Goal: Entertainment & Leisure: Consume media (video, audio)

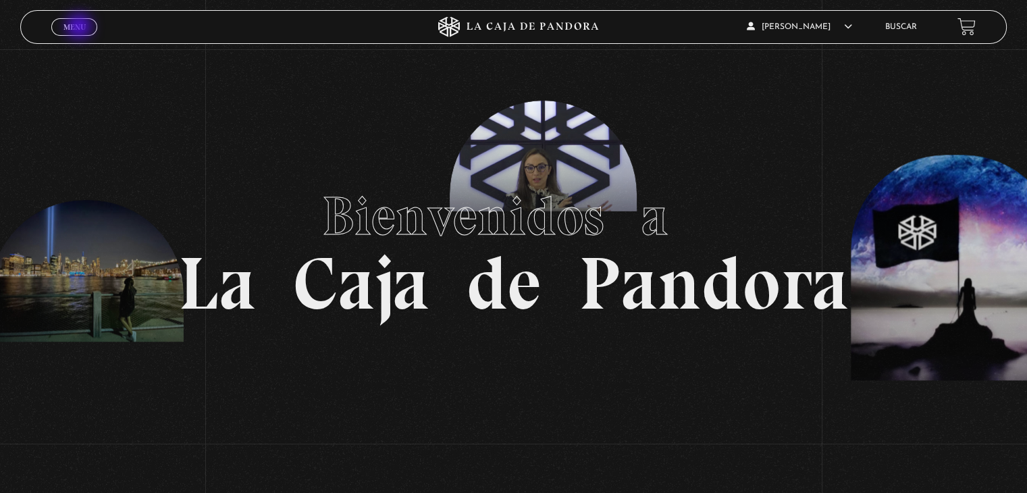
click at [80, 28] on span "Menu" at bounding box center [74, 27] width 22 height 8
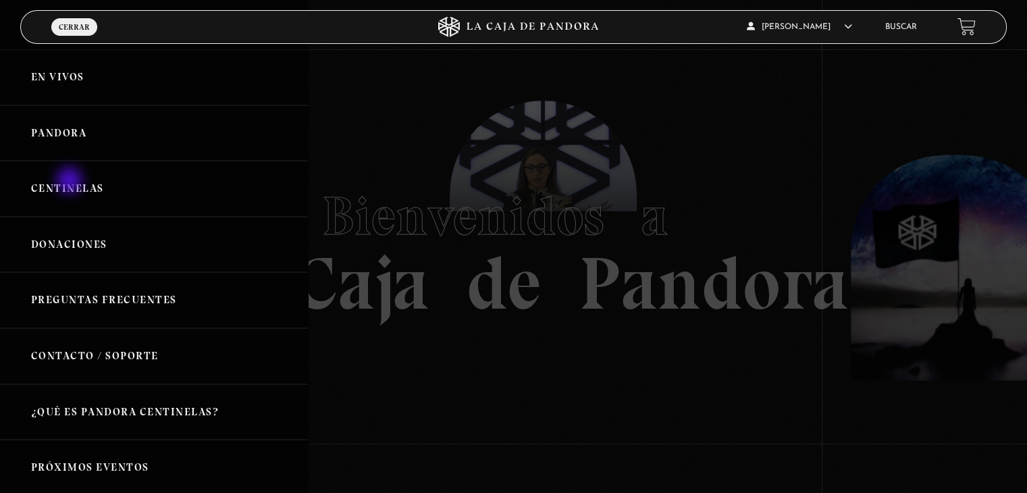
click at [71, 182] on link "Centinelas" at bounding box center [154, 189] width 308 height 56
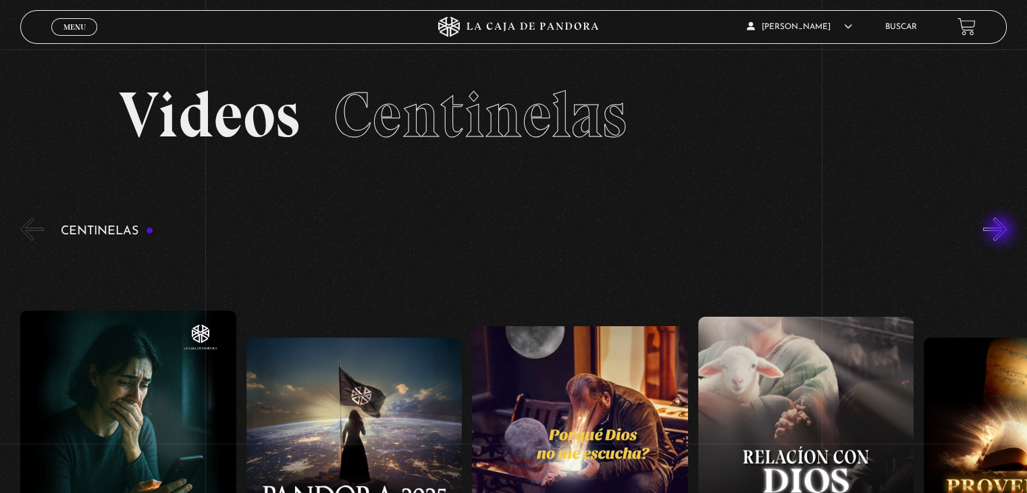
click at [1001, 231] on button "»" at bounding box center [995, 229] width 24 height 24
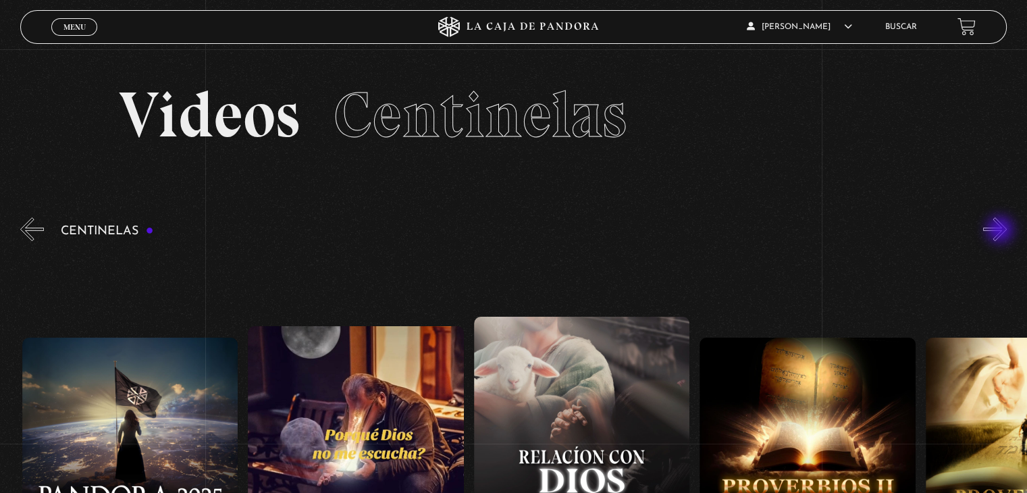
click at [1001, 231] on button "»" at bounding box center [995, 229] width 24 height 24
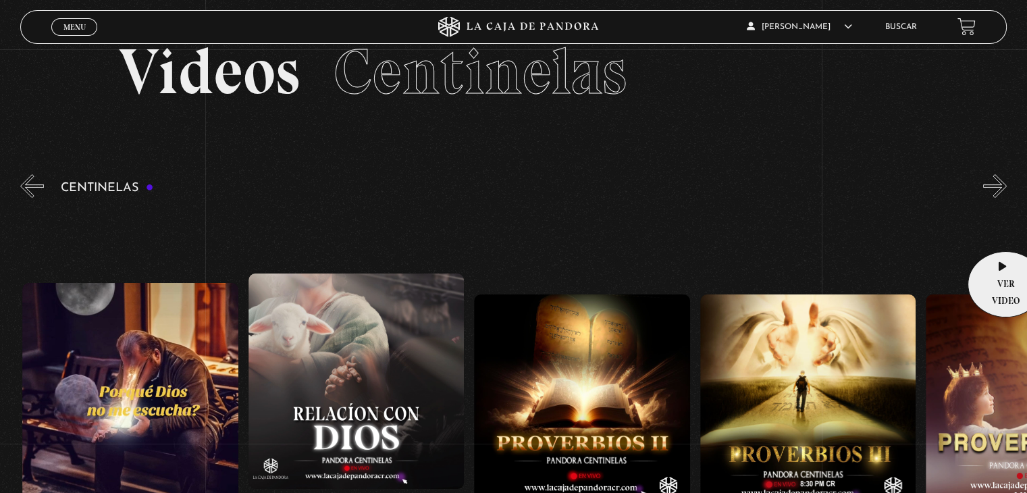
scroll to position [68, 0]
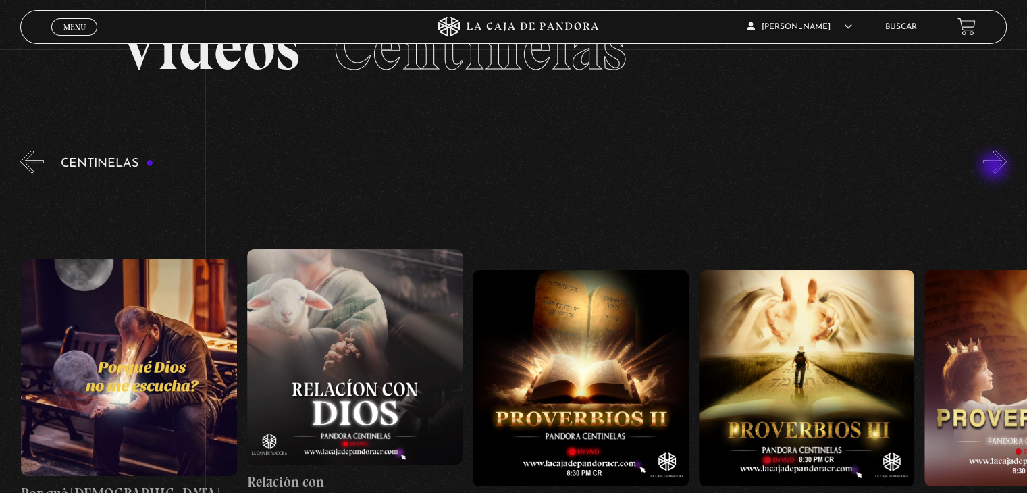
click at [997, 163] on button "»" at bounding box center [995, 162] width 24 height 24
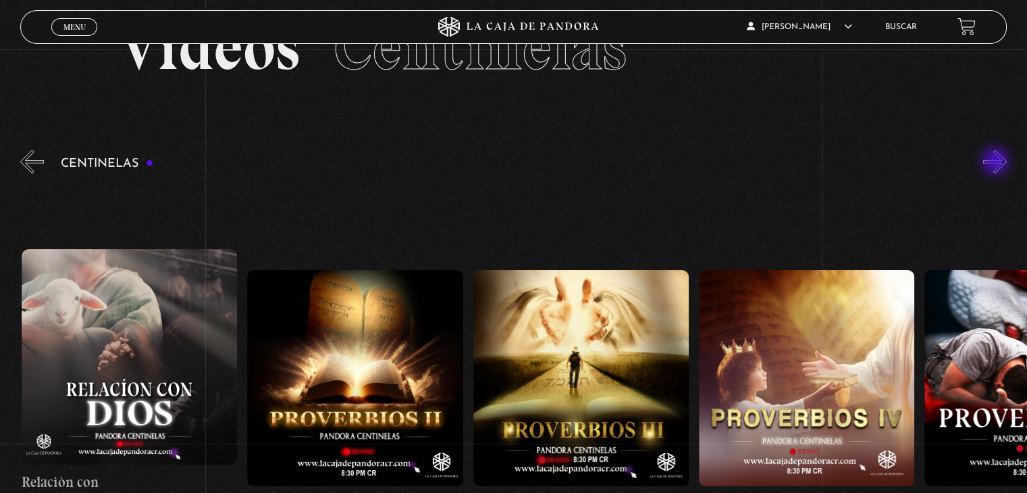
click at [997, 163] on button "»" at bounding box center [995, 162] width 24 height 24
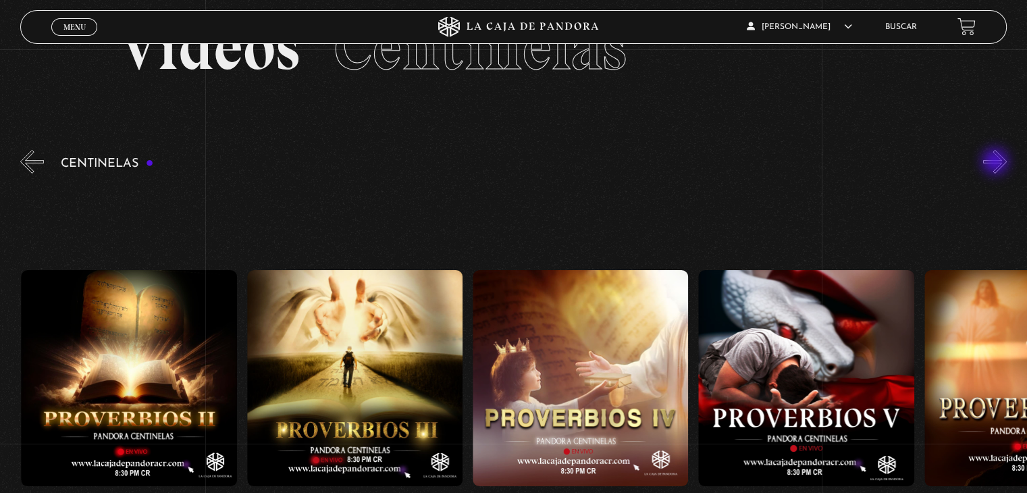
click at [997, 163] on button "»" at bounding box center [995, 162] width 24 height 24
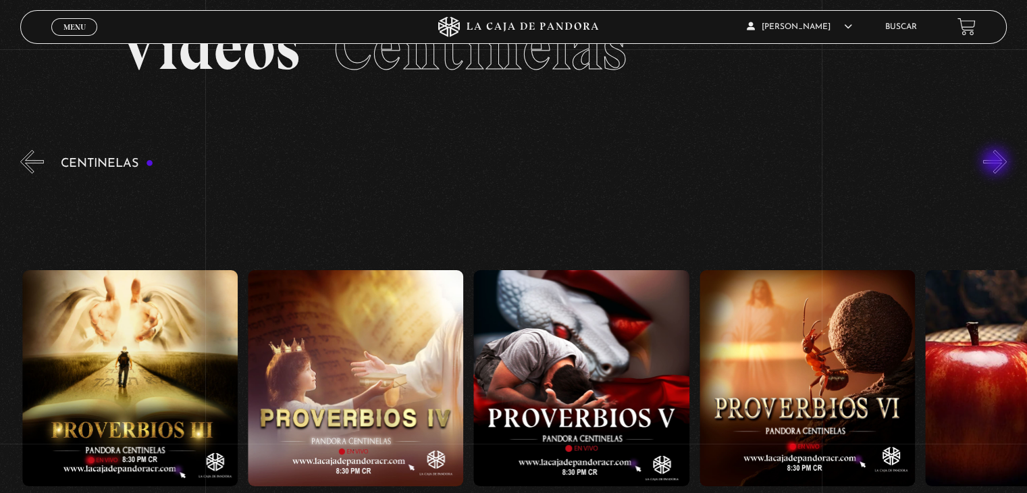
click at [997, 163] on button "»" at bounding box center [995, 162] width 24 height 24
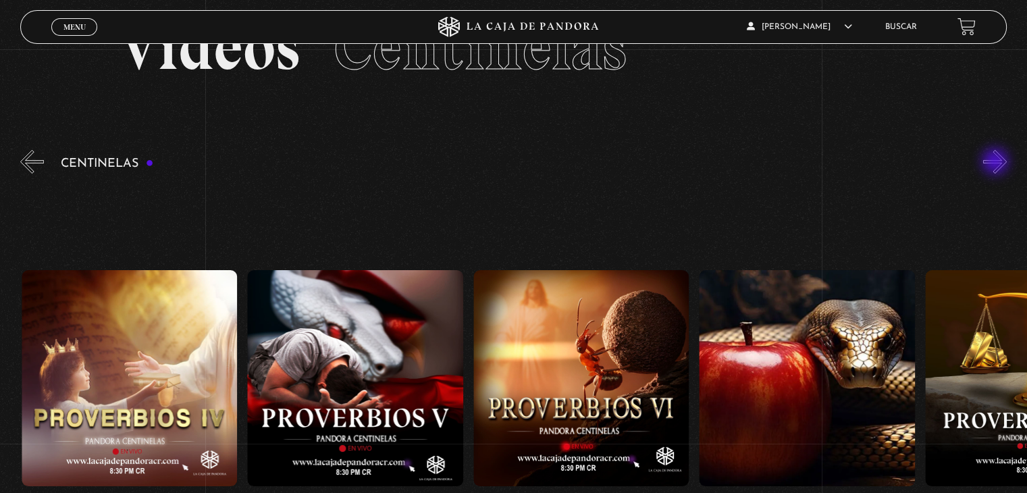
click at [997, 163] on button "»" at bounding box center [995, 162] width 24 height 24
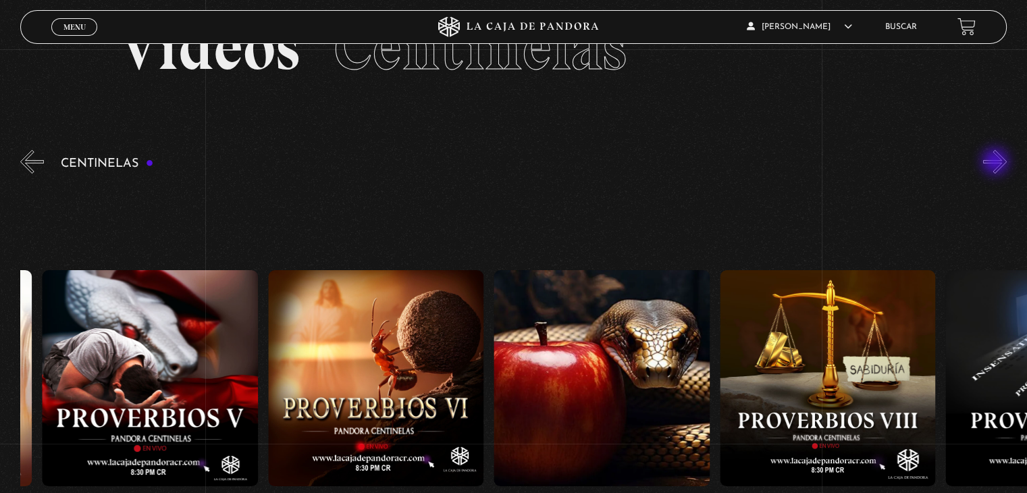
click at [997, 163] on button "»" at bounding box center [995, 162] width 24 height 24
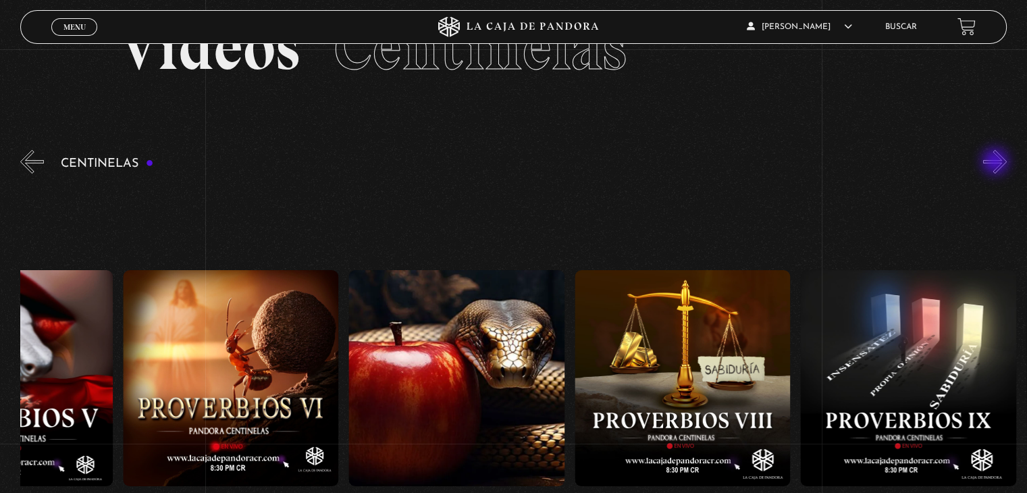
click at [997, 163] on button "»" at bounding box center [995, 162] width 24 height 24
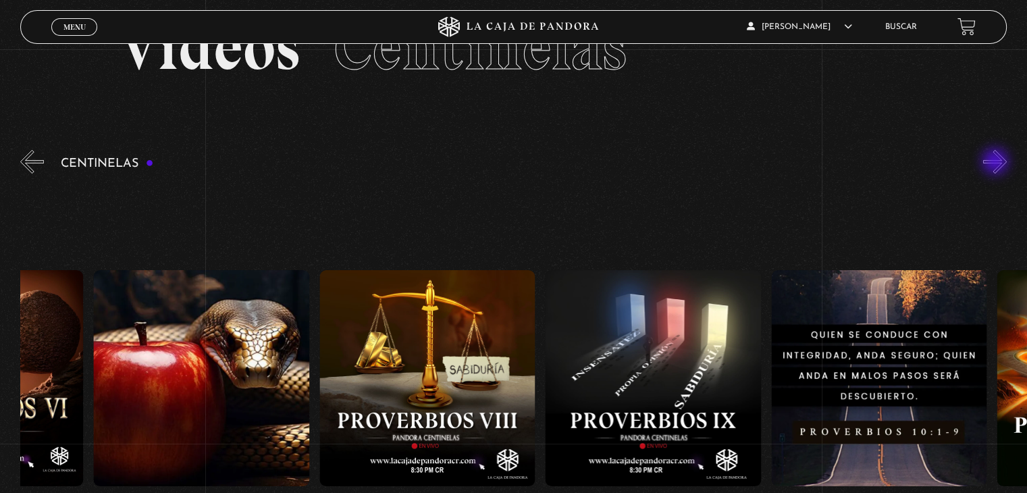
click at [997, 163] on button "»" at bounding box center [995, 162] width 24 height 24
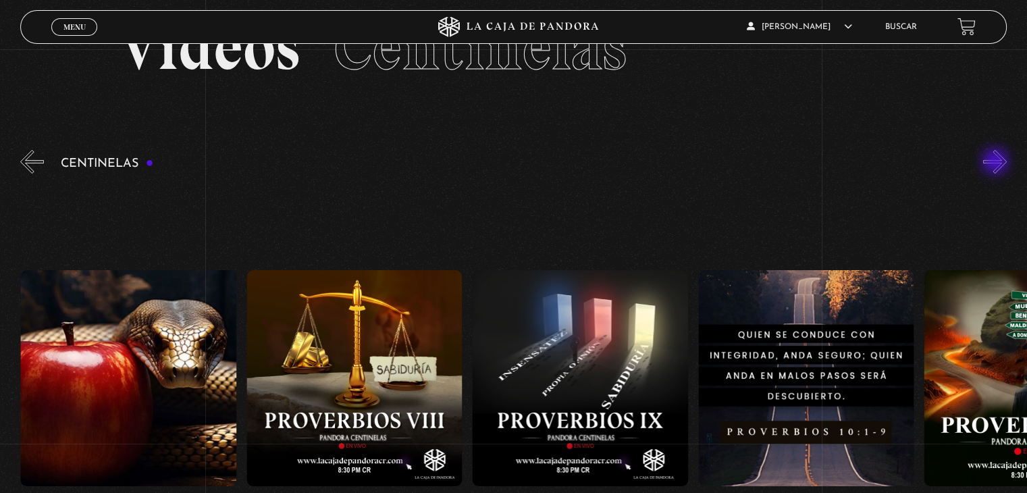
click at [997, 163] on button "»" at bounding box center [995, 162] width 24 height 24
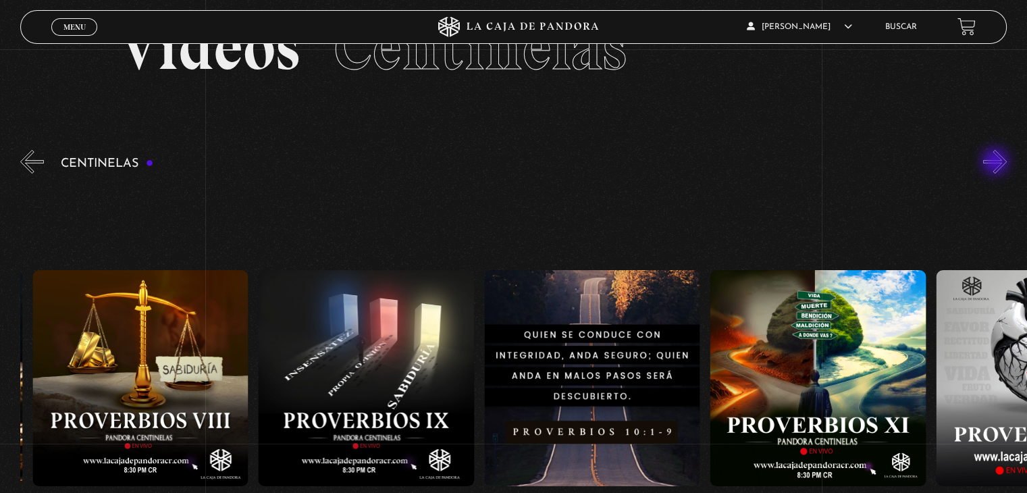
click at [997, 163] on button "»" at bounding box center [995, 162] width 24 height 24
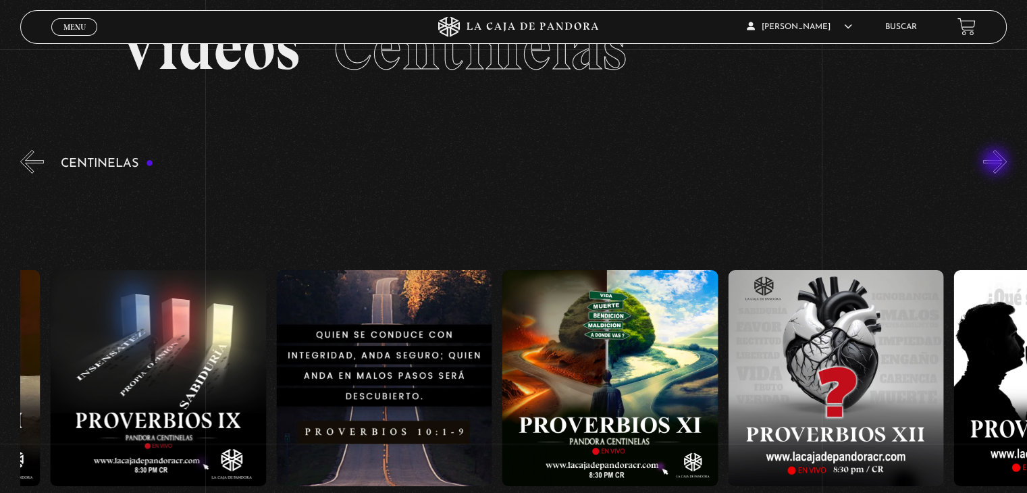
click at [997, 163] on button "»" at bounding box center [995, 162] width 24 height 24
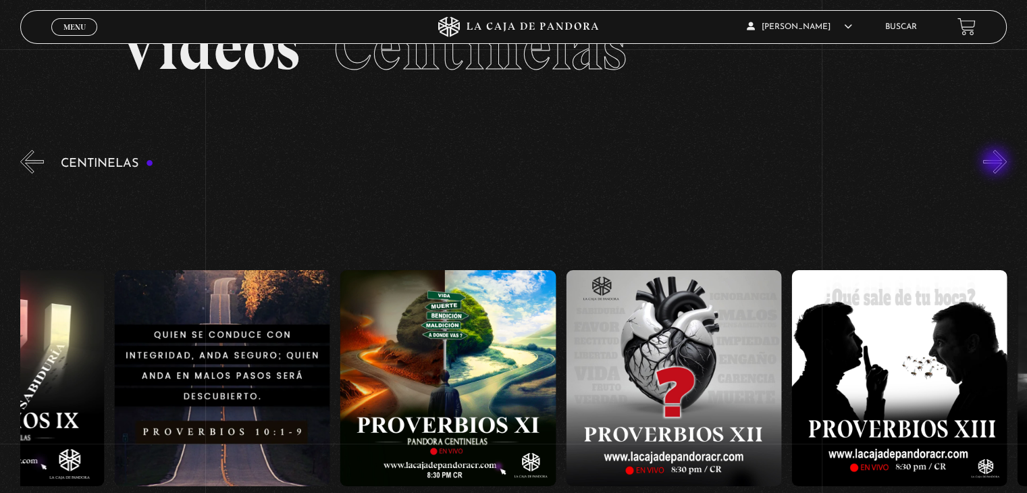
click at [997, 163] on button "»" at bounding box center [995, 162] width 24 height 24
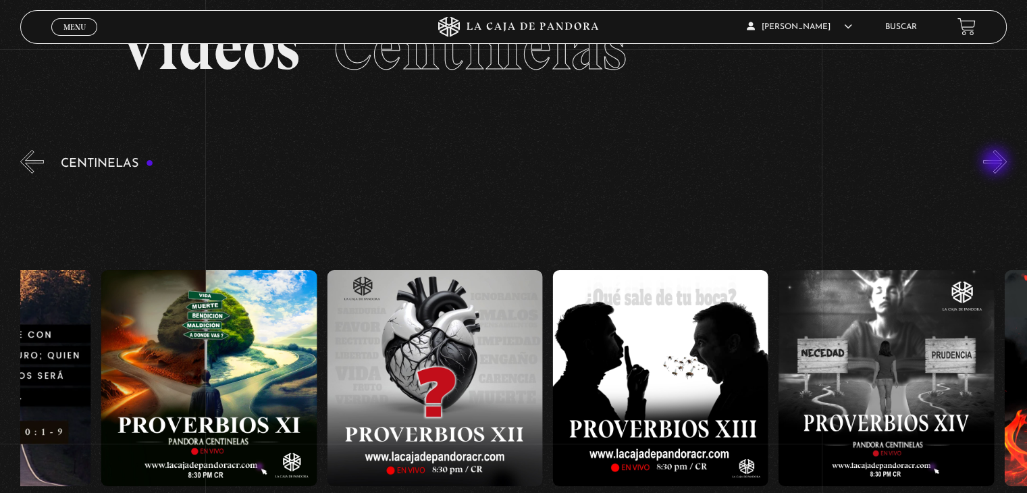
click at [997, 163] on button "»" at bounding box center [995, 162] width 24 height 24
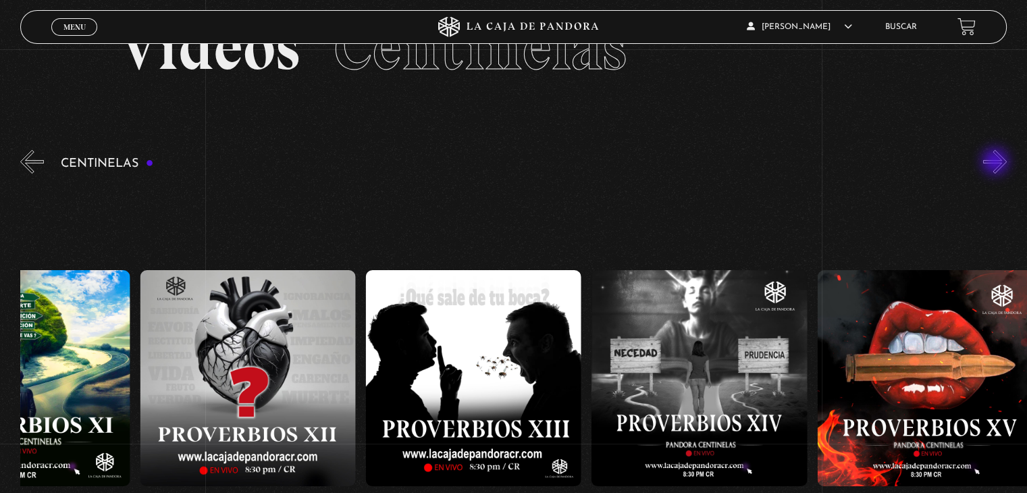
click at [997, 163] on button "»" at bounding box center [995, 162] width 24 height 24
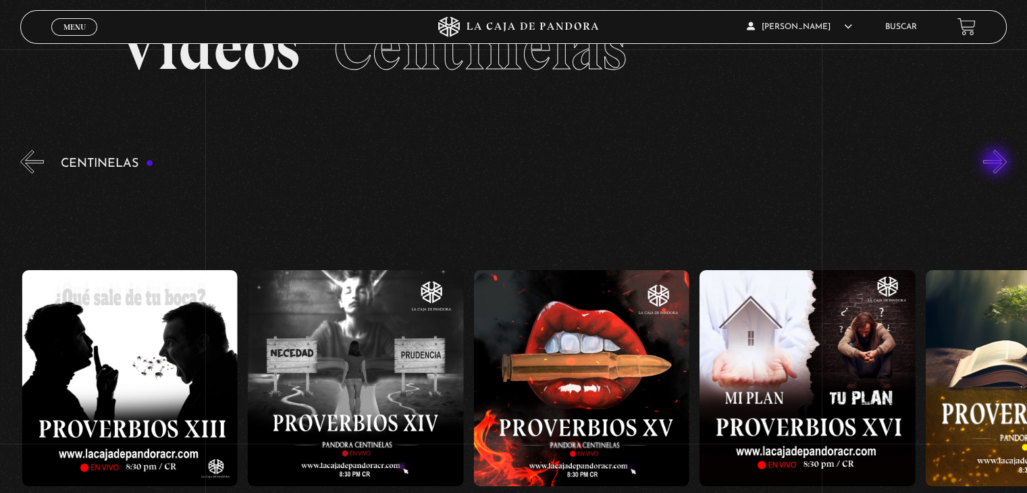
click at [997, 163] on button "»" at bounding box center [995, 162] width 24 height 24
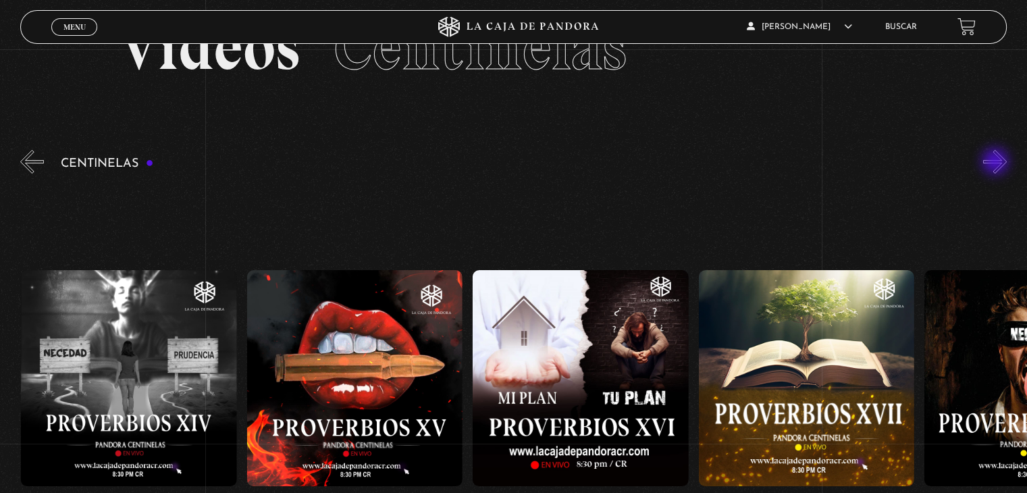
click at [997, 163] on button "»" at bounding box center [995, 162] width 24 height 24
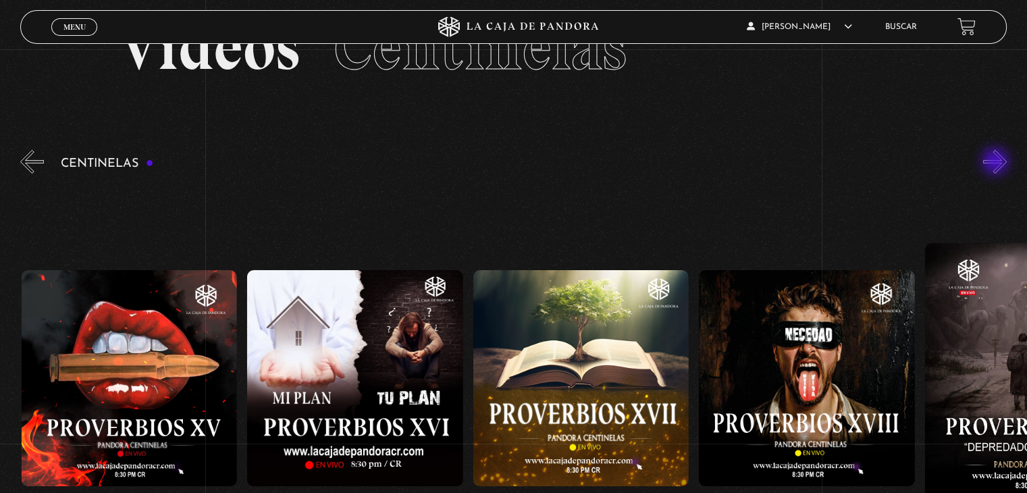
click at [997, 163] on button "»" at bounding box center [995, 162] width 24 height 24
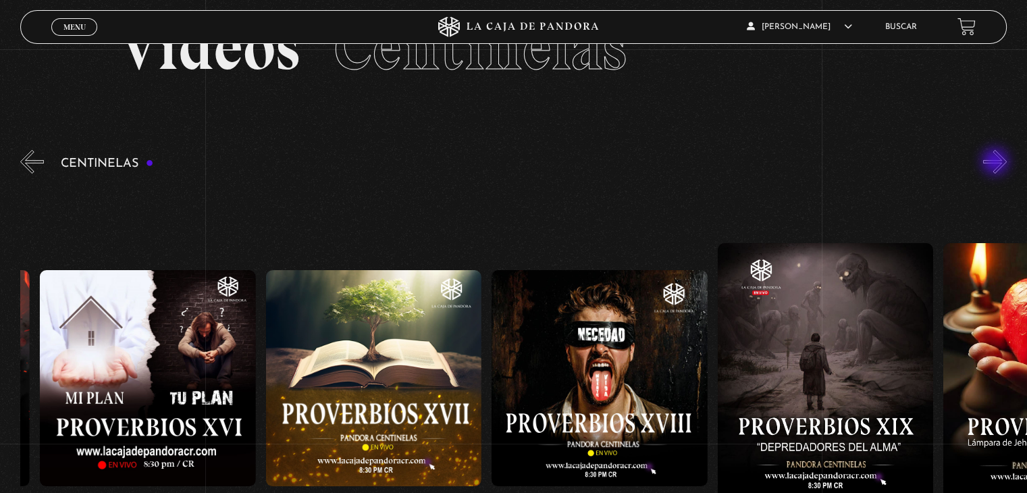
click at [997, 163] on button "»" at bounding box center [995, 162] width 24 height 24
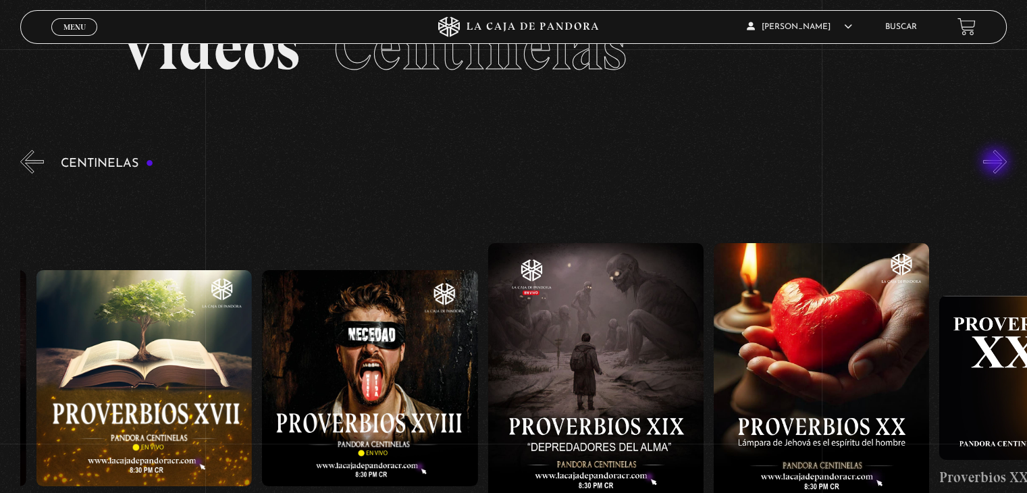
click at [997, 163] on button "»" at bounding box center [995, 162] width 24 height 24
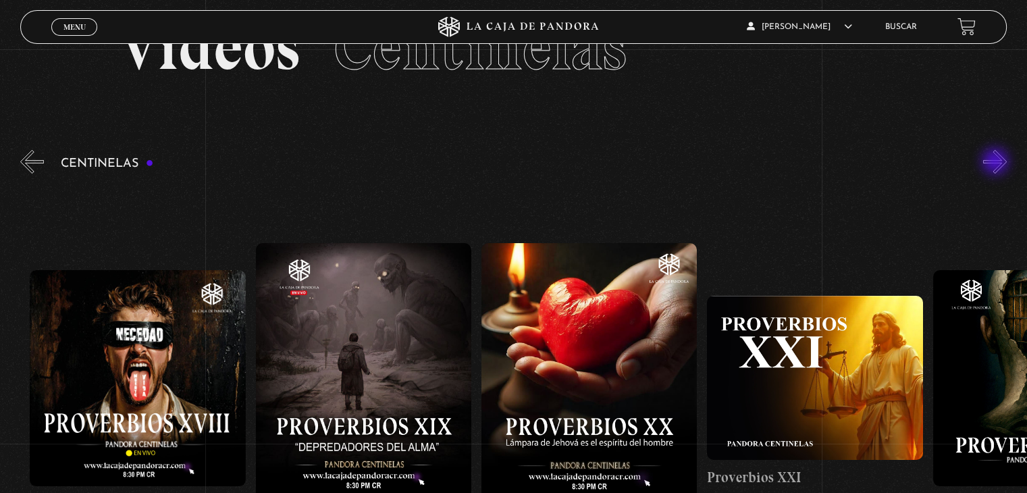
click at [997, 163] on button "»" at bounding box center [995, 162] width 24 height 24
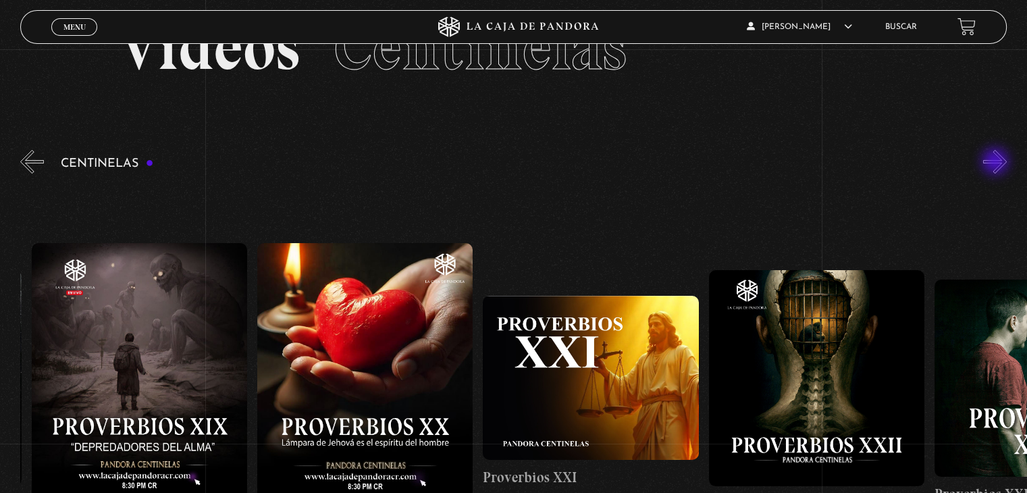
click at [997, 163] on button "»" at bounding box center [995, 162] width 24 height 24
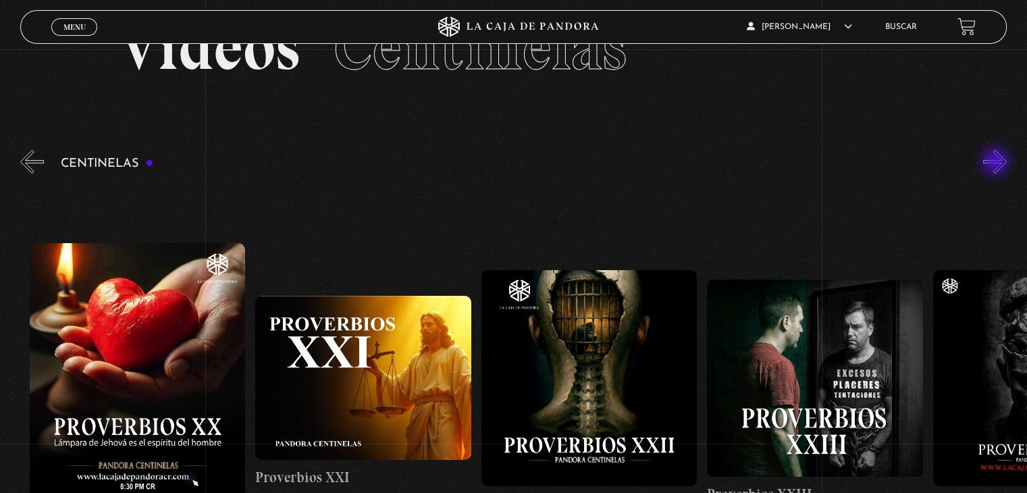
click at [997, 163] on button "»" at bounding box center [995, 162] width 24 height 24
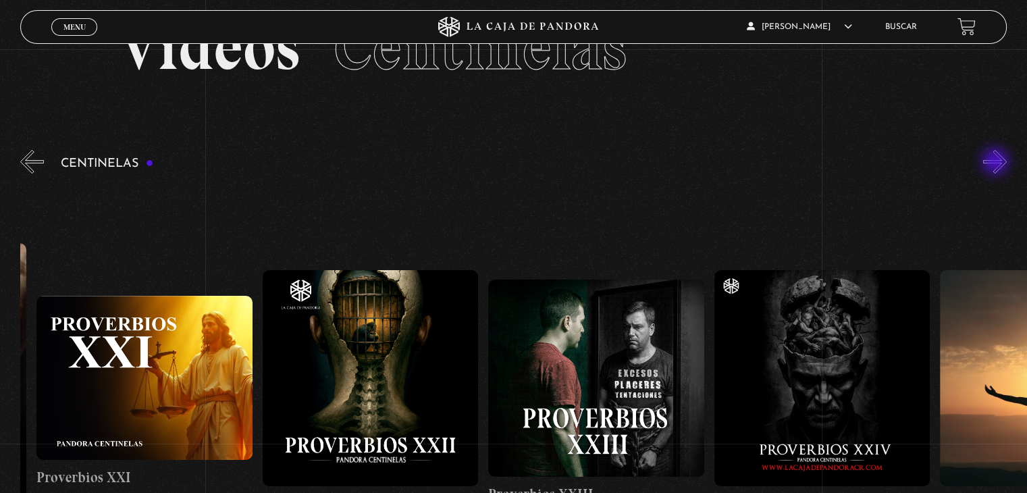
click at [997, 163] on button "»" at bounding box center [995, 162] width 24 height 24
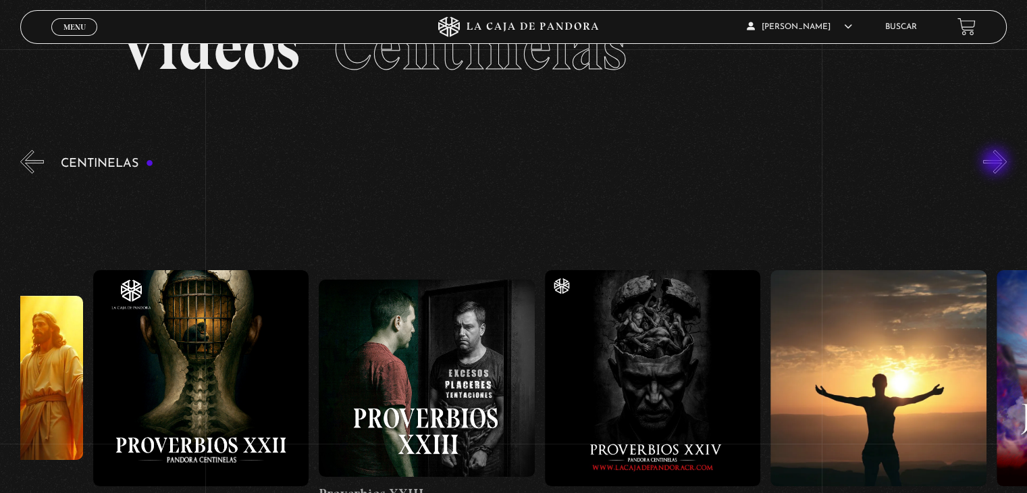
click at [997, 163] on button "»" at bounding box center [995, 162] width 24 height 24
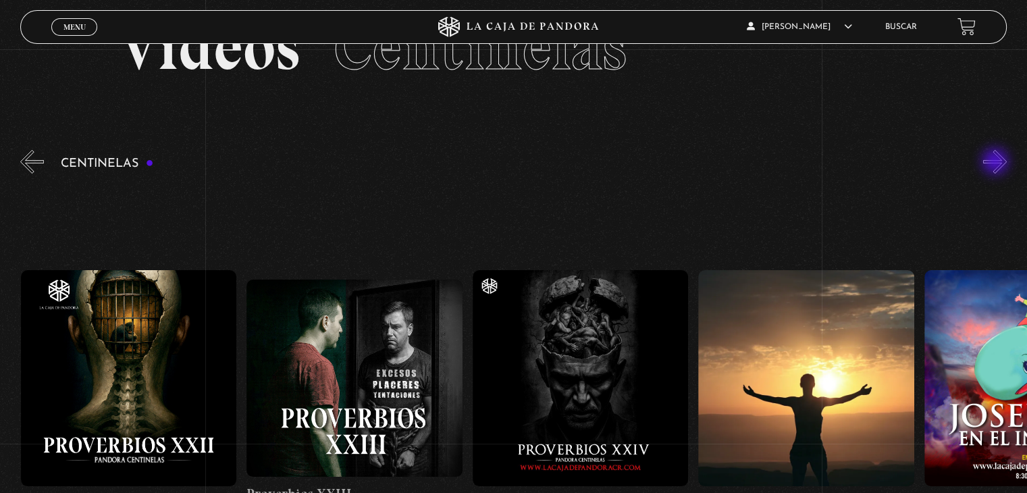
click at [997, 163] on button "»" at bounding box center [995, 162] width 24 height 24
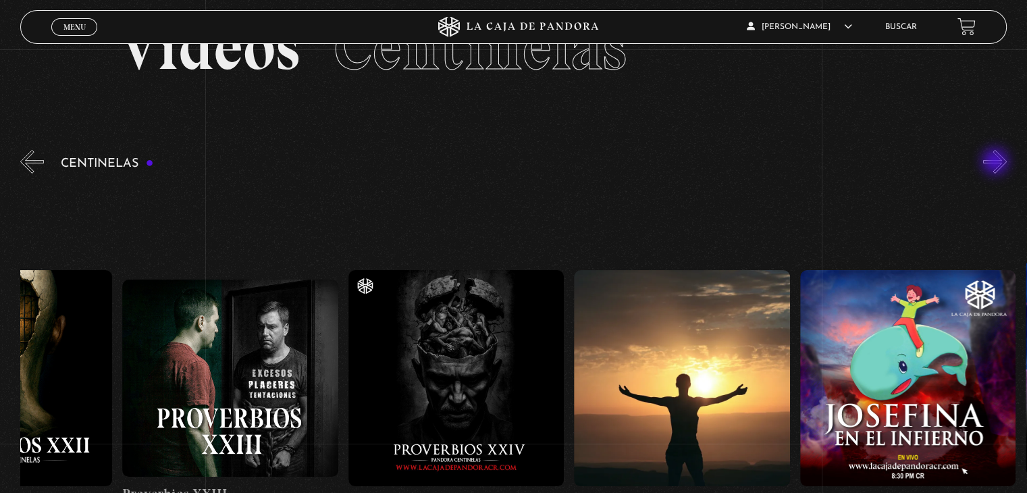
click at [997, 163] on button "»" at bounding box center [995, 162] width 24 height 24
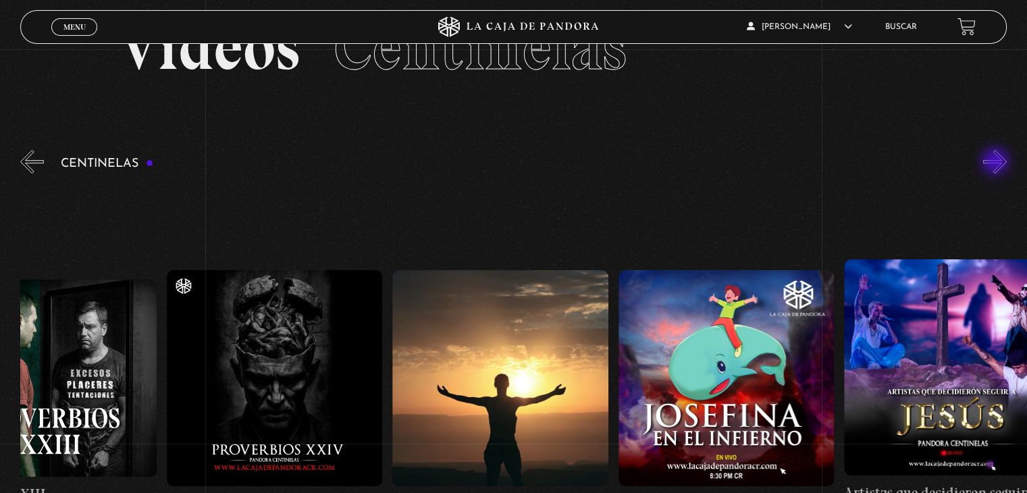
click at [997, 163] on button "»" at bounding box center [995, 162] width 24 height 24
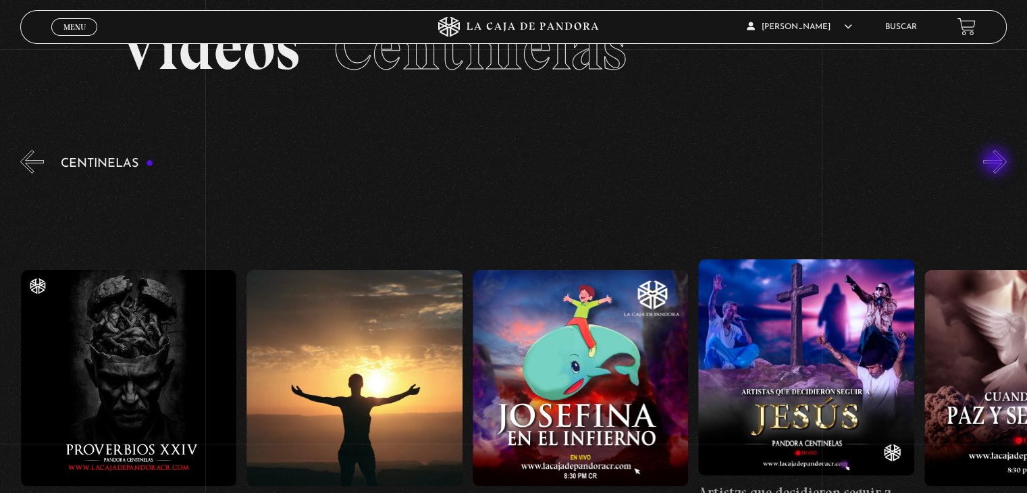
click at [997, 163] on button "»" at bounding box center [995, 162] width 24 height 24
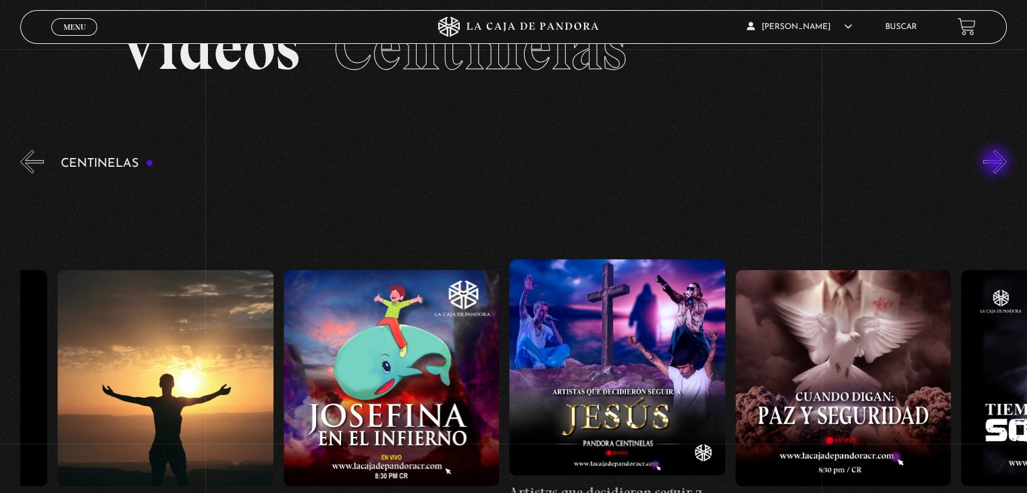
click at [997, 163] on button "»" at bounding box center [995, 162] width 24 height 24
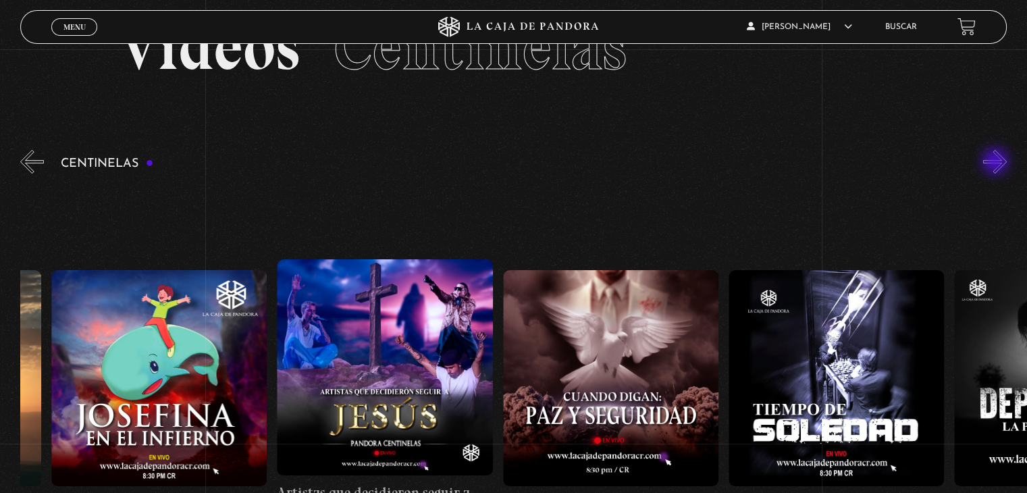
click at [997, 163] on button "»" at bounding box center [995, 162] width 24 height 24
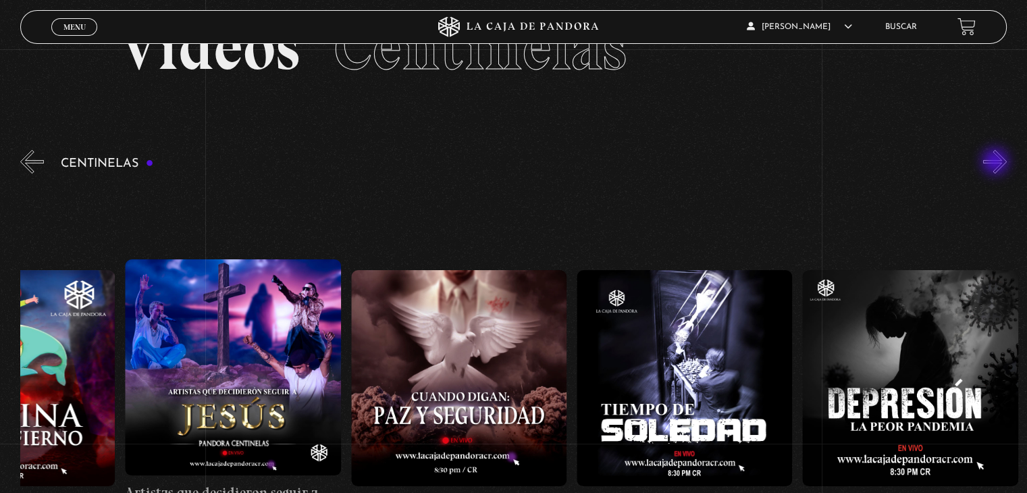
click at [997, 163] on button "»" at bounding box center [995, 162] width 24 height 24
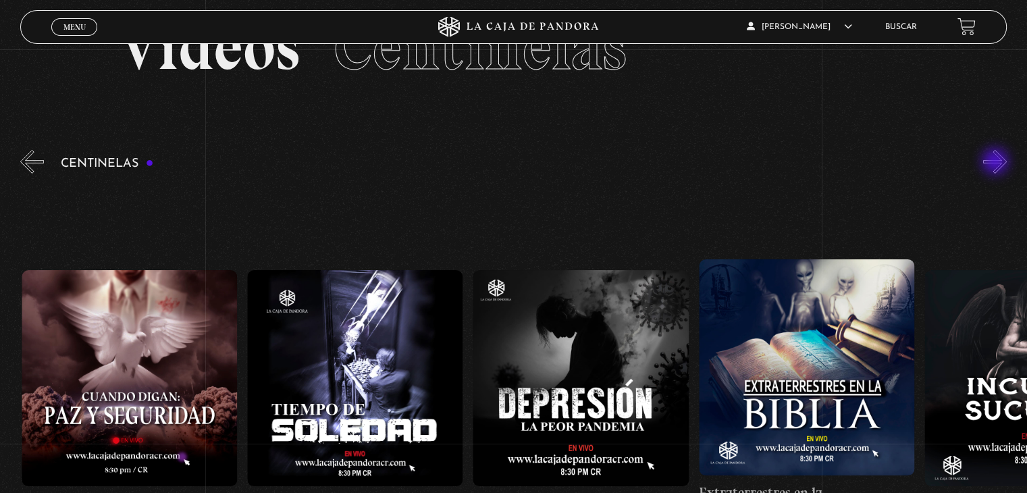
click at [997, 163] on button "»" at bounding box center [995, 162] width 24 height 24
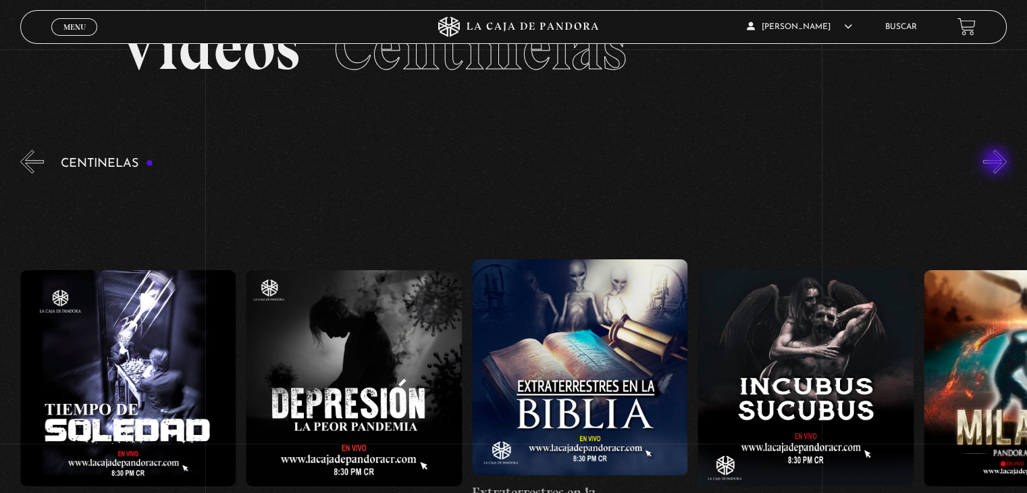
click at [997, 163] on button "»" at bounding box center [995, 162] width 24 height 24
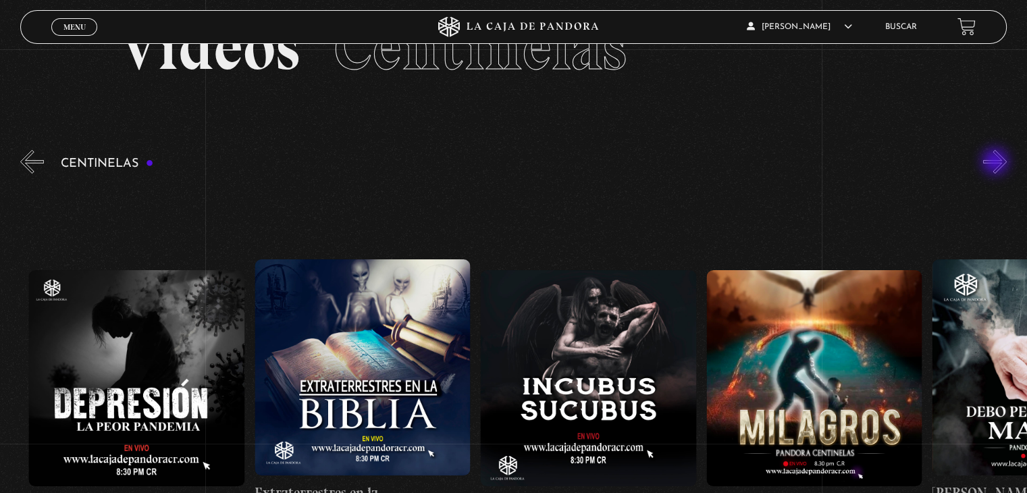
click at [997, 163] on button "»" at bounding box center [995, 162] width 24 height 24
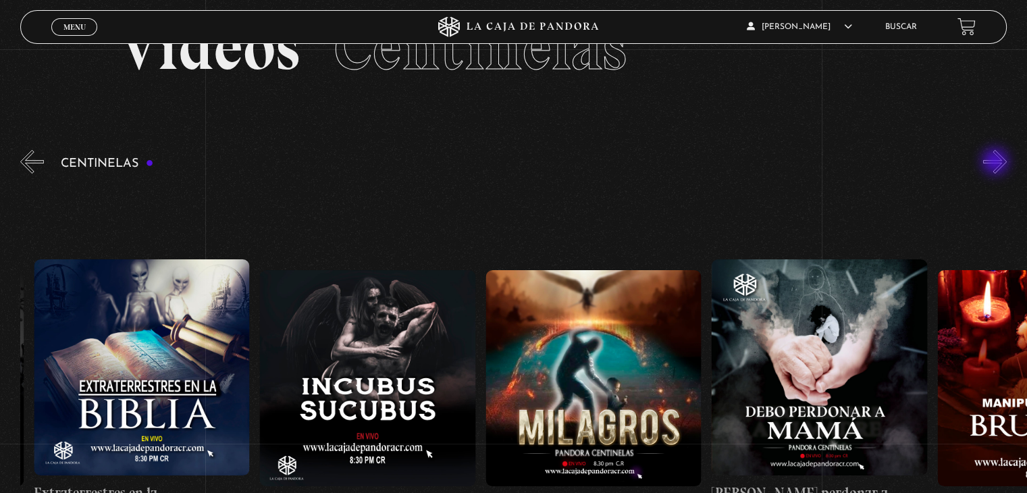
click at [997, 163] on button "»" at bounding box center [995, 162] width 24 height 24
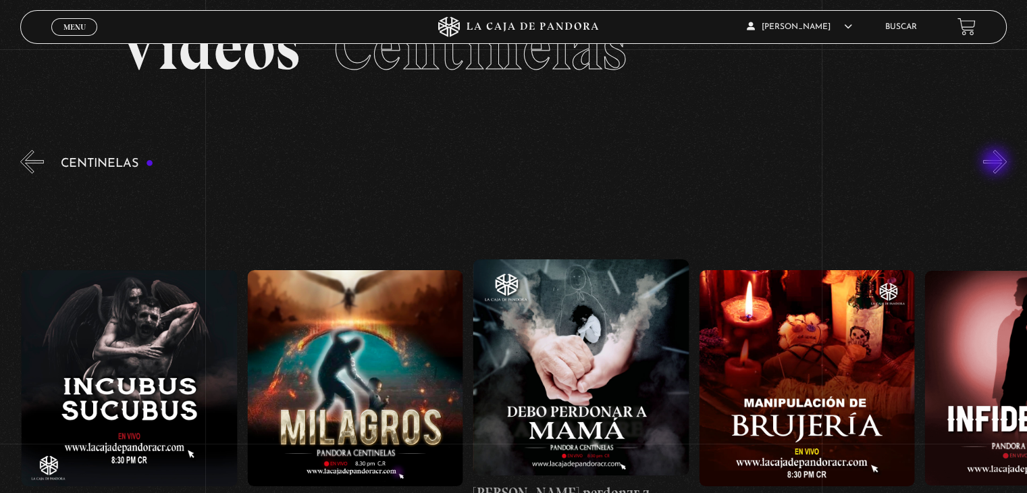
click at [997, 163] on button "»" at bounding box center [995, 162] width 24 height 24
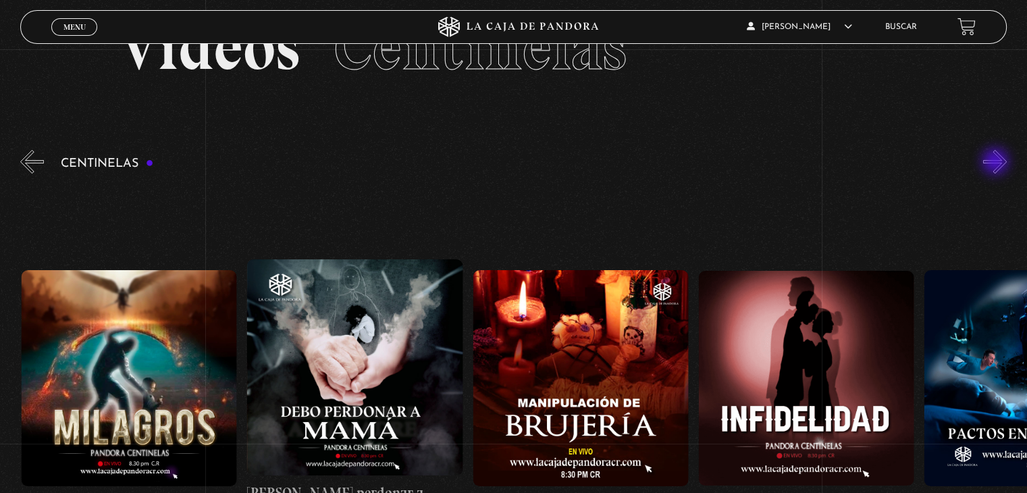
click at [997, 163] on button "»" at bounding box center [995, 162] width 24 height 24
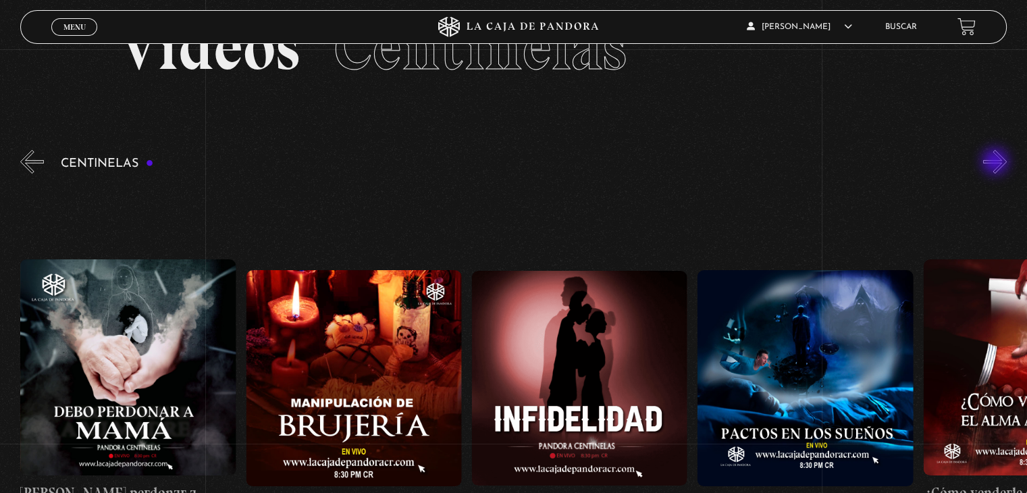
click at [997, 163] on button "»" at bounding box center [995, 162] width 24 height 24
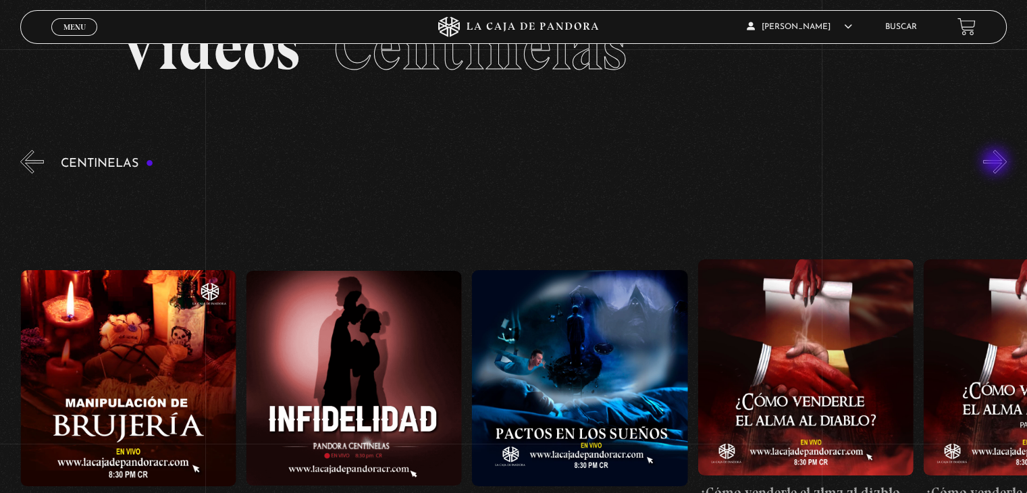
click at [997, 163] on button "»" at bounding box center [995, 162] width 24 height 24
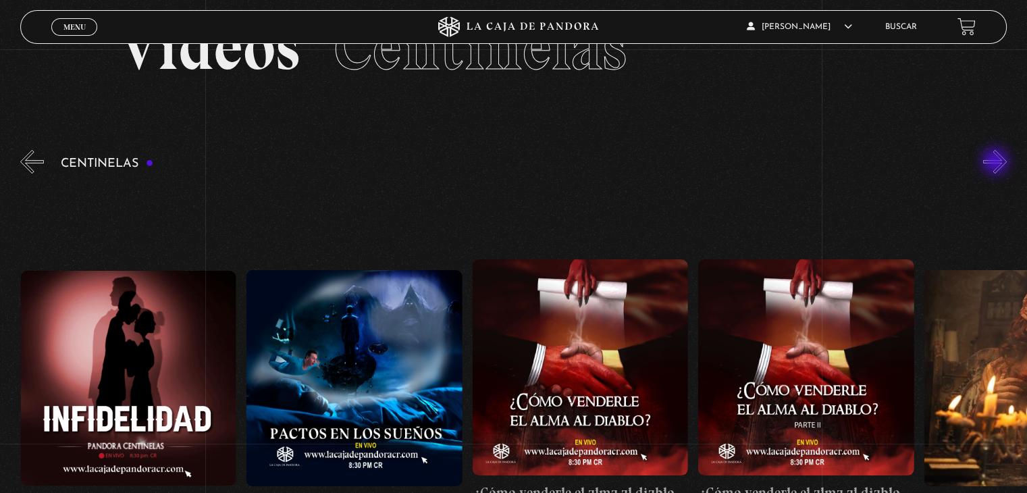
click at [997, 163] on button "»" at bounding box center [995, 162] width 24 height 24
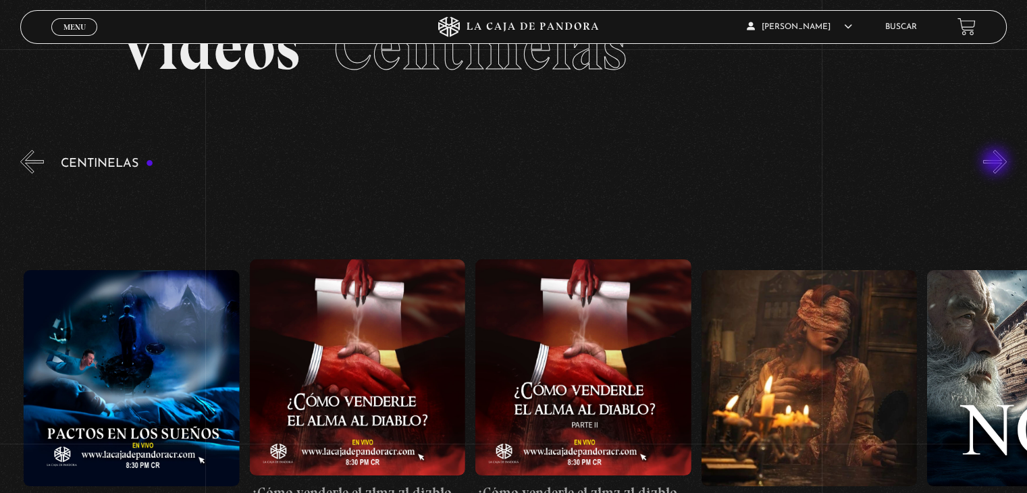
click at [997, 163] on button "»" at bounding box center [995, 162] width 24 height 24
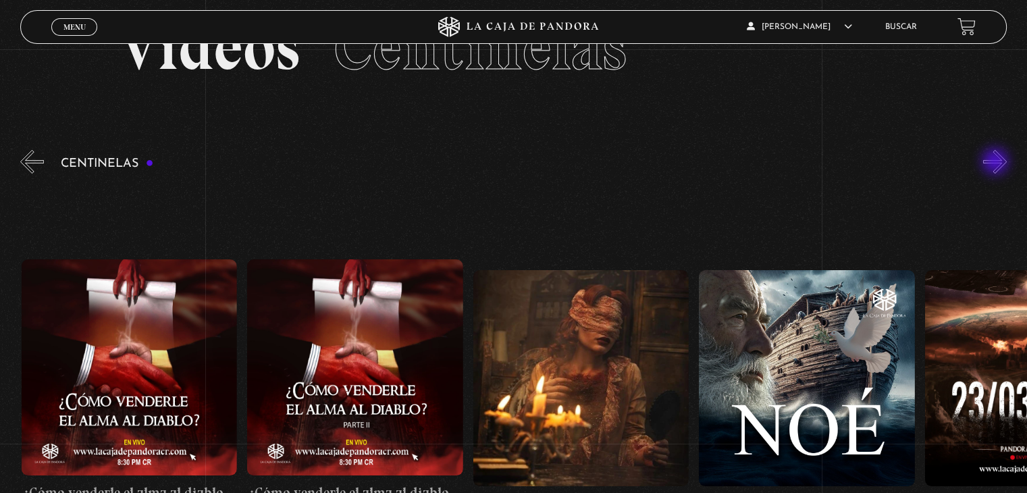
click at [997, 163] on button "»" at bounding box center [995, 162] width 24 height 24
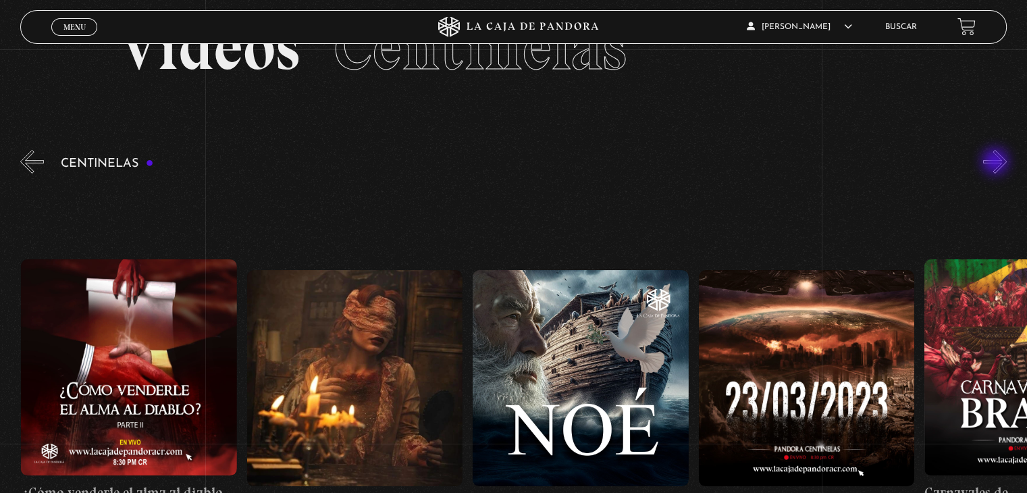
click at [997, 163] on button "»" at bounding box center [995, 162] width 24 height 24
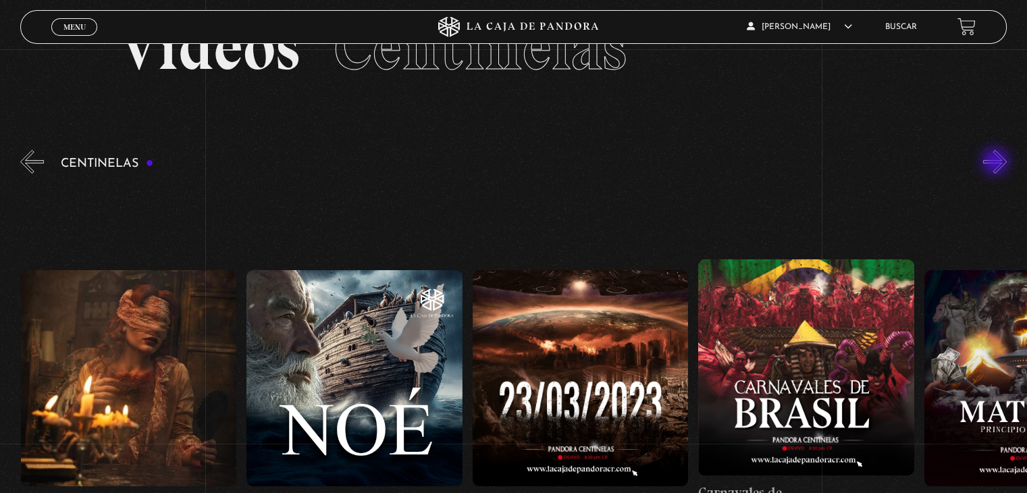
click at [997, 163] on button "»" at bounding box center [995, 162] width 24 height 24
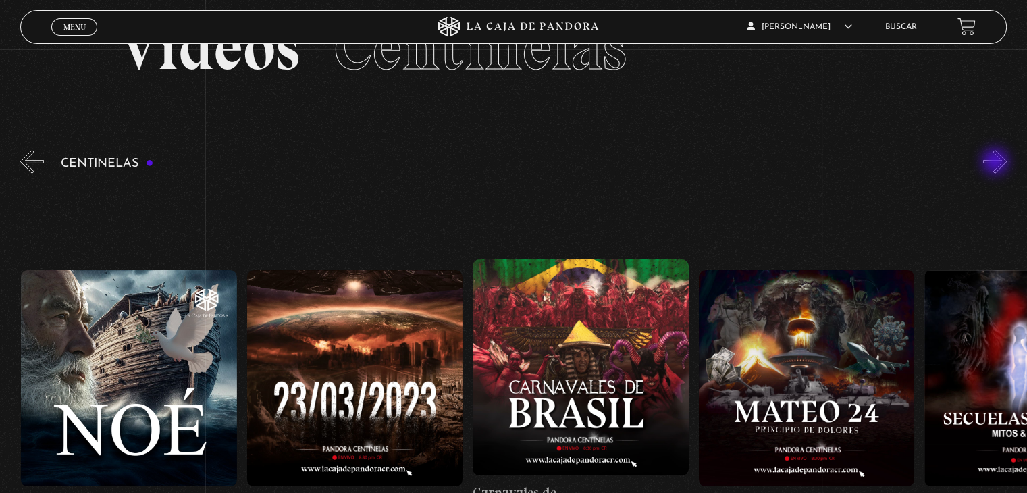
click at [997, 163] on button "»" at bounding box center [995, 162] width 24 height 24
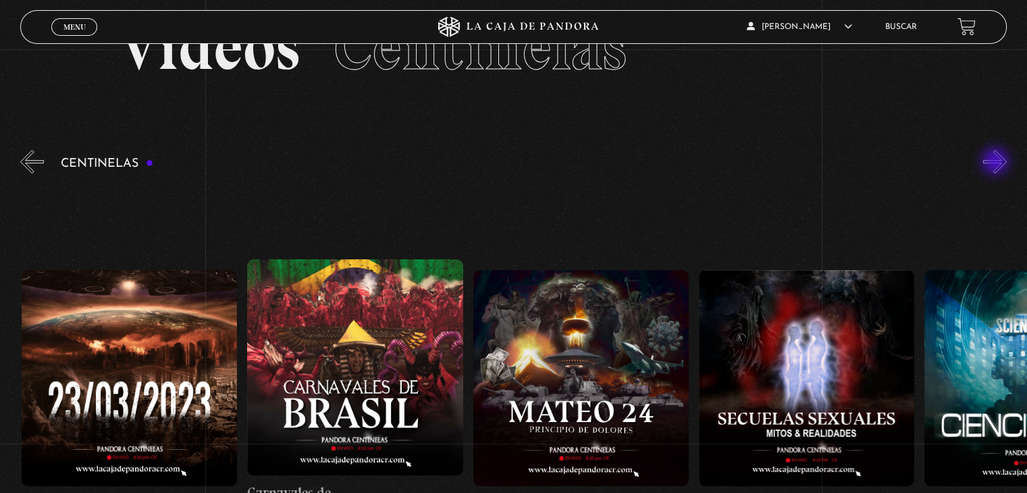
scroll to position [0, 9936]
click at [997, 163] on button "»" at bounding box center [995, 162] width 24 height 24
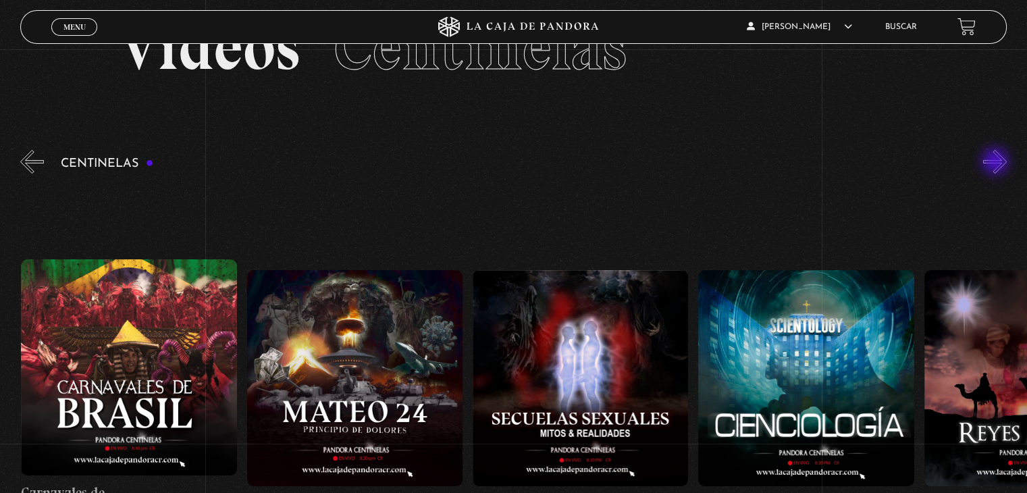
click at [997, 163] on button "»" at bounding box center [995, 162] width 24 height 24
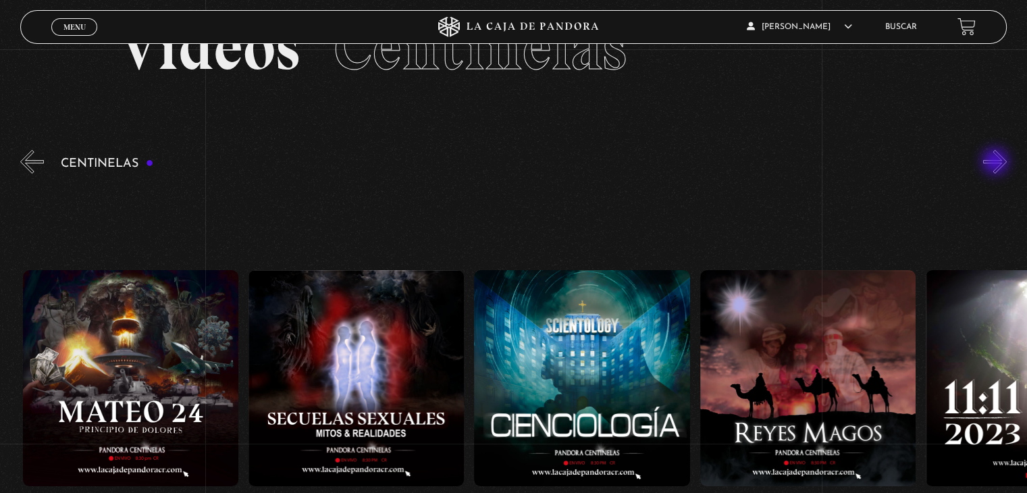
click at [997, 163] on button "»" at bounding box center [995, 162] width 24 height 24
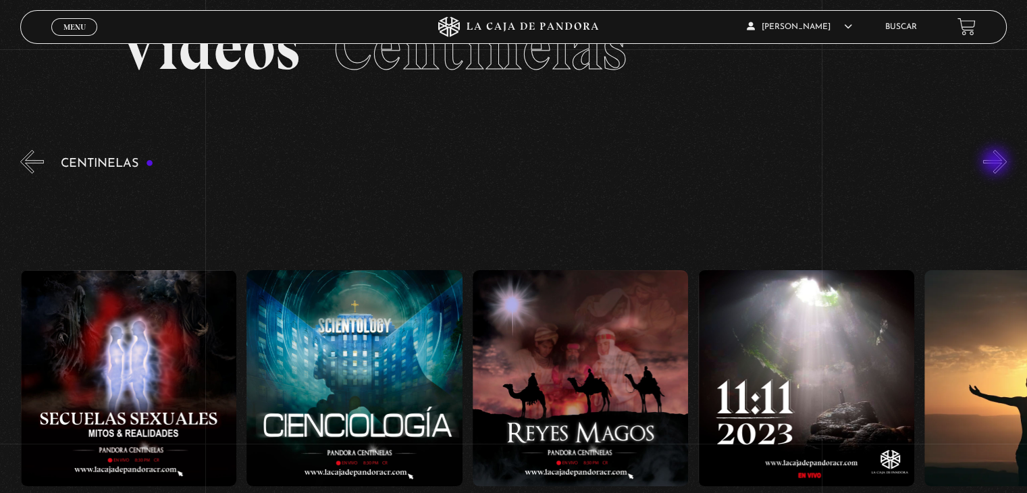
click at [997, 163] on button "»" at bounding box center [995, 162] width 24 height 24
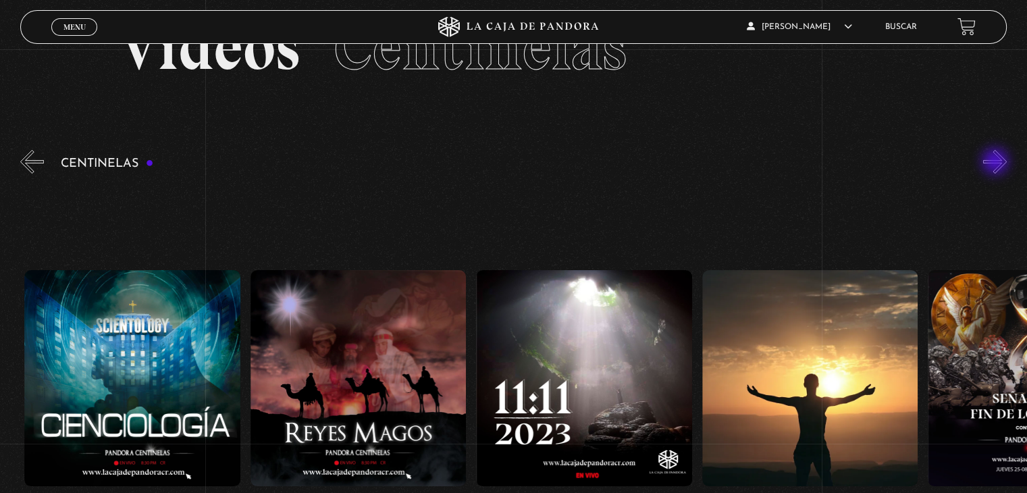
click at [997, 163] on button "»" at bounding box center [995, 162] width 24 height 24
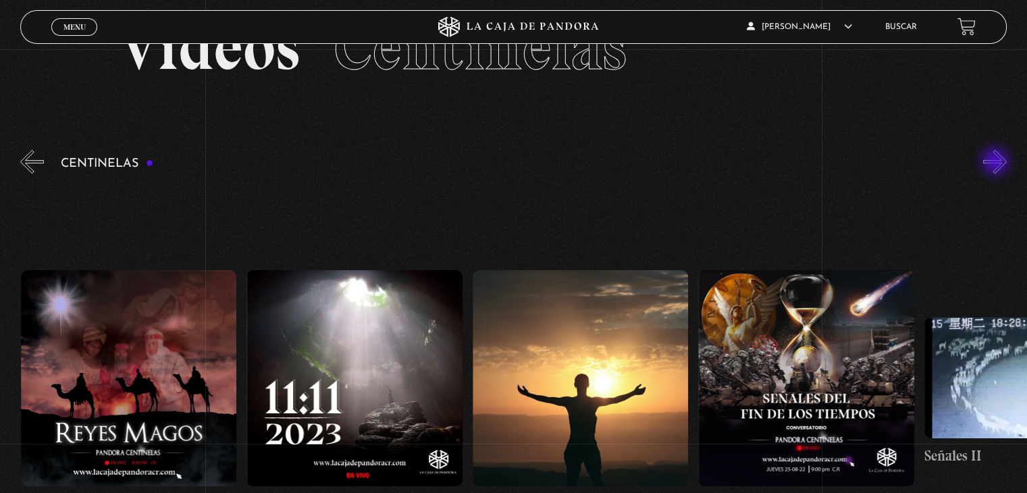
click at [997, 163] on button "»" at bounding box center [995, 162] width 24 height 24
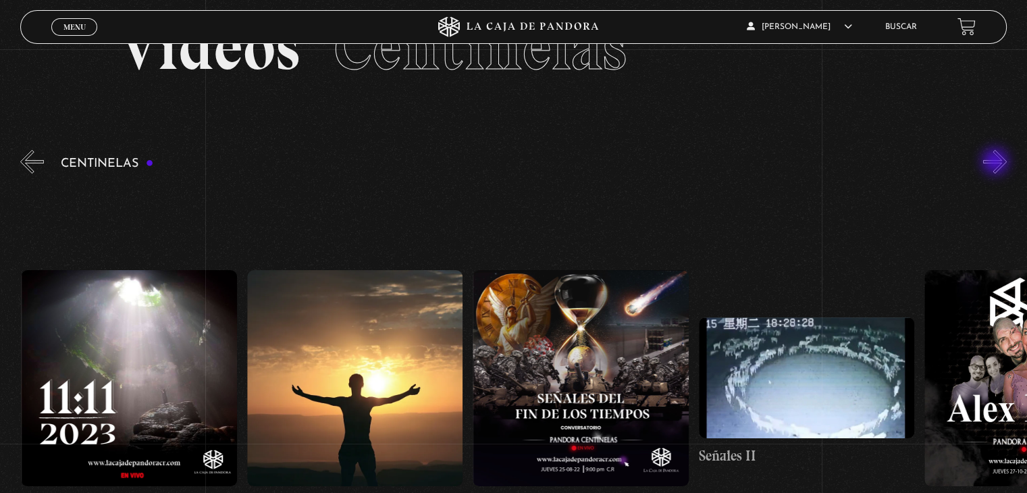
click at [997, 163] on button "»" at bounding box center [995, 162] width 24 height 24
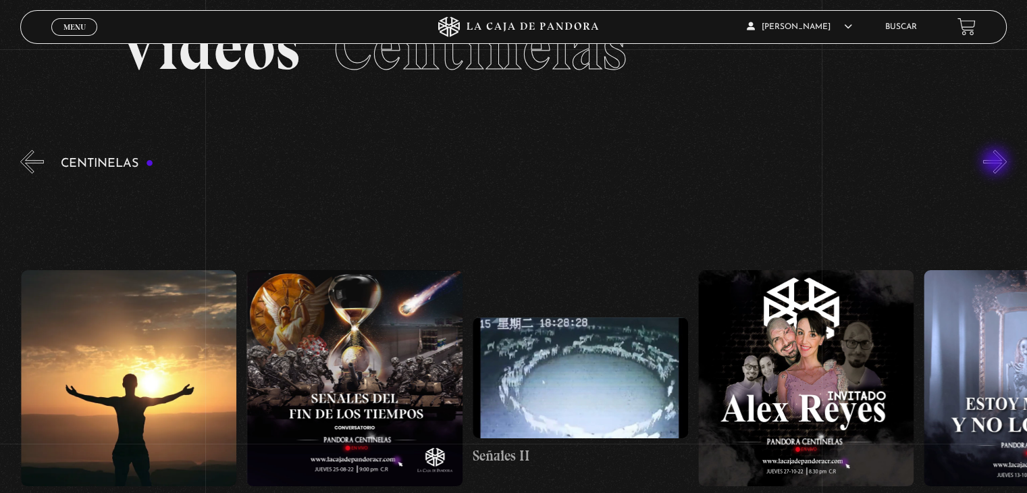
click at [997, 163] on button "»" at bounding box center [995, 162] width 24 height 24
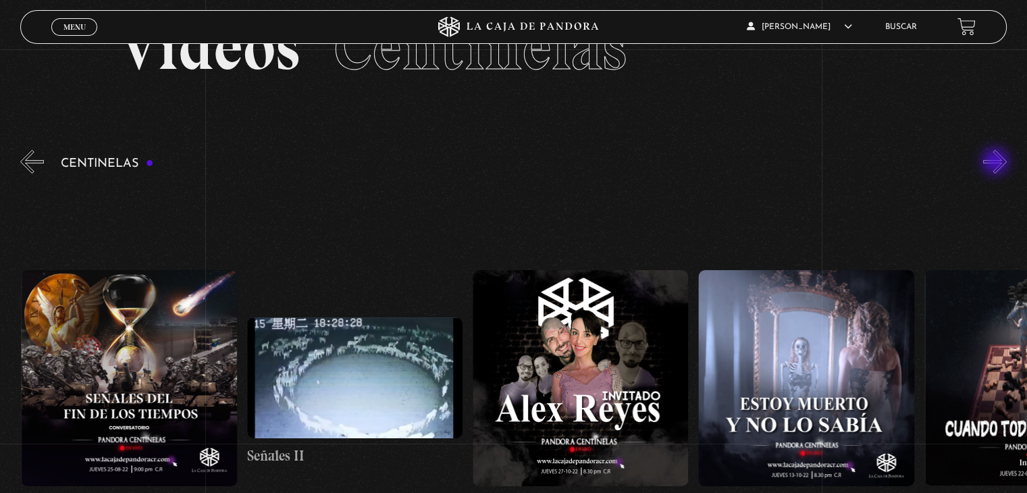
click at [997, 163] on button "»" at bounding box center [995, 162] width 24 height 24
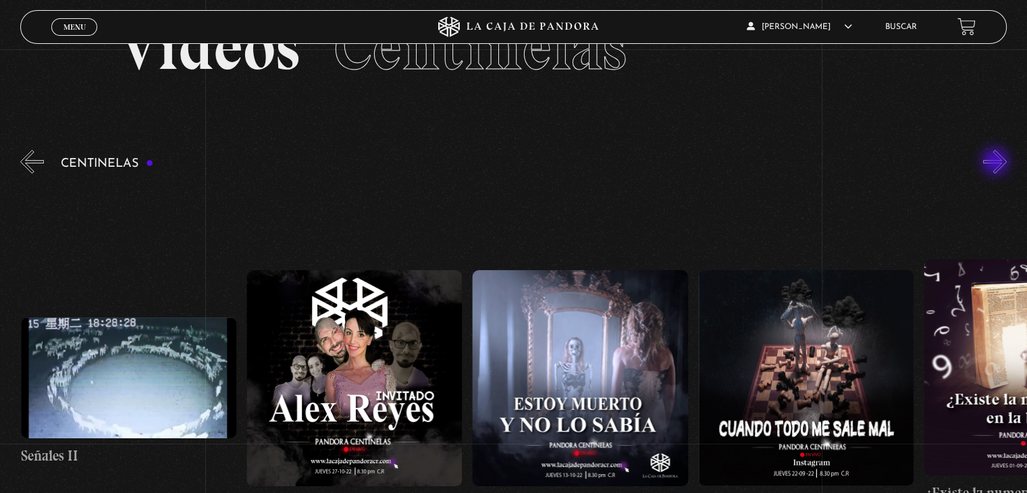
click at [997, 163] on button "»" at bounding box center [995, 162] width 24 height 24
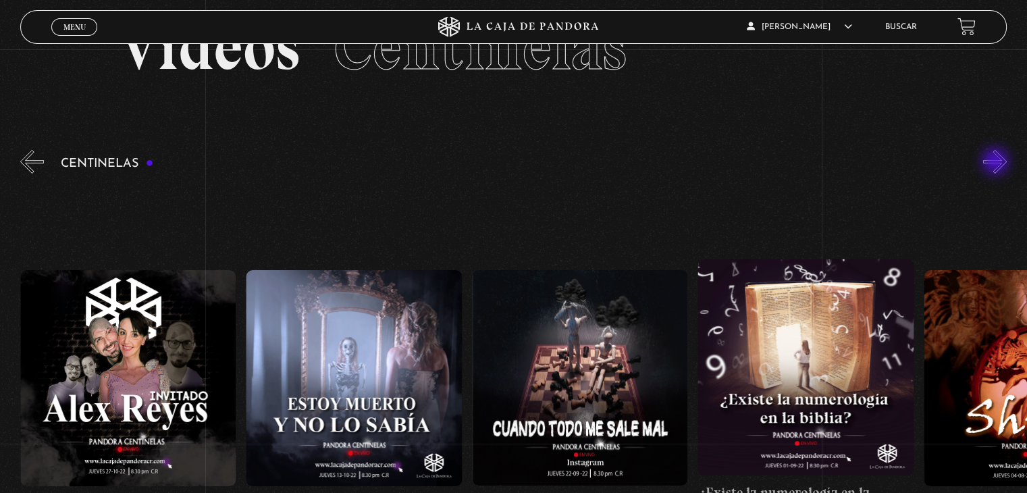
click at [997, 163] on button "»" at bounding box center [995, 162] width 24 height 24
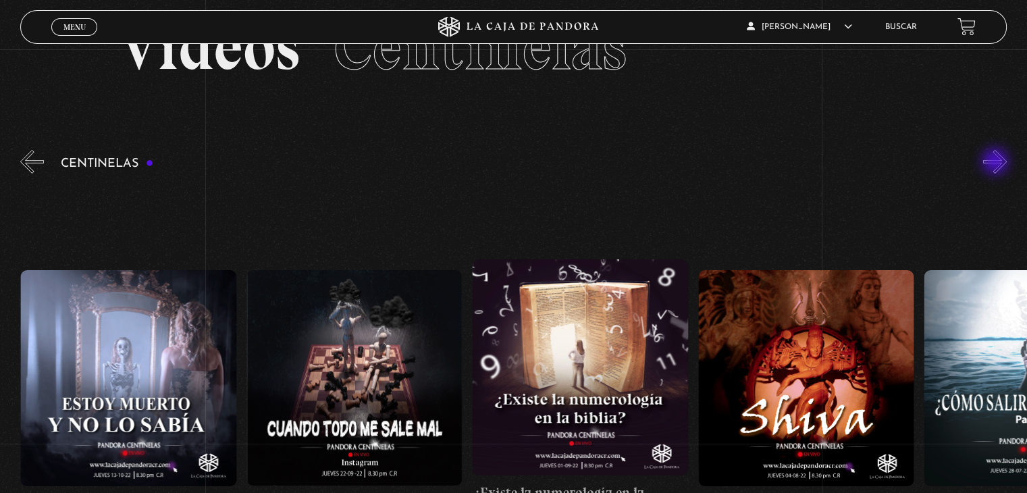
click at [997, 163] on button "»" at bounding box center [995, 162] width 24 height 24
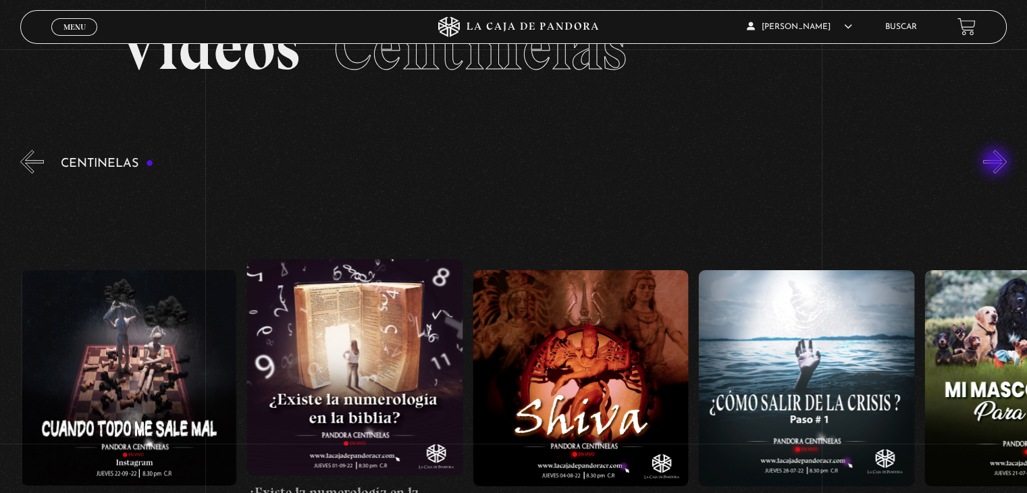
scroll to position [0, 12646]
click at [997, 163] on button "»" at bounding box center [995, 162] width 24 height 24
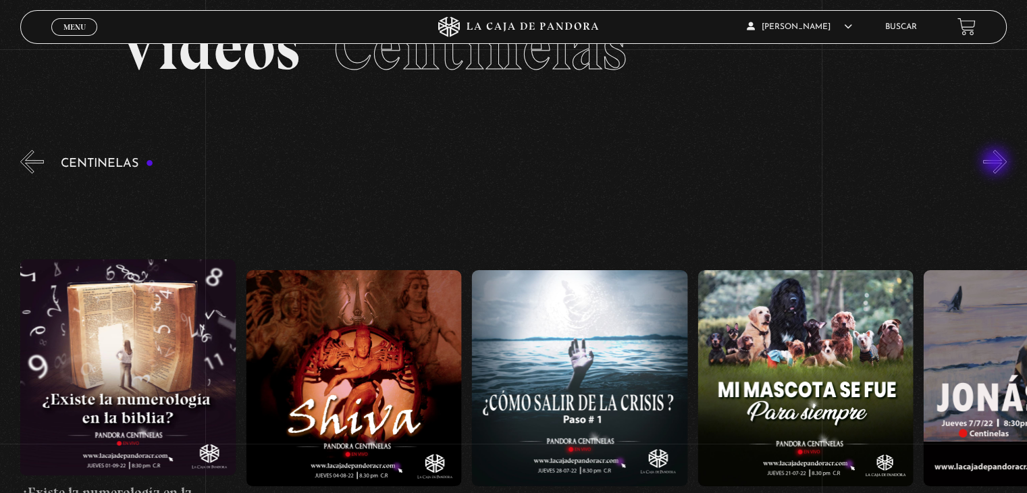
click at [997, 163] on button "»" at bounding box center [995, 162] width 24 height 24
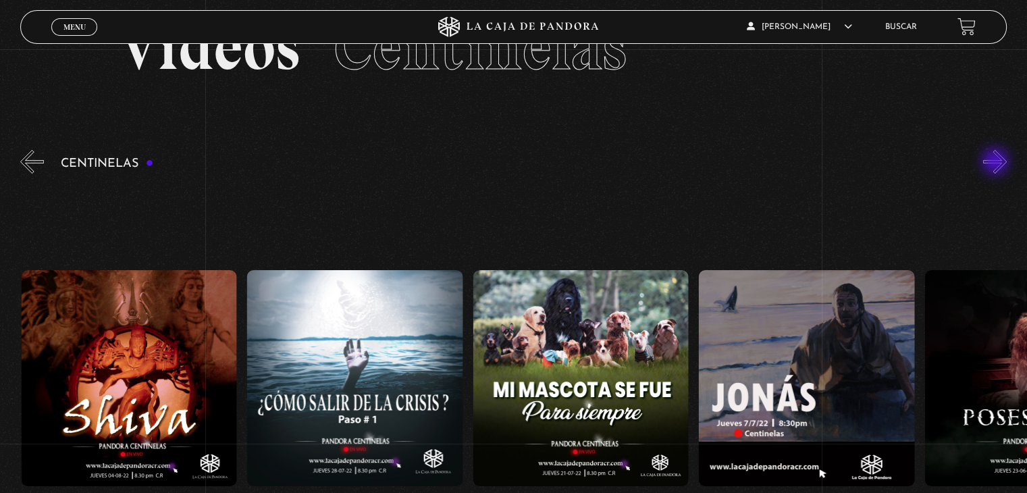
scroll to position [0, 13098]
click at [997, 163] on button "»" at bounding box center [995, 162] width 24 height 24
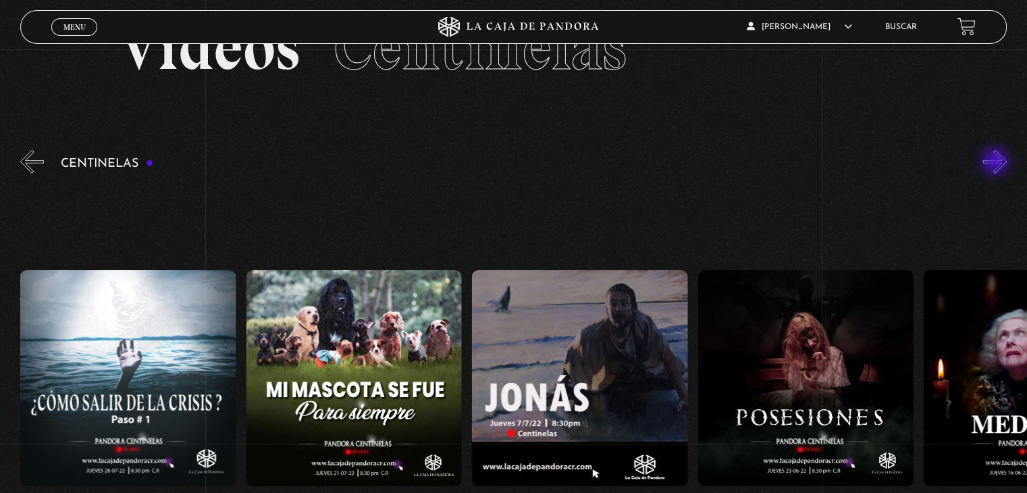
click at [997, 163] on button "»" at bounding box center [995, 162] width 24 height 24
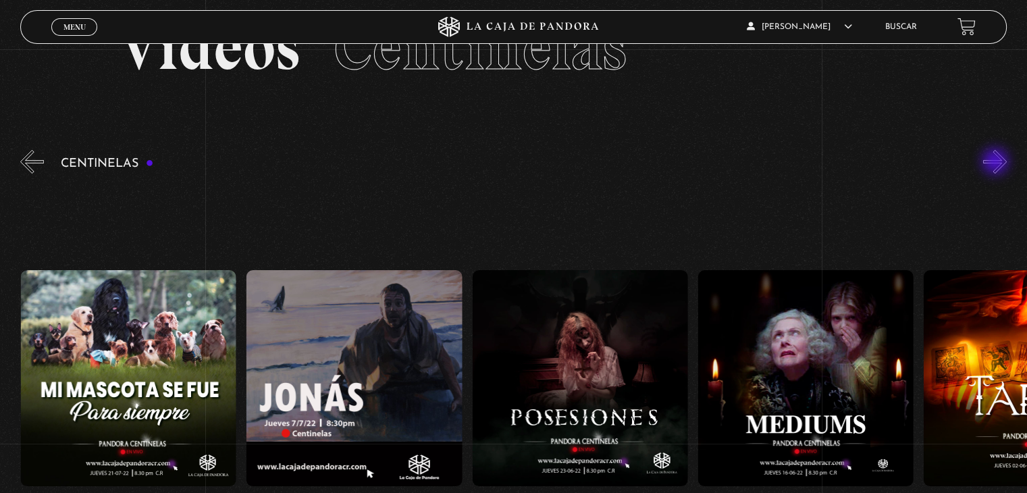
click at [997, 163] on button "»" at bounding box center [995, 162] width 24 height 24
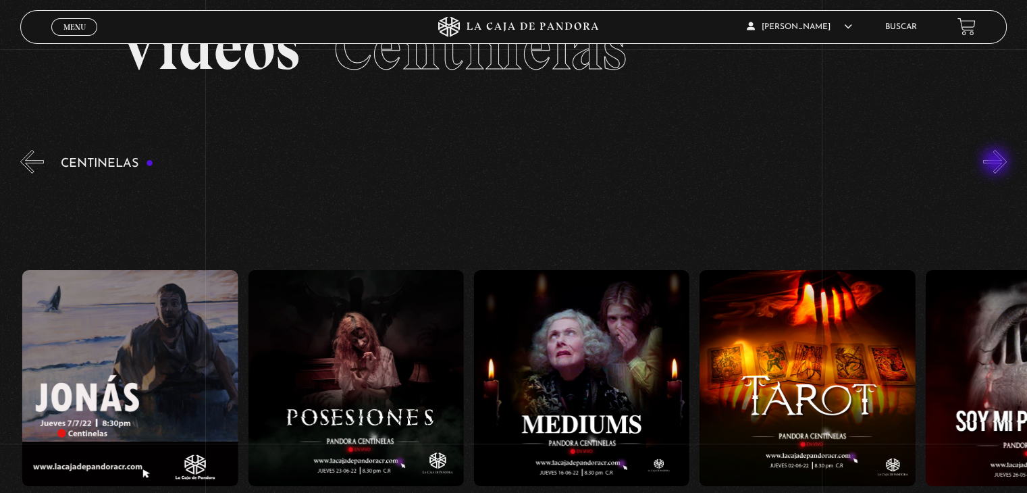
scroll to position [0, 13775]
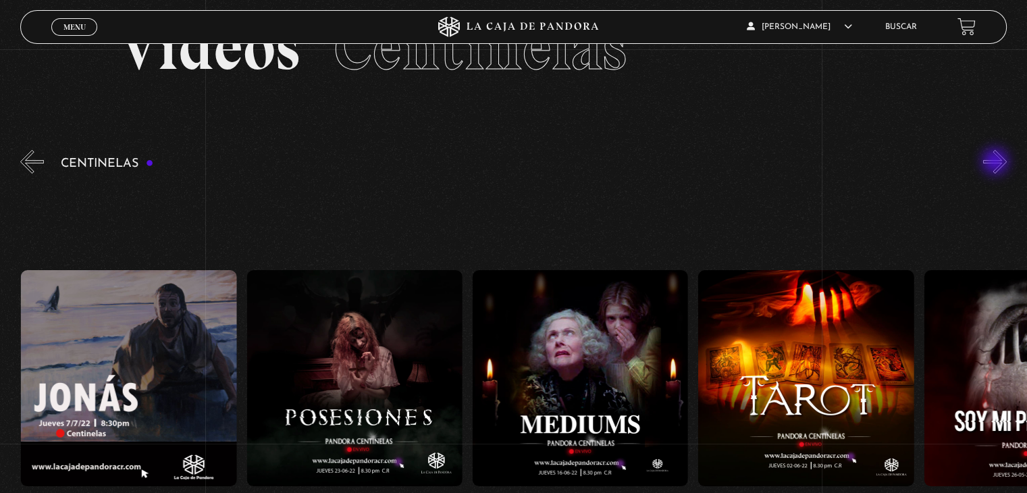
click at [997, 163] on button "»" at bounding box center [995, 162] width 24 height 24
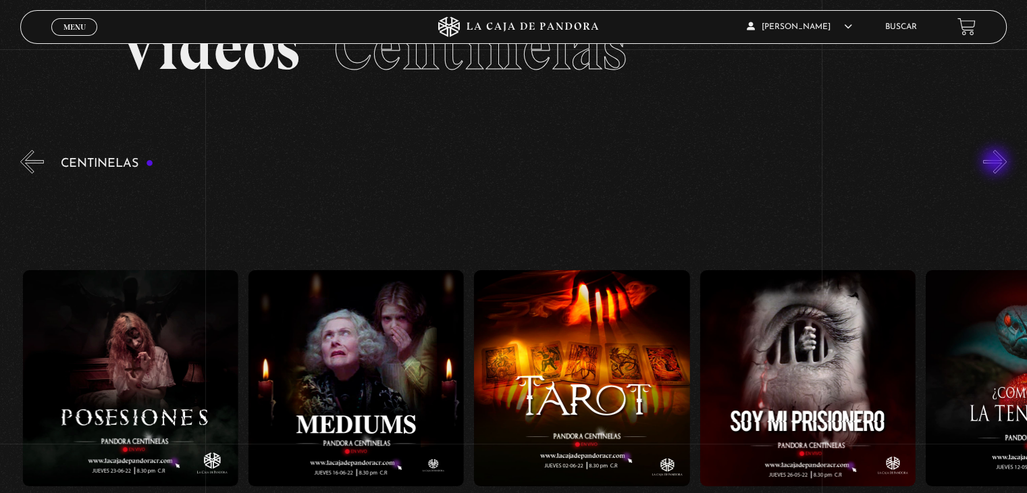
scroll to position [0, 14001]
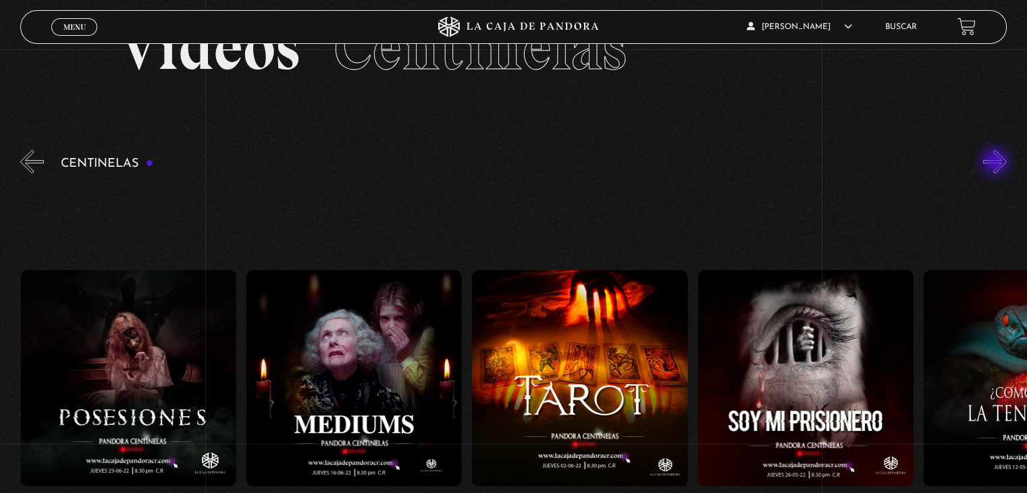
click at [997, 163] on button "»" at bounding box center [995, 162] width 24 height 24
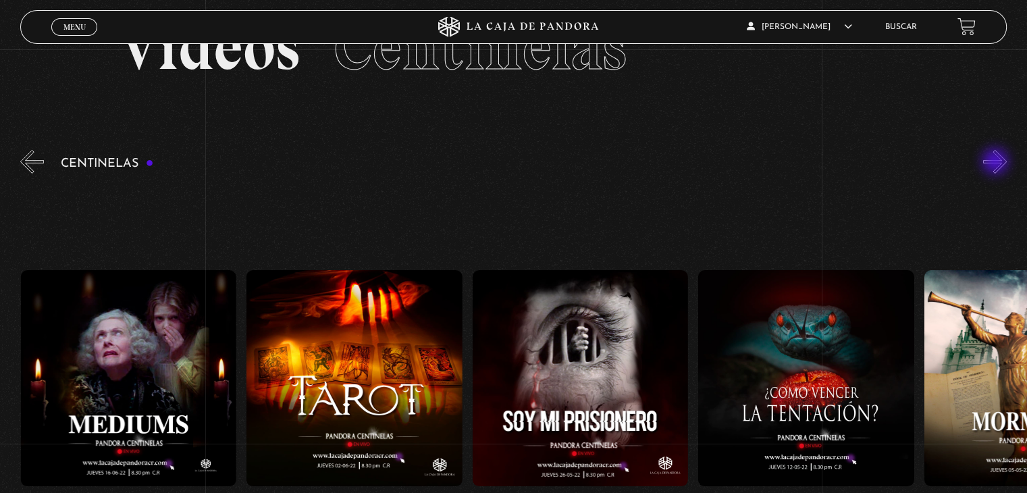
click at [997, 163] on button "»" at bounding box center [995, 162] width 24 height 24
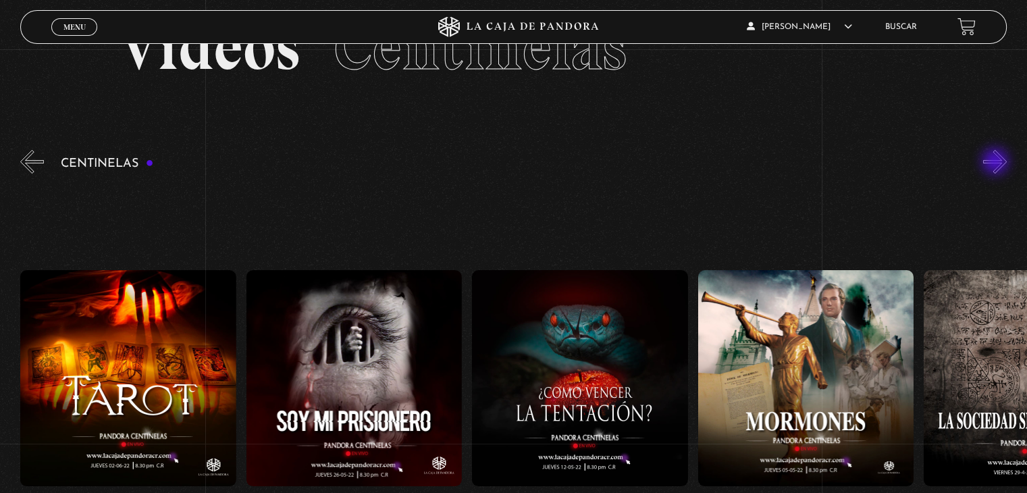
click at [997, 163] on button "»" at bounding box center [995, 162] width 24 height 24
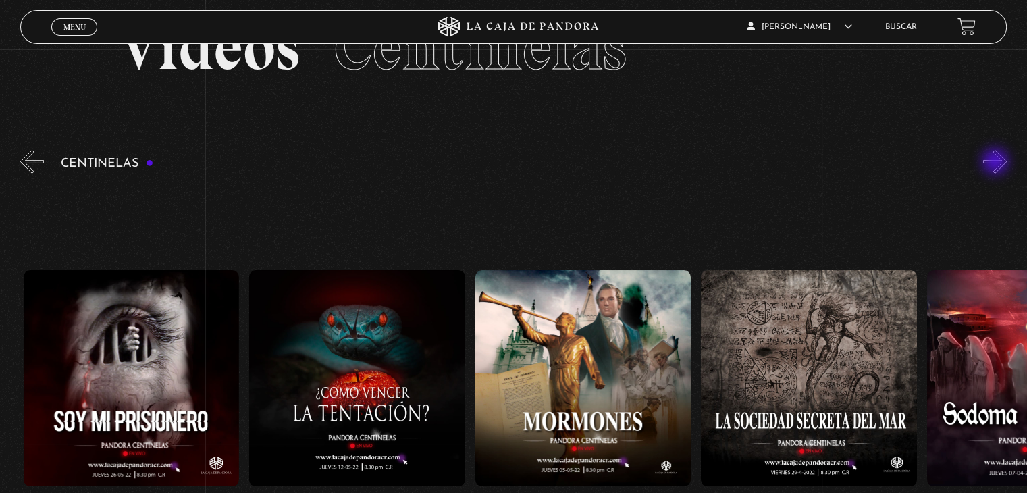
click at [997, 163] on button "»" at bounding box center [995, 162] width 24 height 24
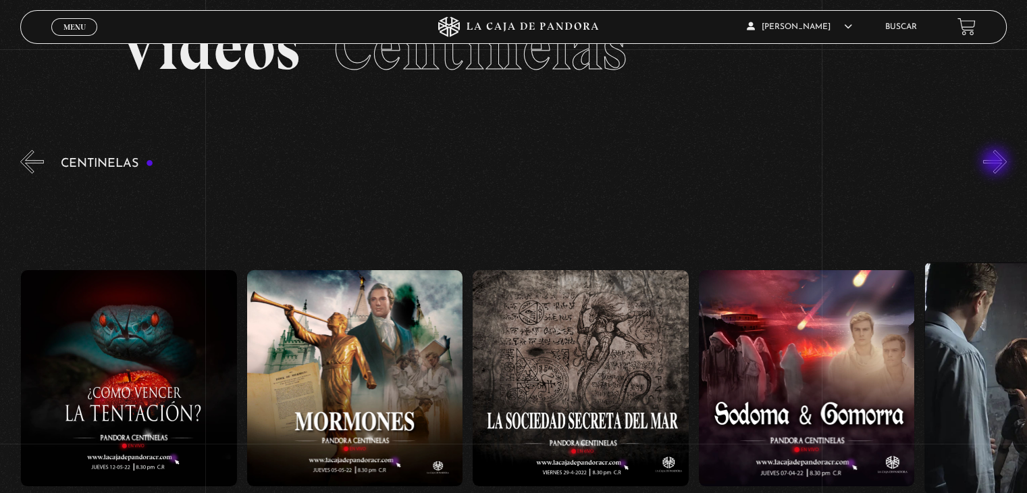
click at [997, 163] on button "»" at bounding box center [995, 162] width 24 height 24
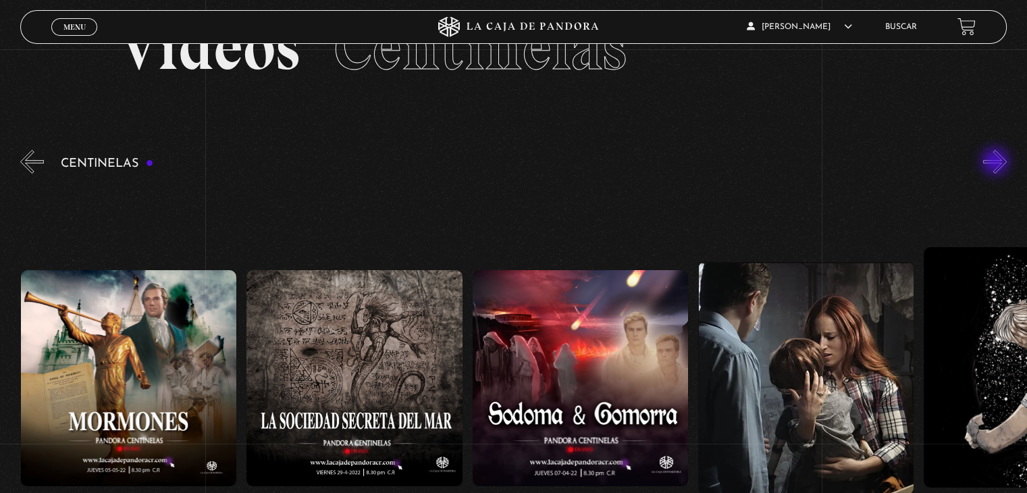
click at [997, 163] on button "»" at bounding box center [995, 162] width 24 height 24
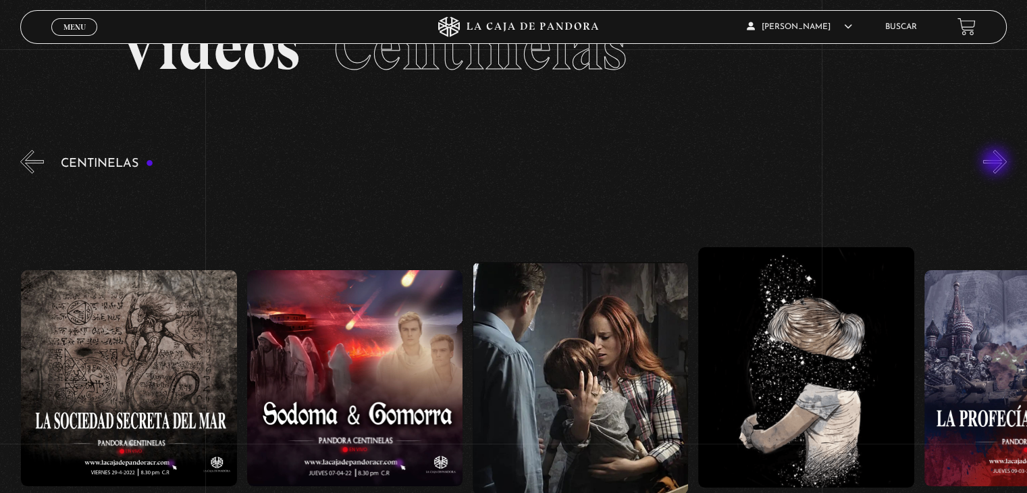
click at [997, 163] on button "»" at bounding box center [995, 162] width 24 height 24
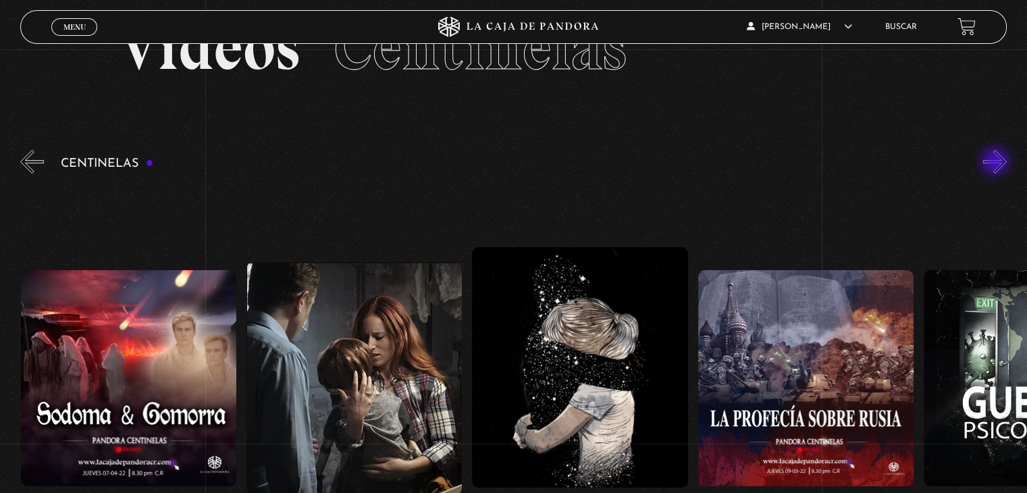
click at [997, 163] on button "»" at bounding box center [995, 162] width 24 height 24
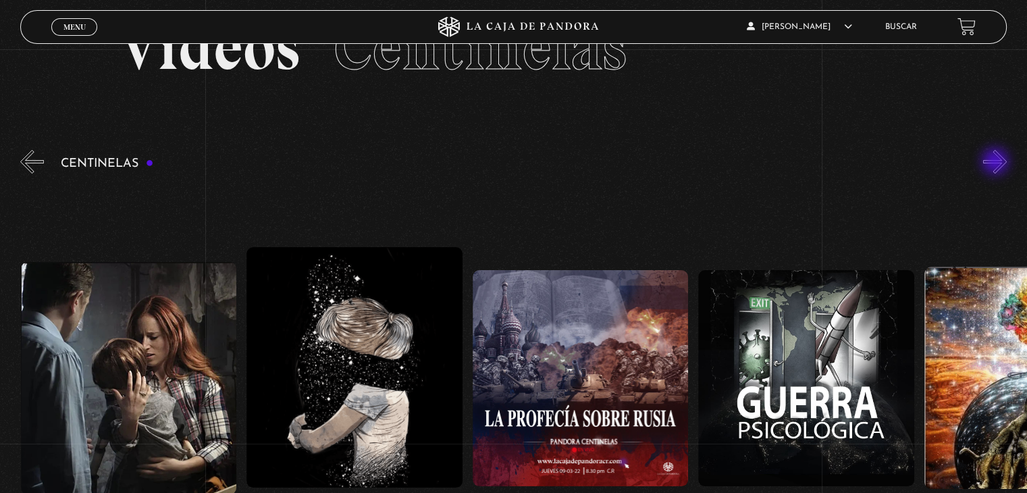
click at [997, 163] on button "»" at bounding box center [995, 162] width 24 height 24
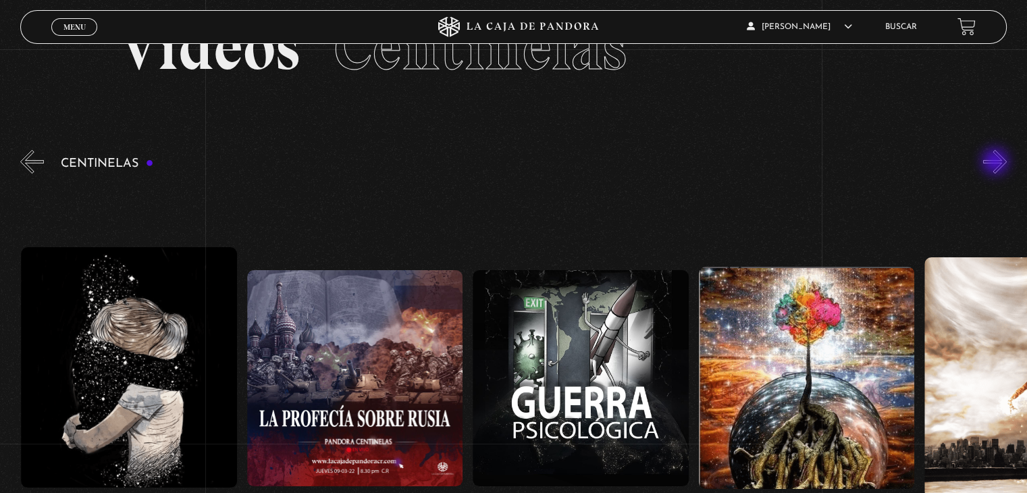
scroll to position [0, 16033]
click at [997, 163] on button "»" at bounding box center [995, 162] width 24 height 24
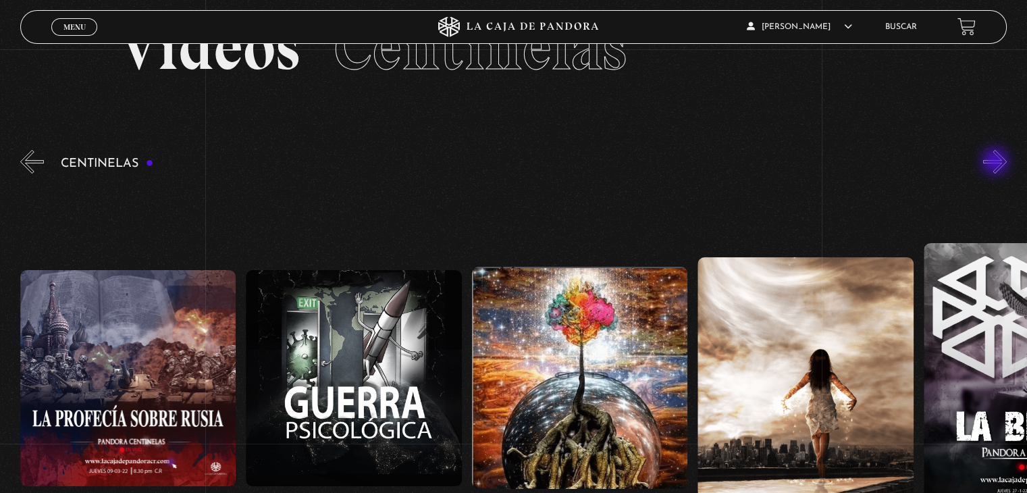
click at [997, 163] on button "»" at bounding box center [995, 162] width 24 height 24
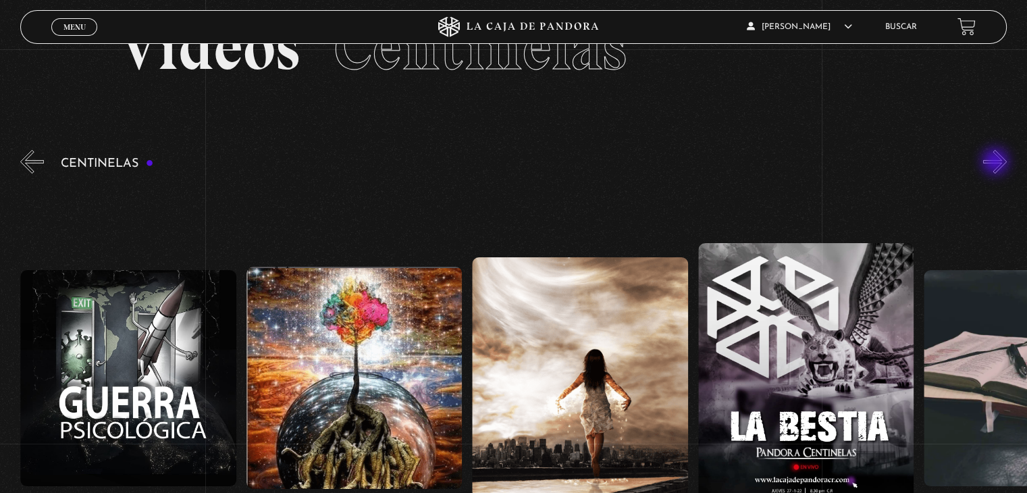
click at [997, 163] on button "»" at bounding box center [995, 162] width 24 height 24
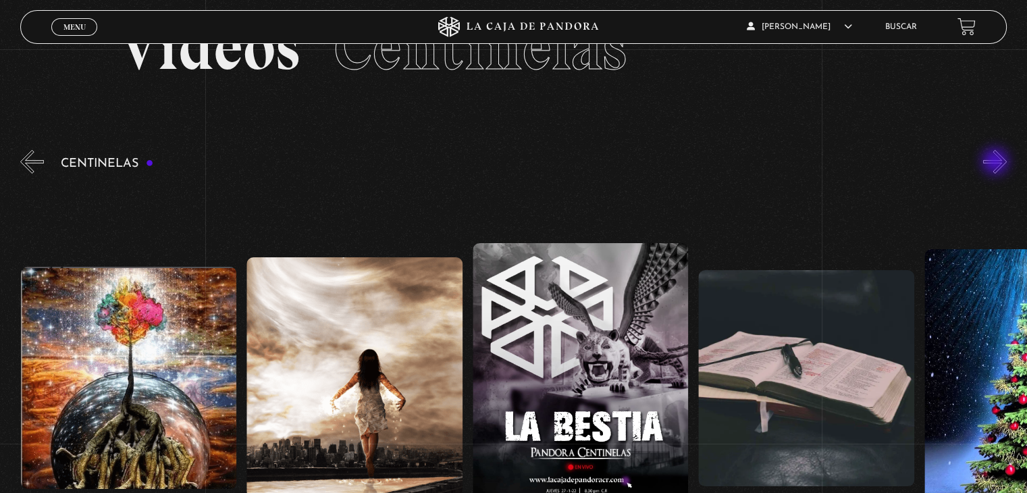
click at [997, 163] on button "»" at bounding box center [995, 162] width 24 height 24
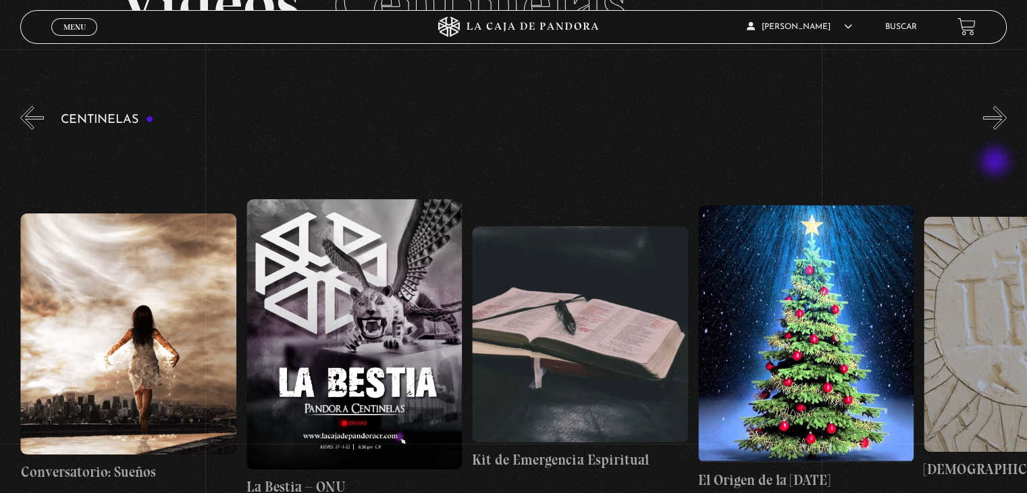
scroll to position [135, 0]
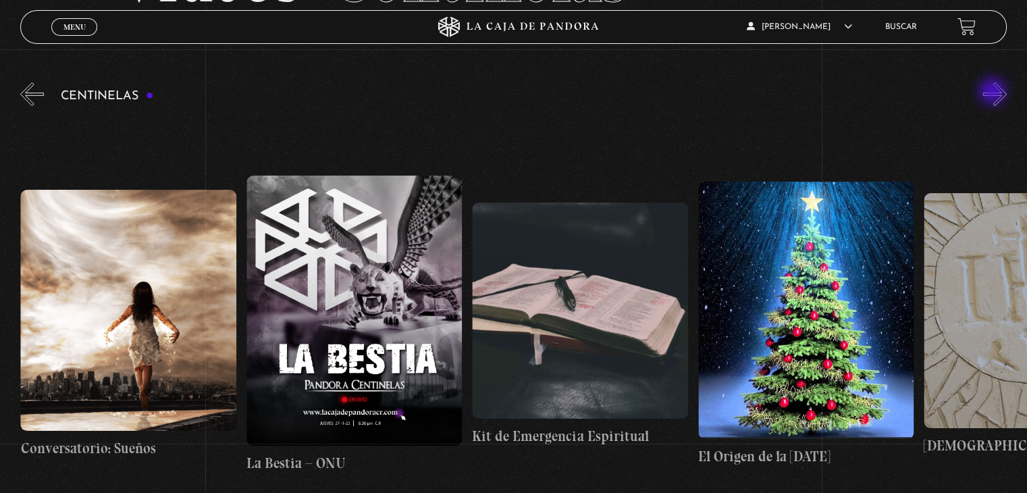
click at [994, 93] on button "»" at bounding box center [995, 94] width 24 height 24
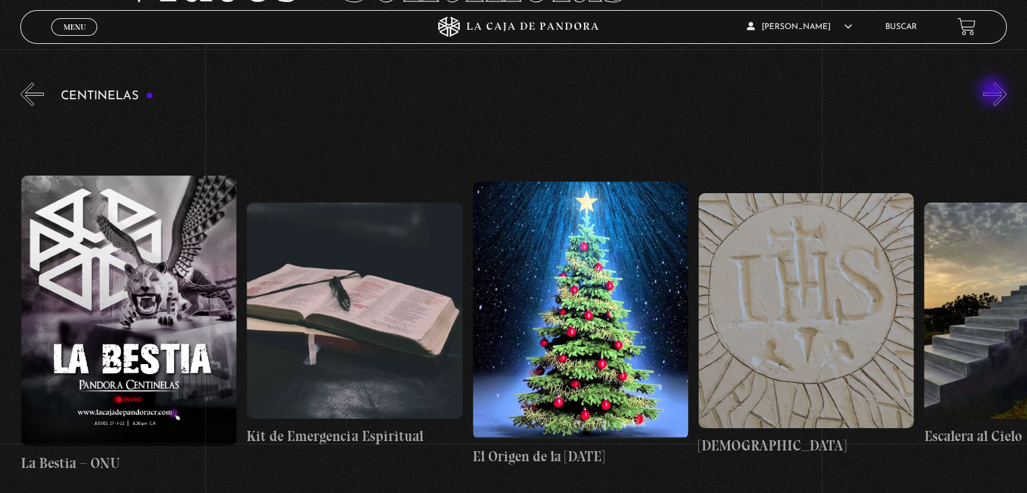
click at [994, 93] on button "»" at bounding box center [995, 94] width 24 height 24
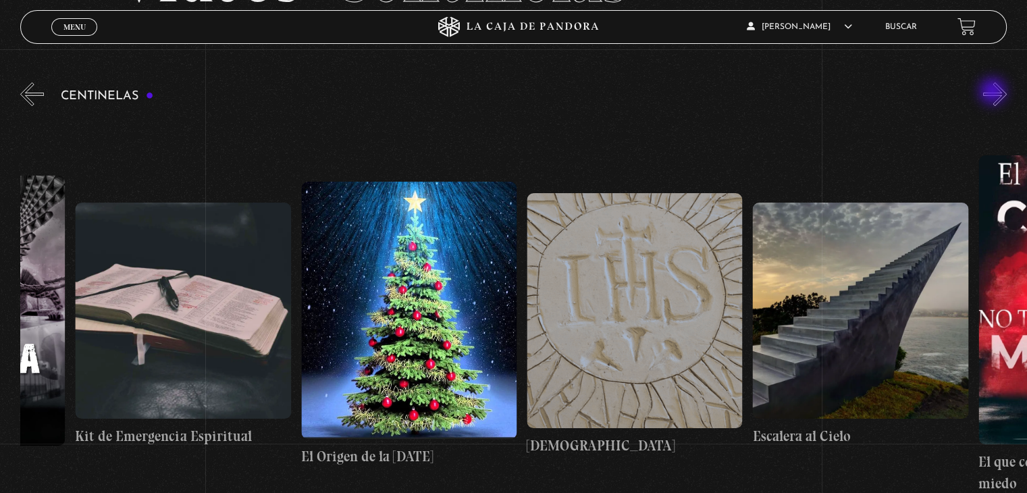
click at [994, 93] on button "»" at bounding box center [995, 94] width 24 height 24
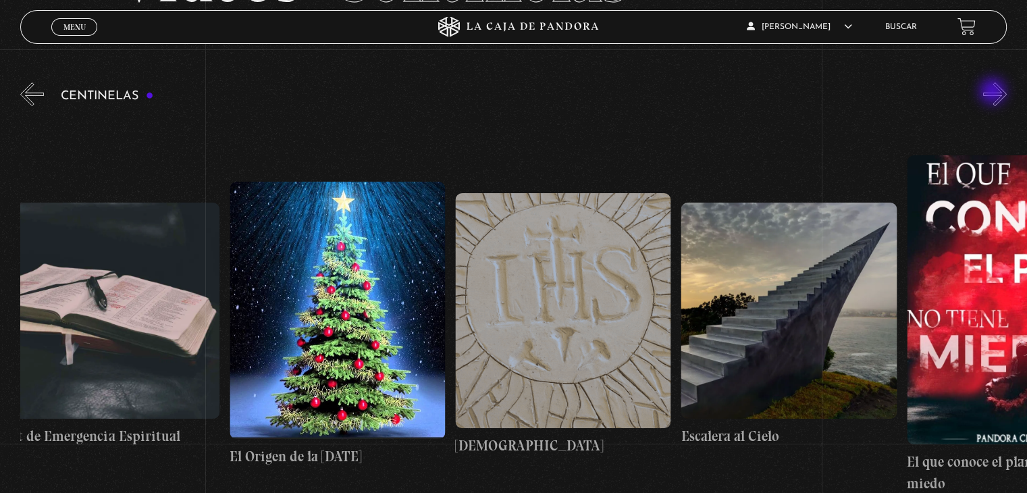
click at [994, 93] on button "»" at bounding box center [995, 94] width 24 height 24
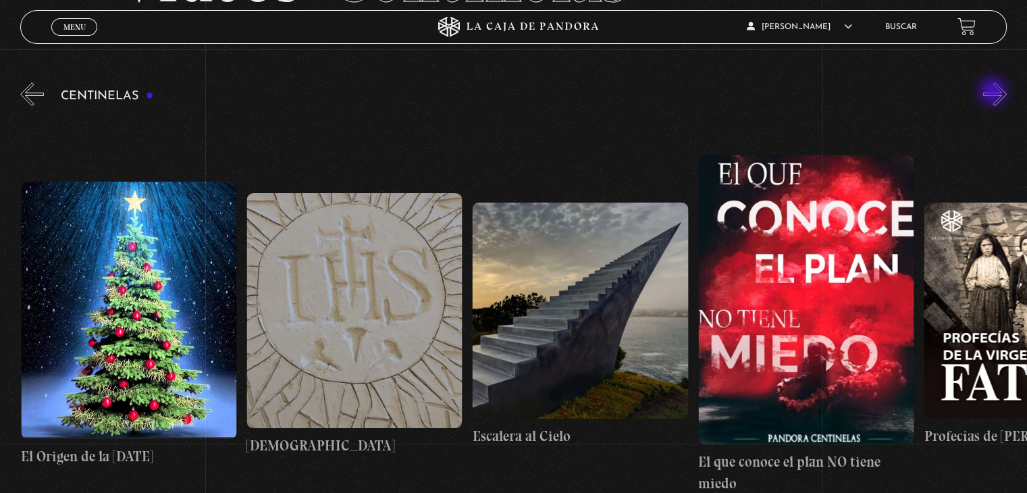
click at [994, 93] on button "»" at bounding box center [995, 94] width 24 height 24
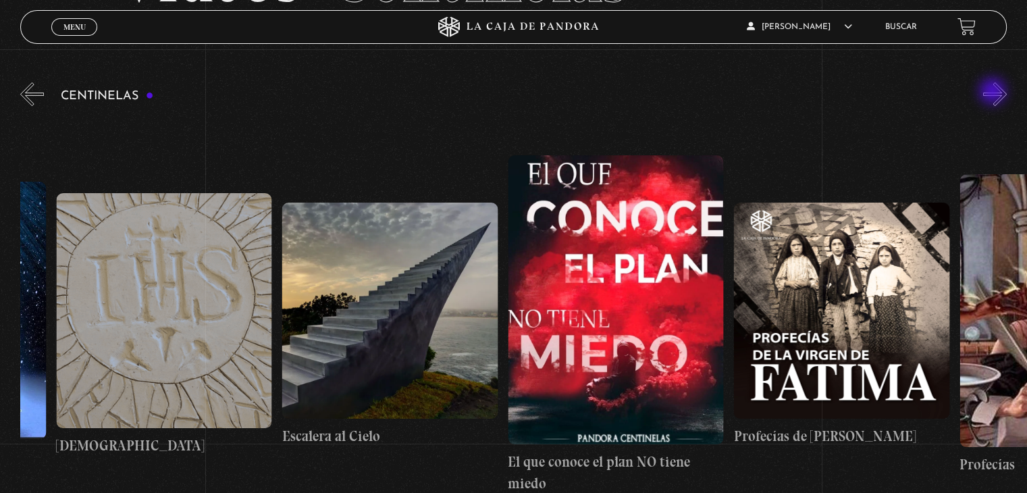
click at [994, 93] on button "»" at bounding box center [995, 94] width 24 height 24
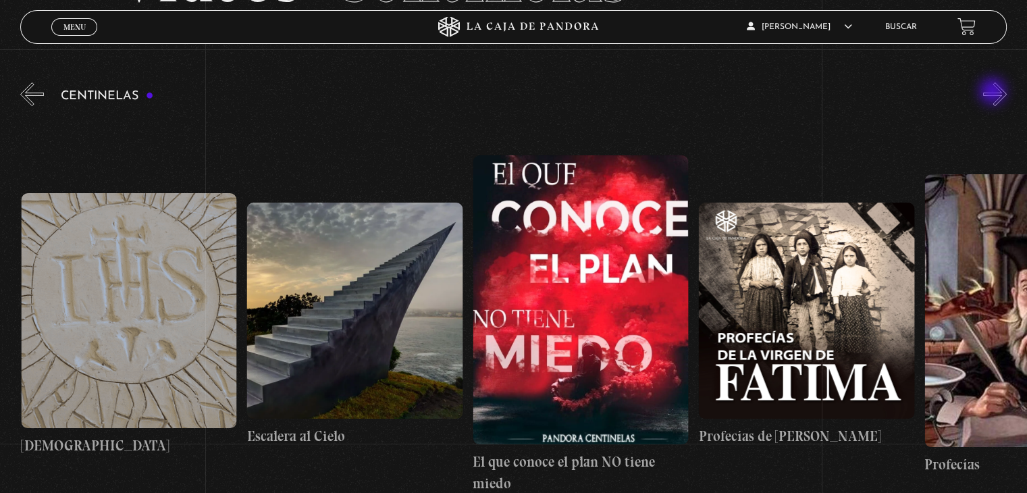
click at [994, 93] on button "»" at bounding box center [995, 94] width 24 height 24
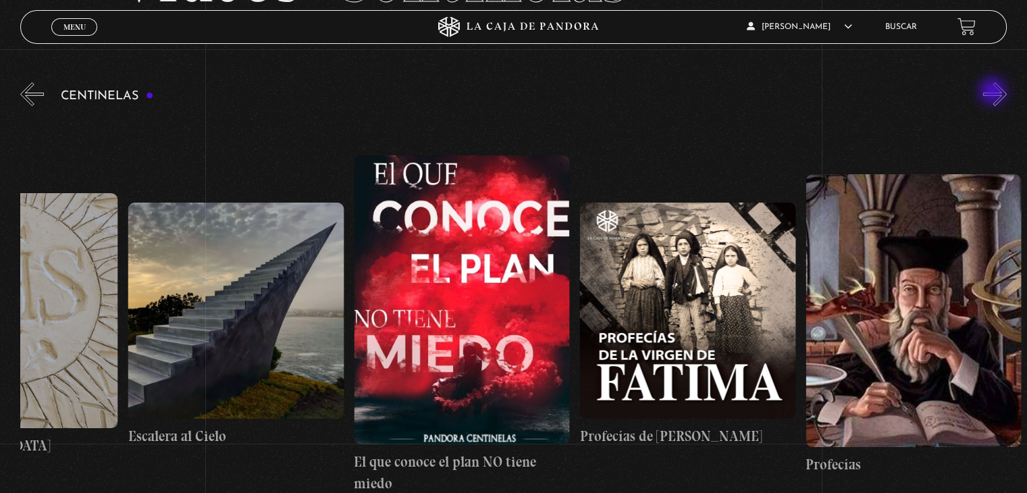
click at [994, 93] on button "»" at bounding box center [995, 94] width 24 height 24
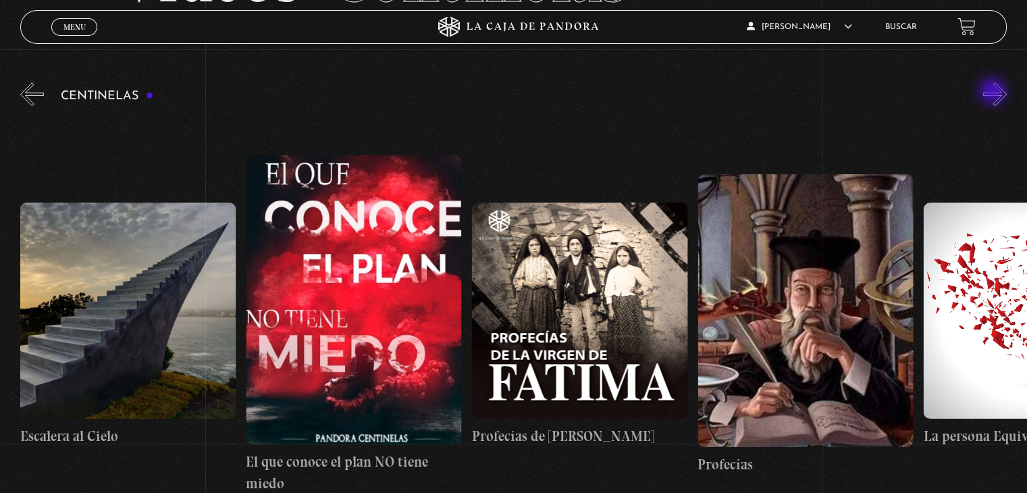
click at [994, 93] on button "»" at bounding box center [995, 94] width 24 height 24
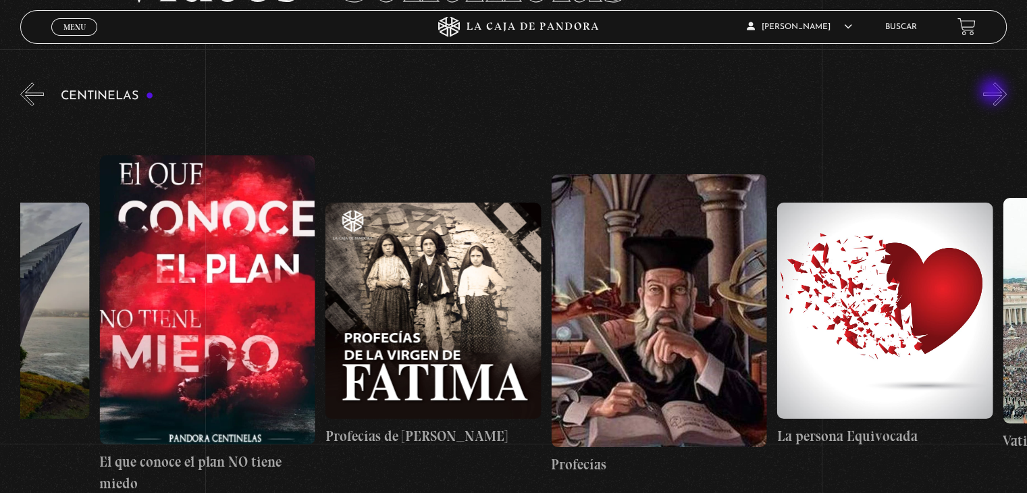
click at [994, 93] on button "»" at bounding box center [995, 94] width 24 height 24
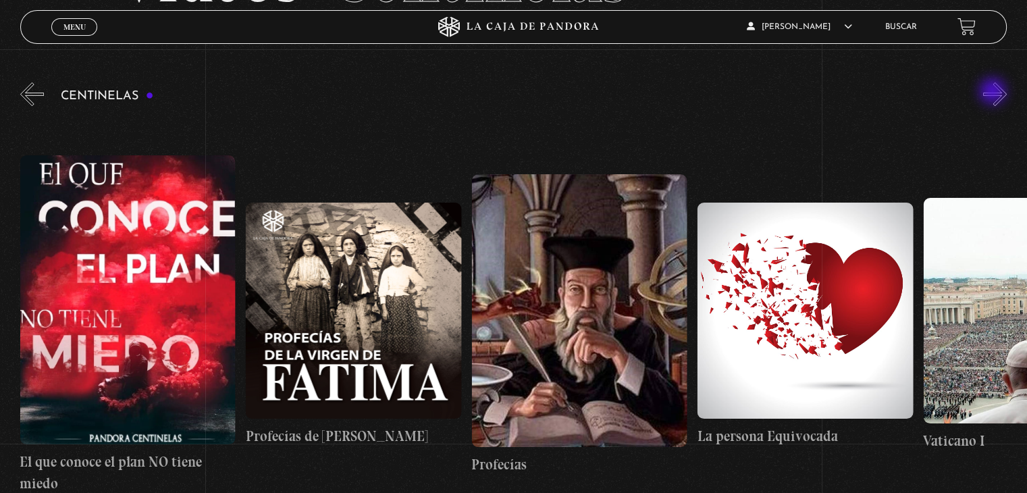
click at [994, 93] on button "»" at bounding box center [995, 94] width 24 height 24
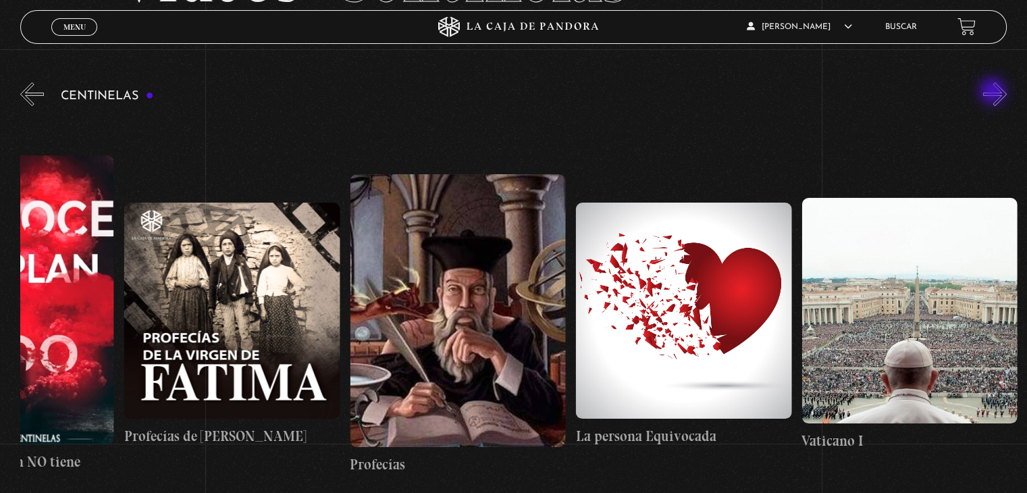
click at [994, 93] on button "»" at bounding box center [995, 94] width 24 height 24
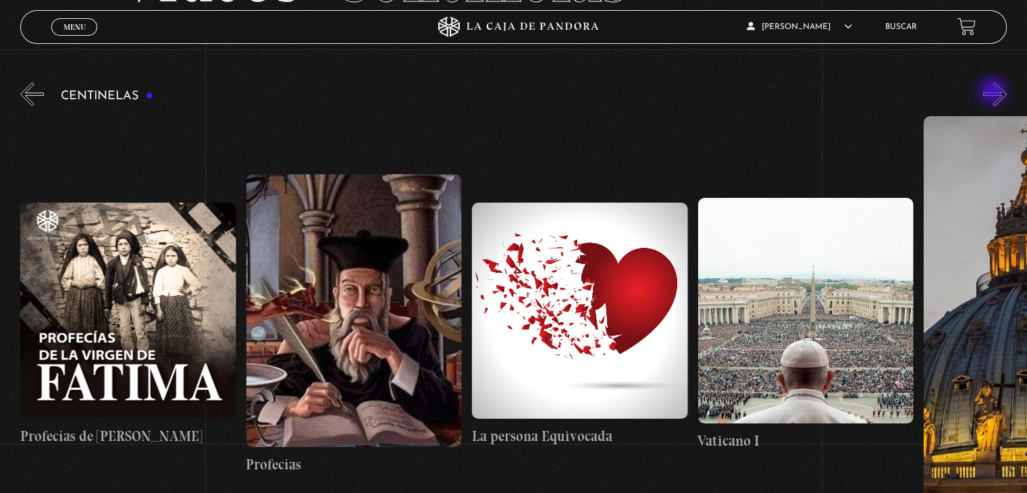
click at [994, 93] on button "»" at bounding box center [995, 94] width 24 height 24
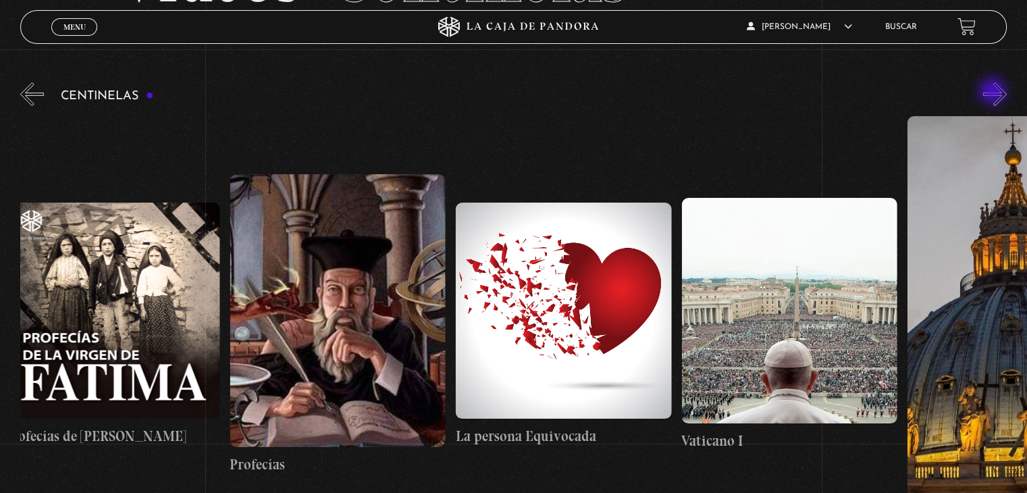
click at [994, 93] on button "»" at bounding box center [995, 94] width 24 height 24
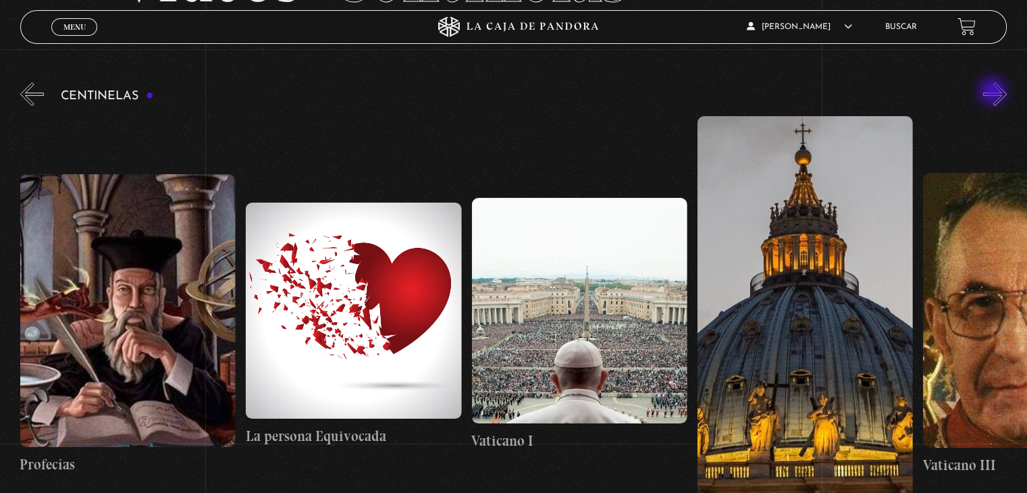
click at [994, 93] on button "»" at bounding box center [995, 94] width 24 height 24
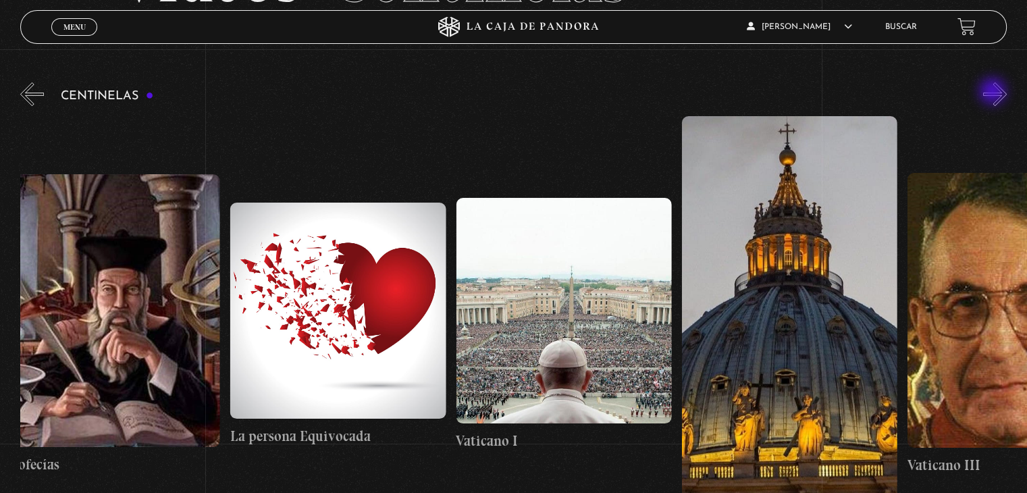
click at [994, 93] on button "»" at bounding box center [995, 94] width 24 height 24
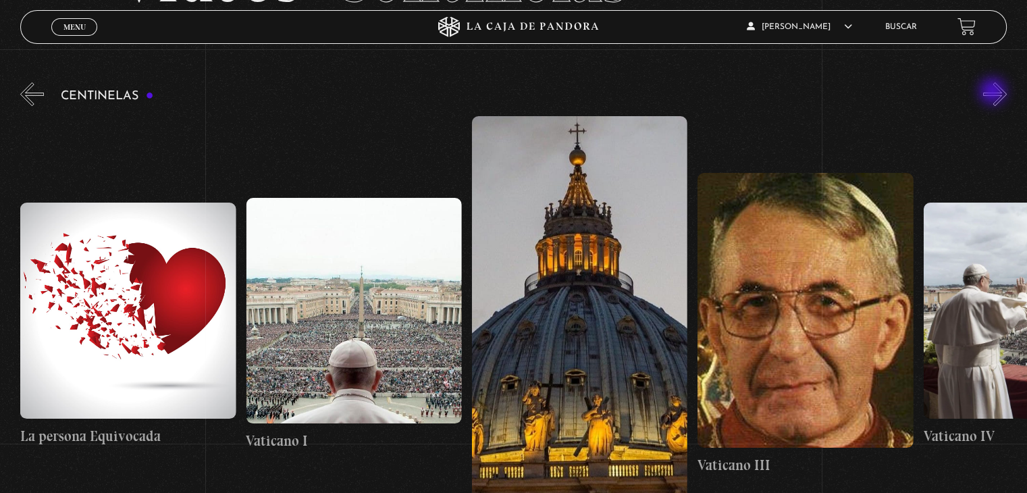
click at [994, 93] on button "»" at bounding box center [995, 94] width 24 height 24
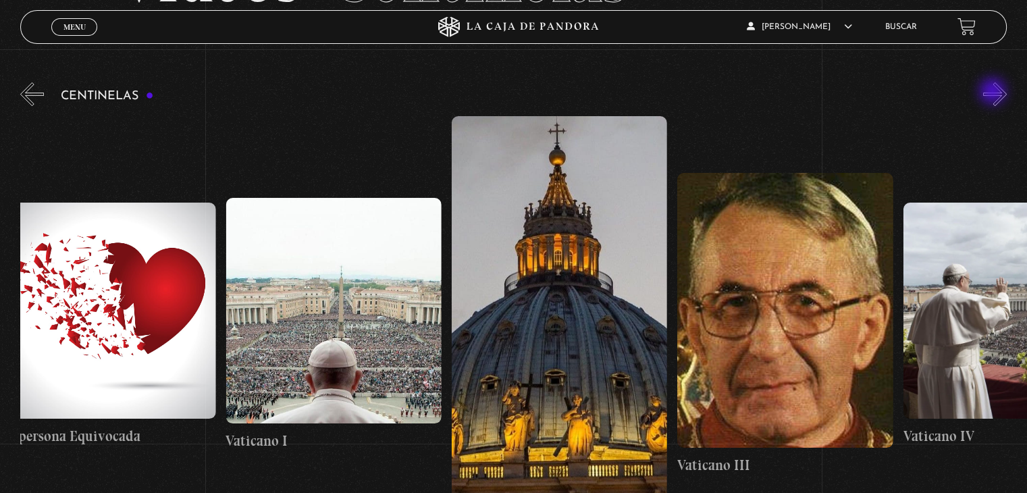
click at [994, 93] on button "»" at bounding box center [995, 94] width 24 height 24
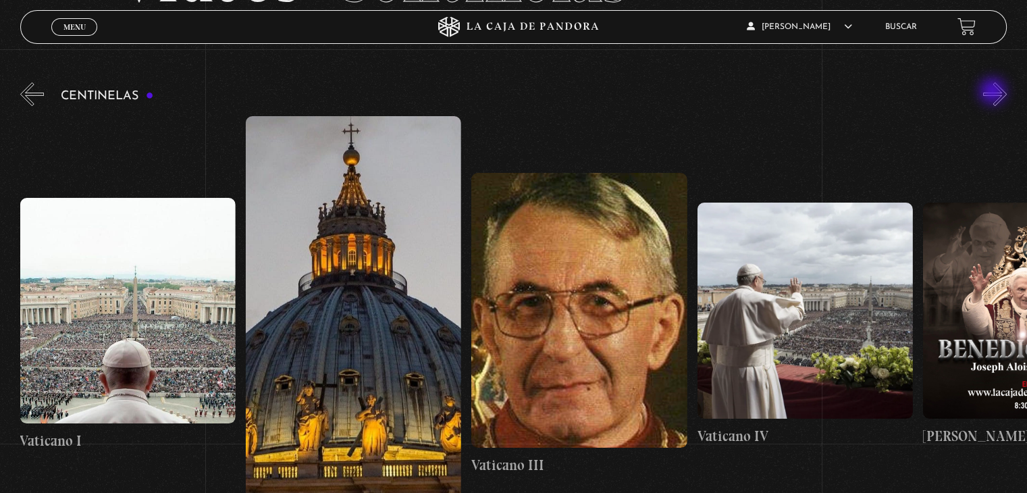
click at [994, 93] on button "»" at bounding box center [995, 94] width 24 height 24
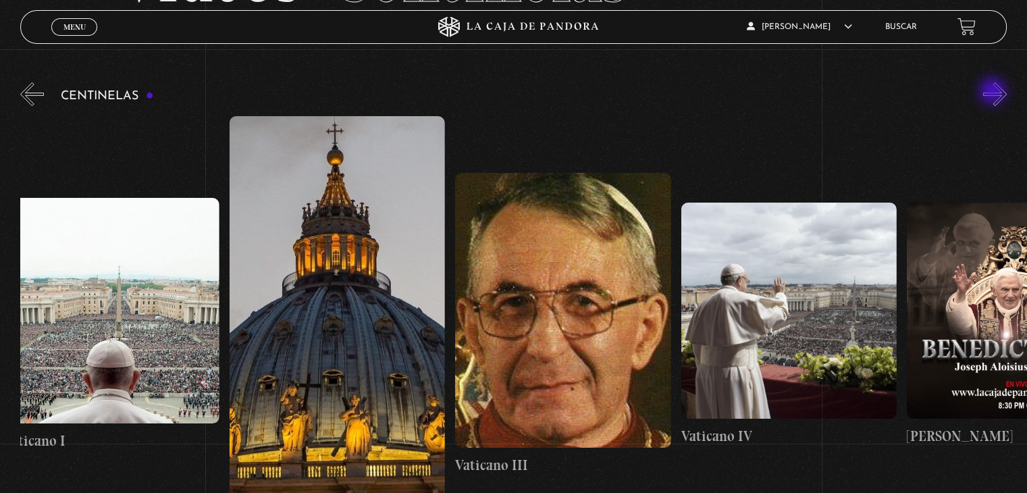
click at [994, 93] on button "»" at bounding box center [995, 94] width 24 height 24
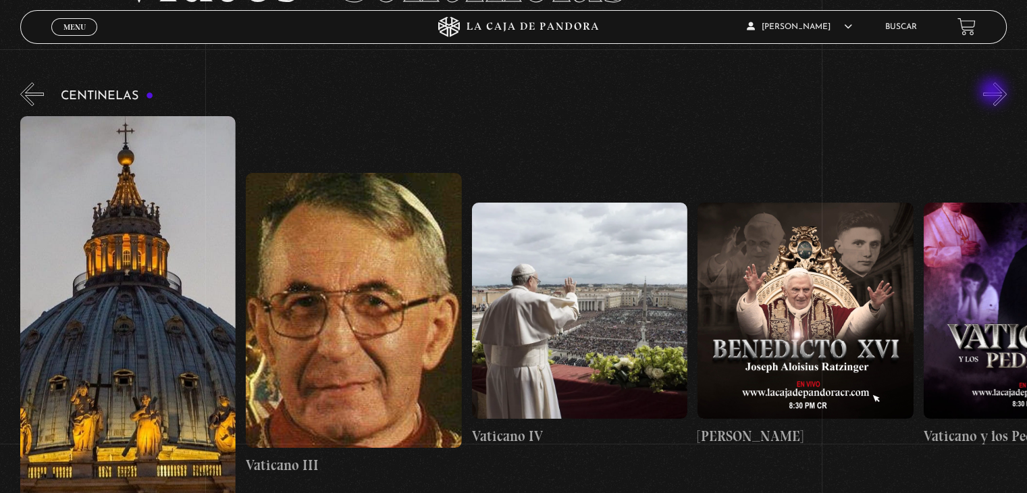
click at [994, 93] on button "»" at bounding box center [995, 94] width 24 height 24
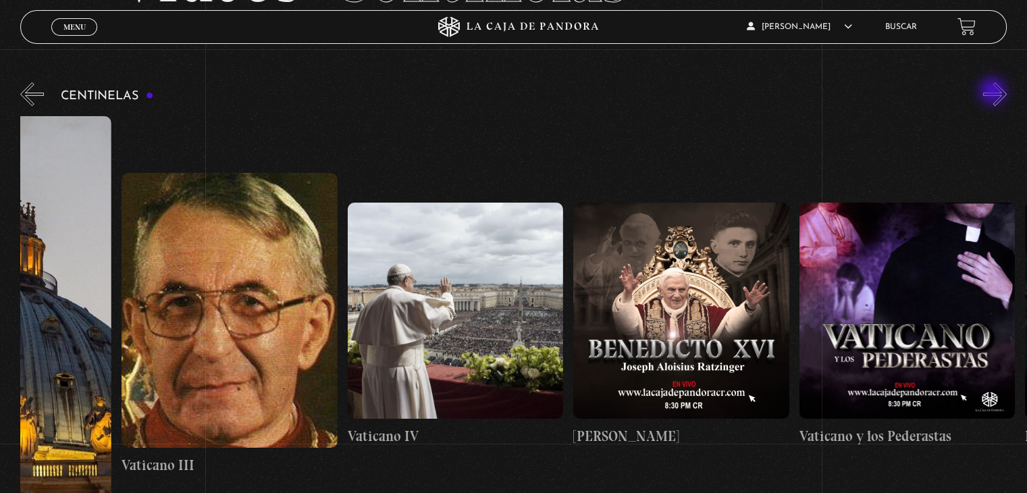
click at [994, 93] on button "»" at bounding box center [995, 94] width 24 height 24
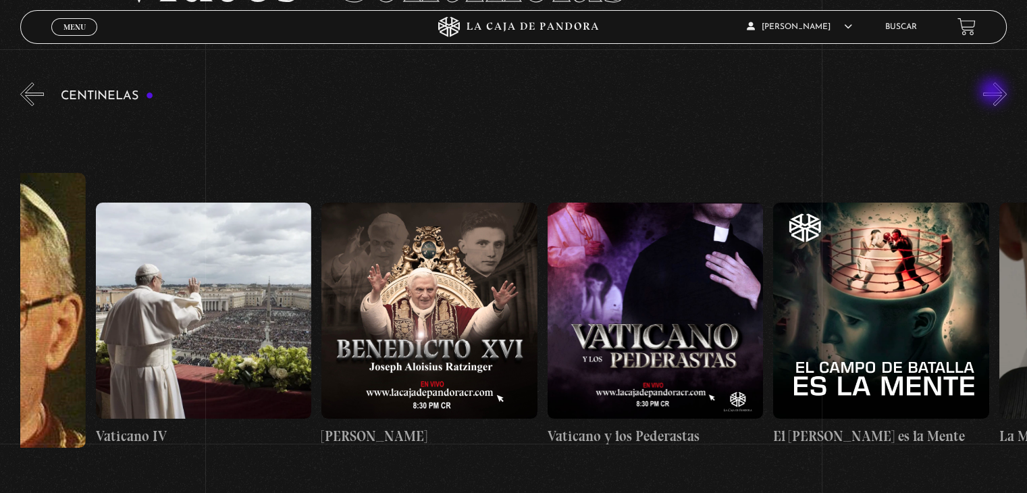
click at [994, 93] on button "»" at bounding box center [995, 94] width 24 height 24
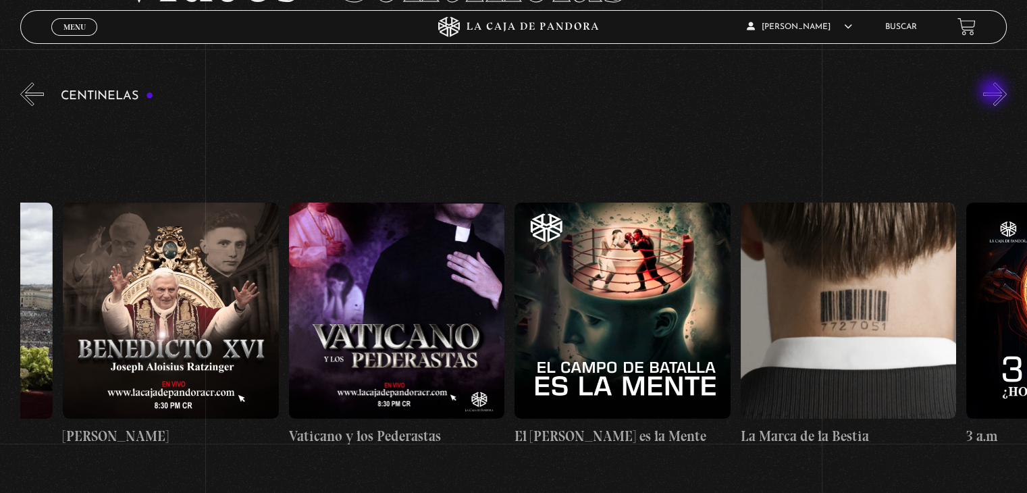
click at [994, 93] on button "»" at bounding box center [995, 94] width 24 height 24
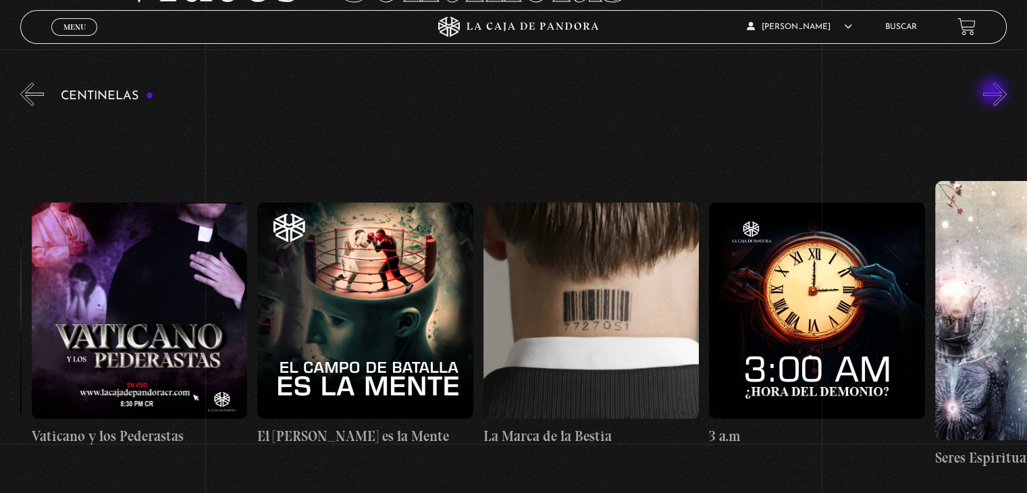
click at [994, 93] on button "»" at bounding box center [995, 94] width 24 height 24
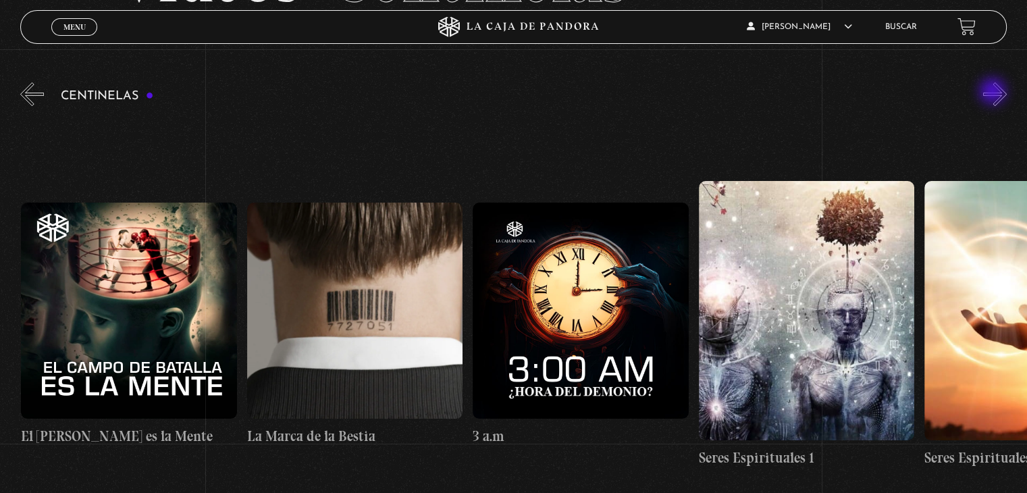
click at [994, 93] on button "»" at bounding box center [995, 94] width 24 height 24
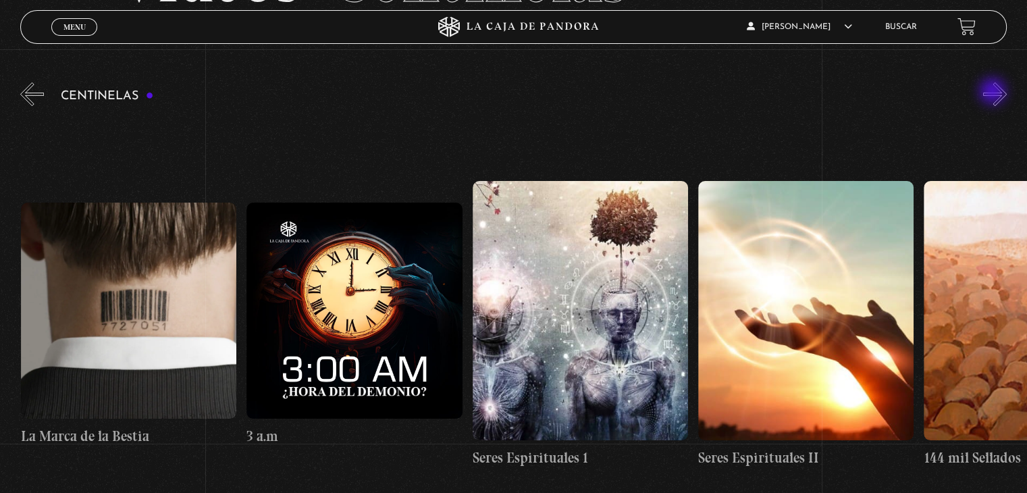
click at [994, 93] on button "»" at bounding box center [995, 94] width 24 height 24
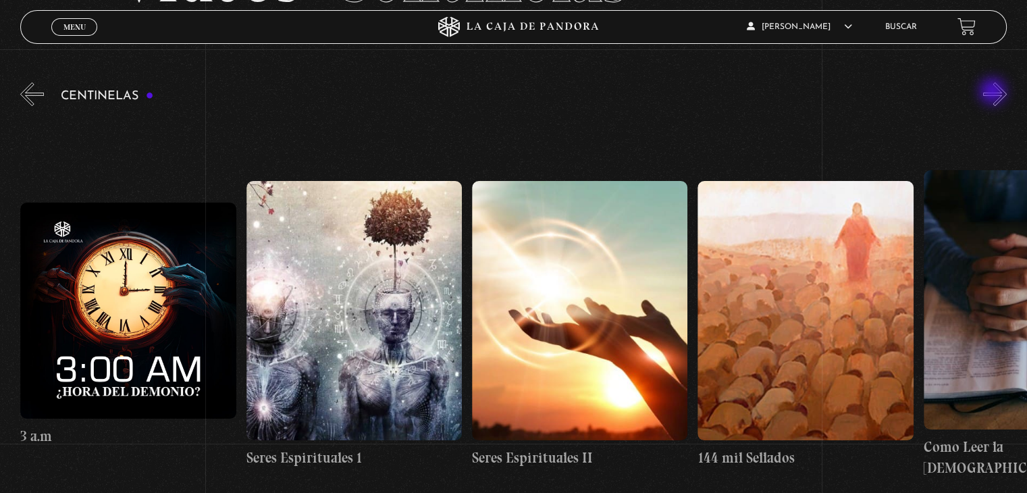
click at [994, 93] on button "»" at bounding box center [995, 94] width 24 height 24
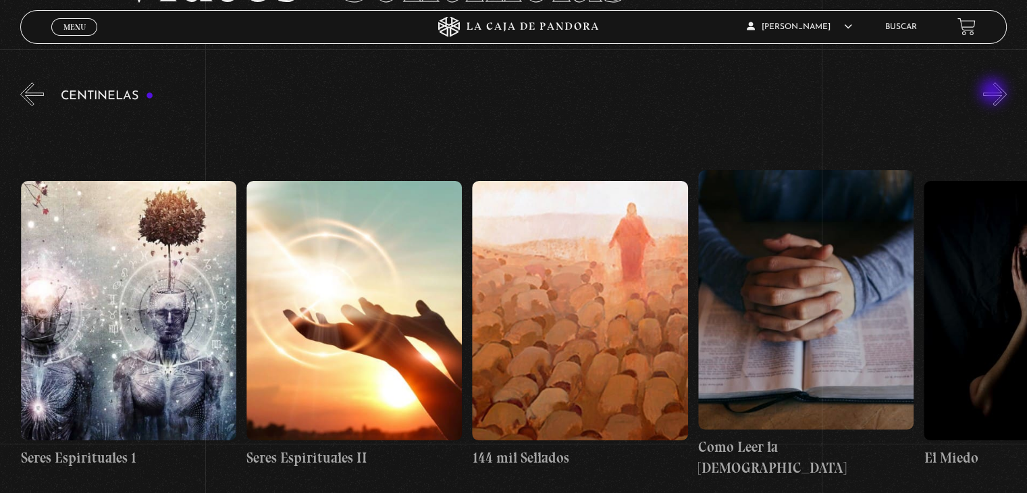
click at [994, 93] on button "»" at bounding box center [995, 94] width 24 height 24
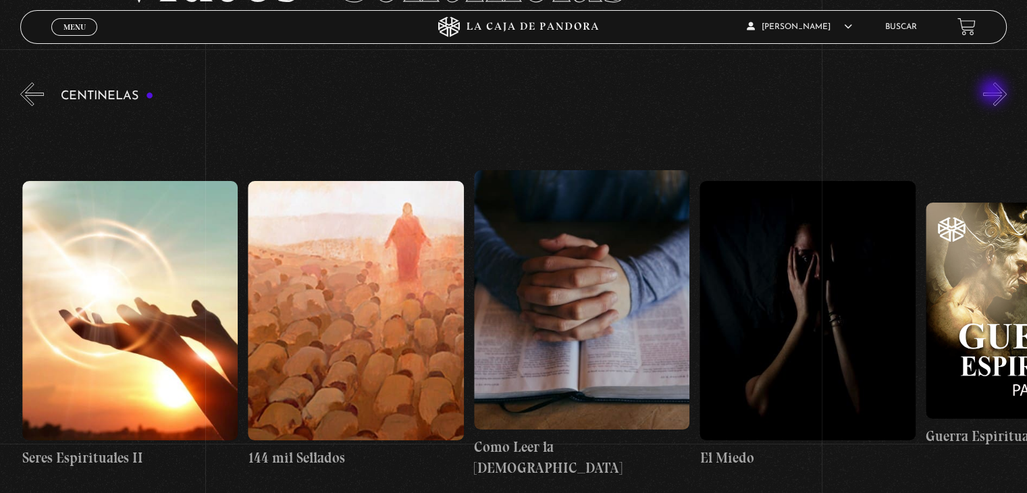
scroll to position [0, 21454]
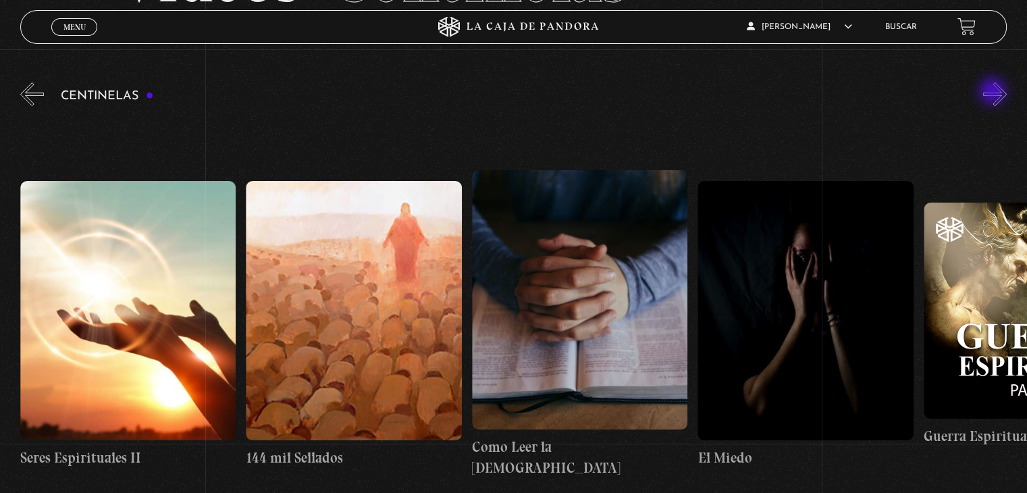
click at [994, 93] on button "»" at bounding box center [995, 94] width 24 height 24
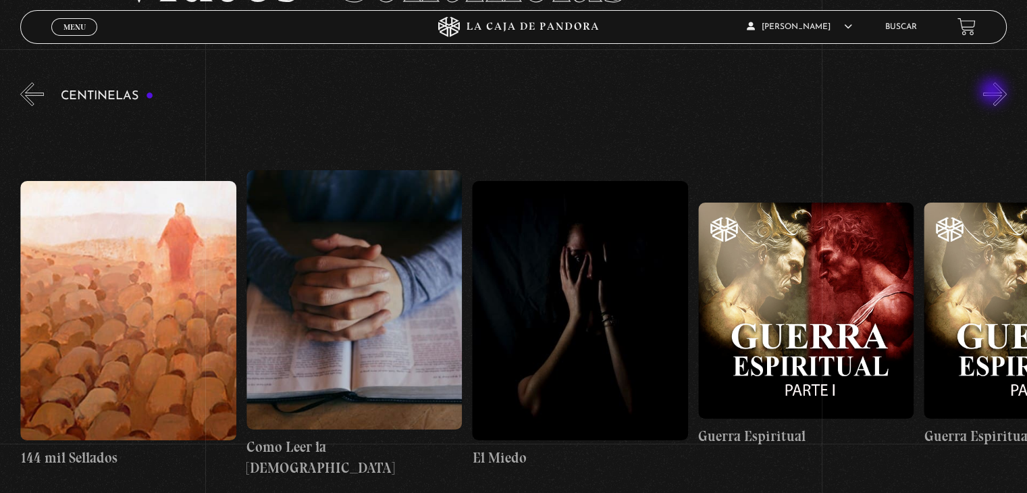
click at [994, 93] on button "»" at bounding box center [995, 94] width 24 height 24
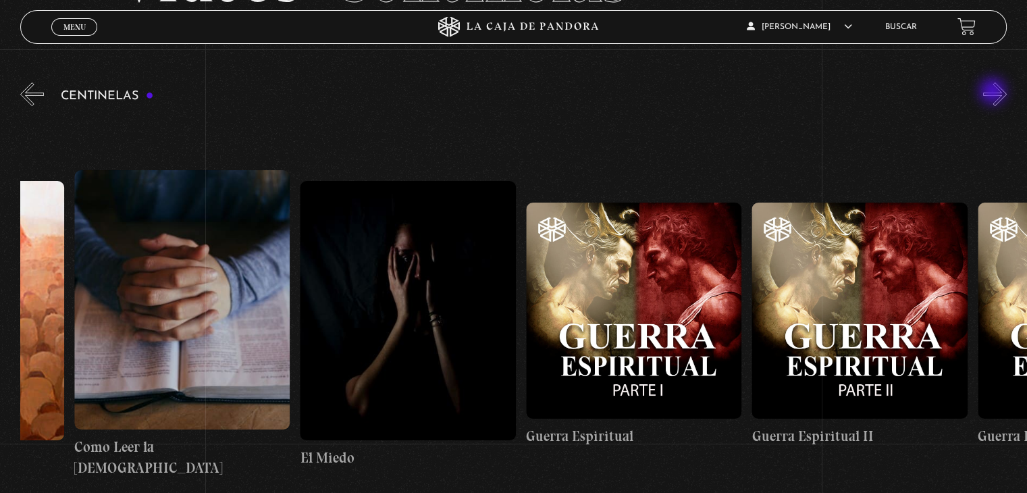
click at [994, 93] on button "»" at bounding box center [995, 94] width 24 height 24
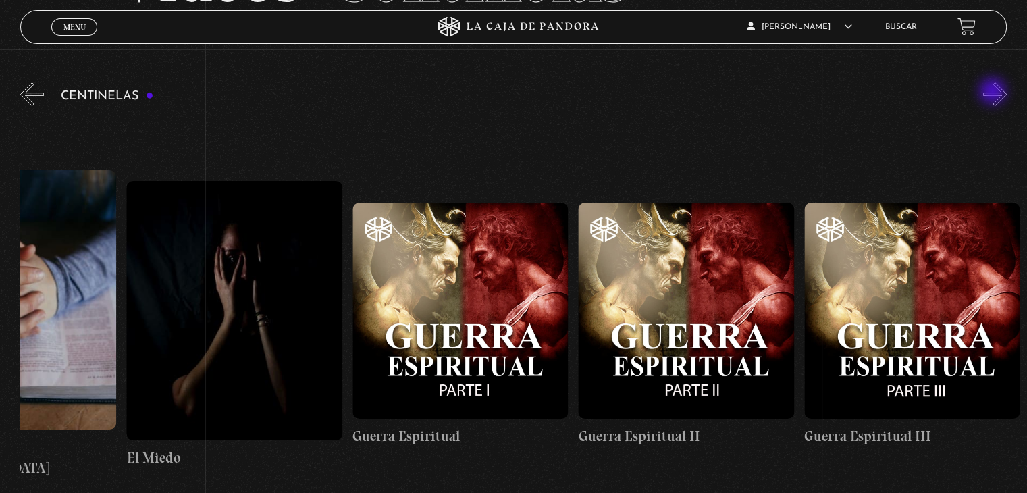
click at [994, 93] on button "»" at bounding box center [995, 94] width 24 height 24
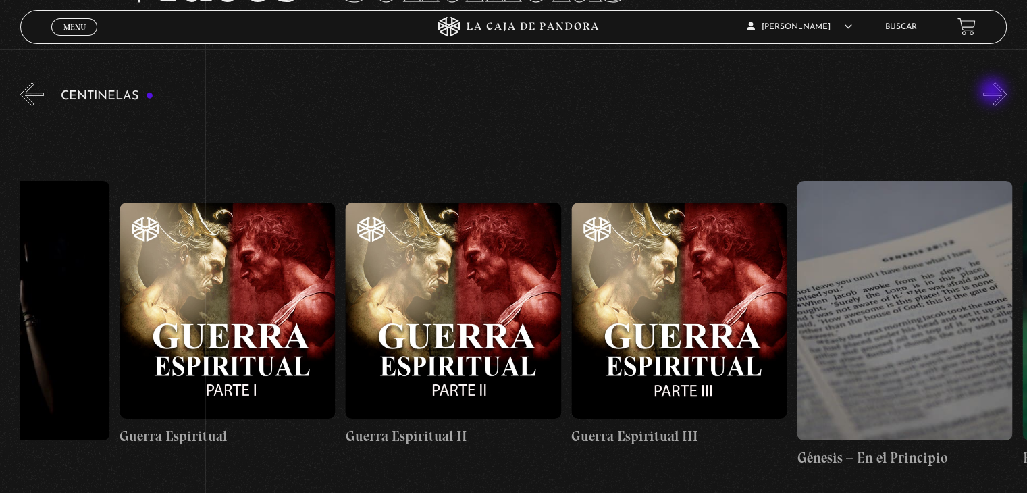
click at [994, 93] on button "»" at bounding box center [995, 94] width 24 height 24
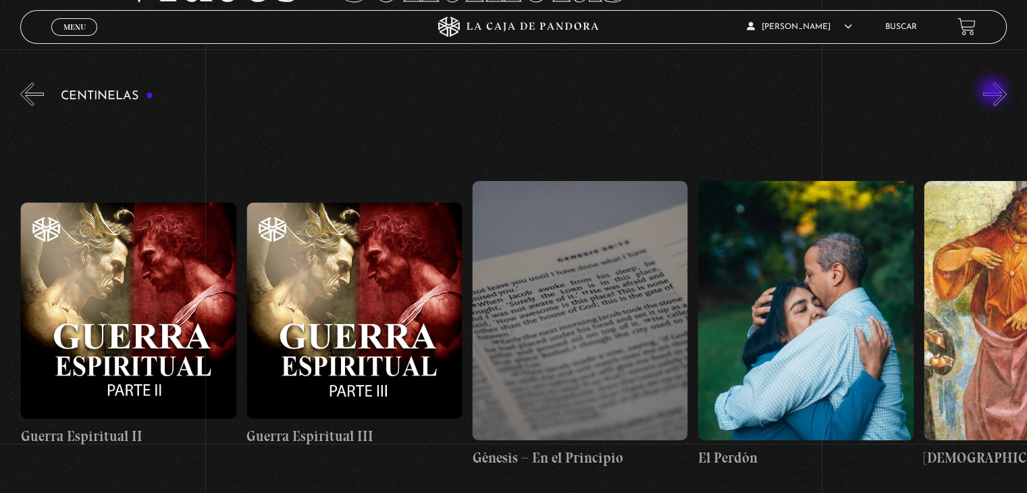
scroll to position [0, 22583]
click at [994, 93] on button "»" at bounding box center [995, 94] width 24 height 24
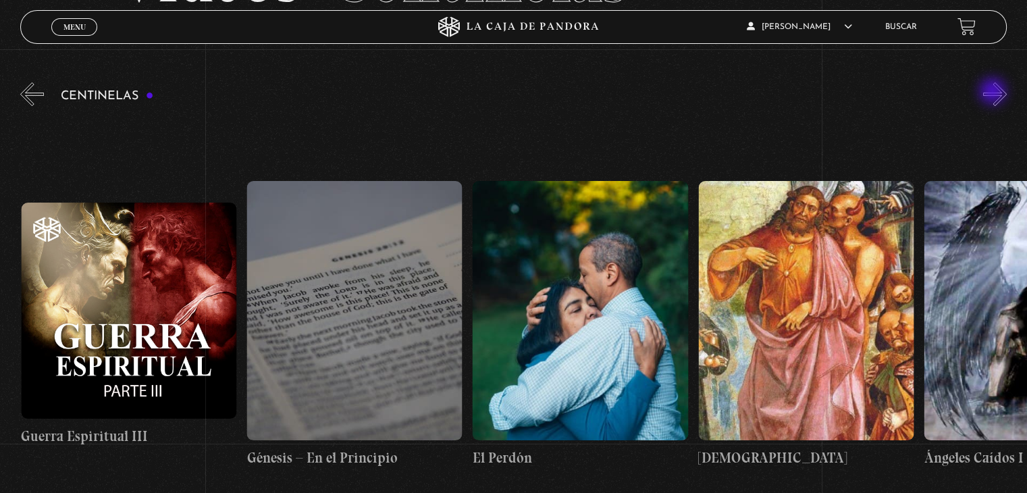
click at [994, 93] on button "»" at bounding box center [995, 94] width 24 height 24
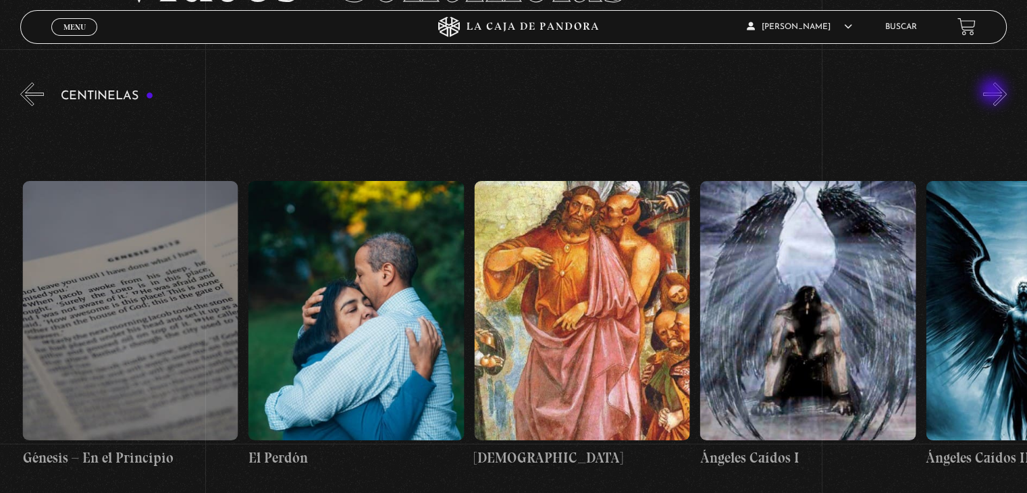
click at [994, 93] on button "»" at bounding box center [995, 94] width 24 height 24
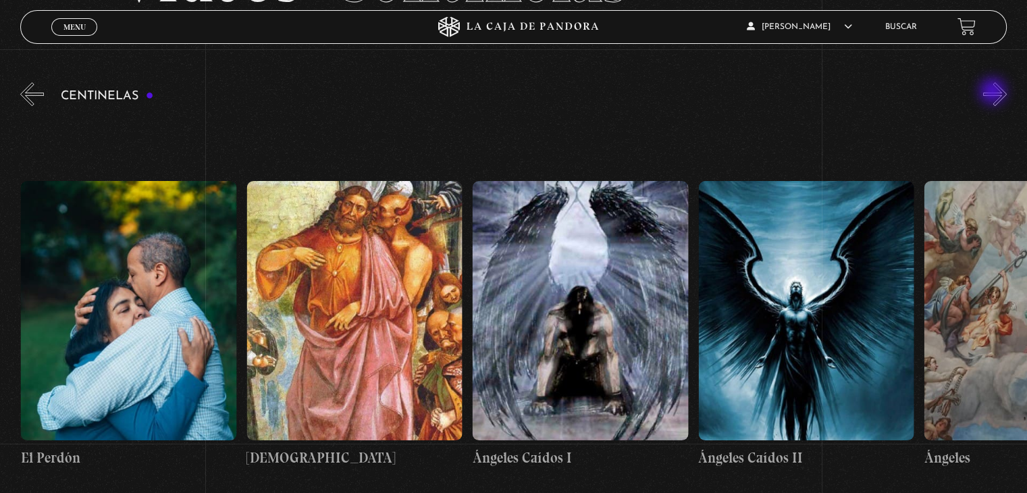
click at [994, 93] on button "»" at bounding box center [995, 94] width 24 height 24
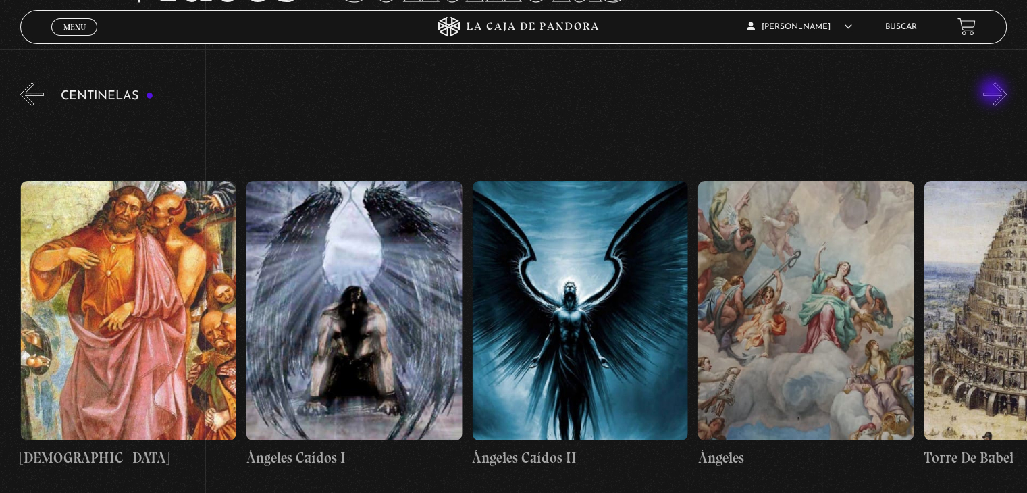
scroll to position [0, 23486]
click at [35, 95] on button "«" at bounding box center [32, 94] width 24 height 24
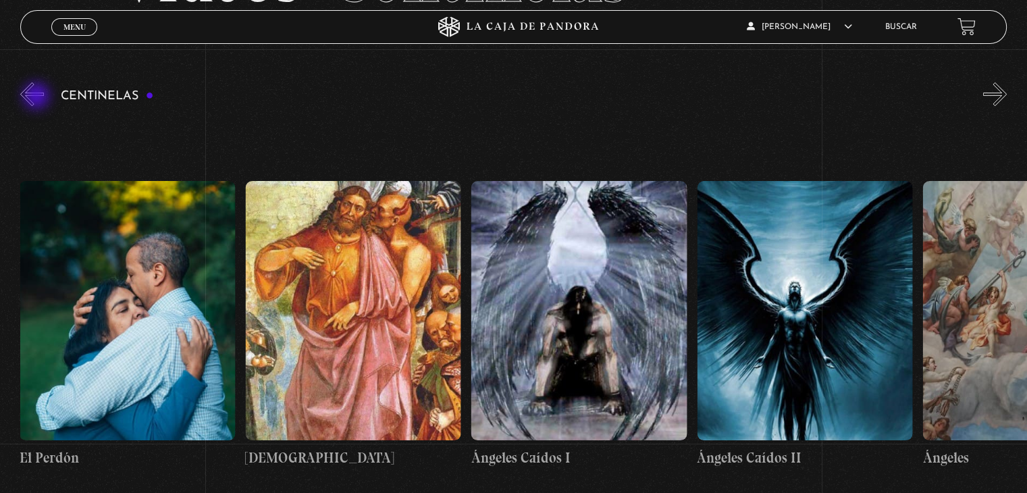
scroll to position [0, 23261]
click at [30, 91] on button "«" at bounding box center [32, 94] width 24 height 24
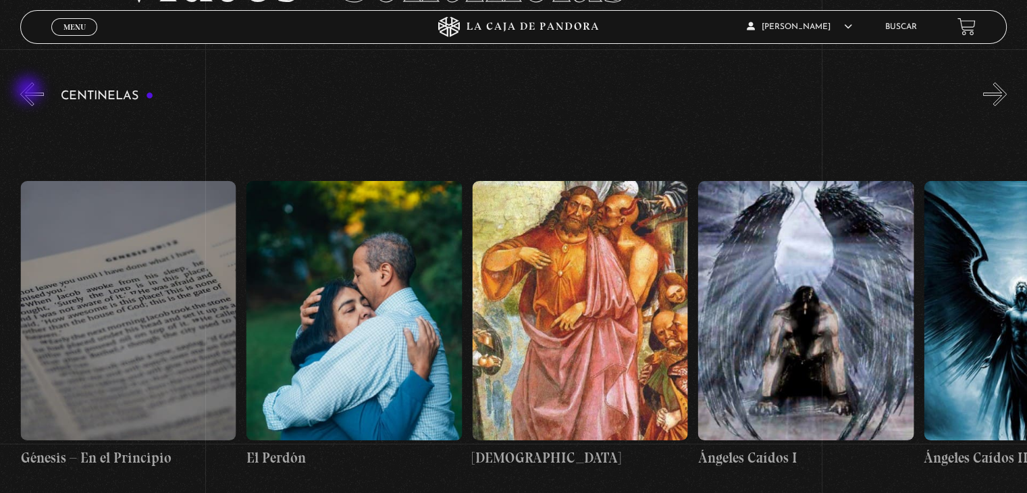
click at [30, 91] on button "«" at bounding box center [32, 94] width 24 height 24
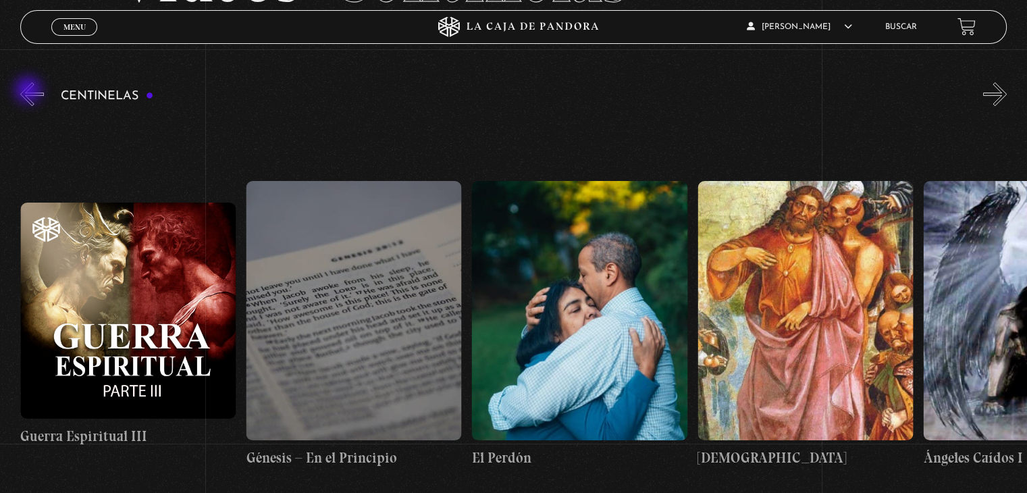
click at [30, 91] on button "«" at bounding box center [32, 94] width 24 height 24
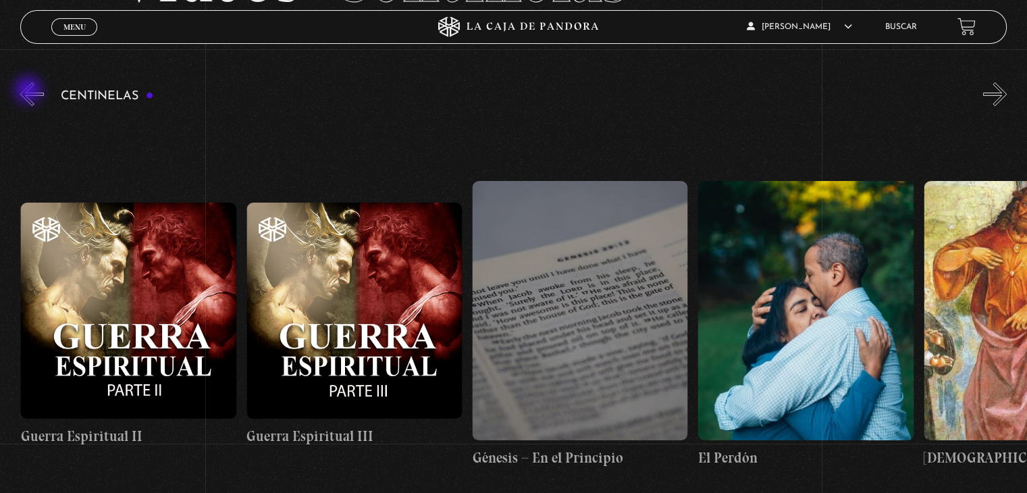
click at [30, 91] on button "«" at bounding box center [32, 94] width 24 height 24
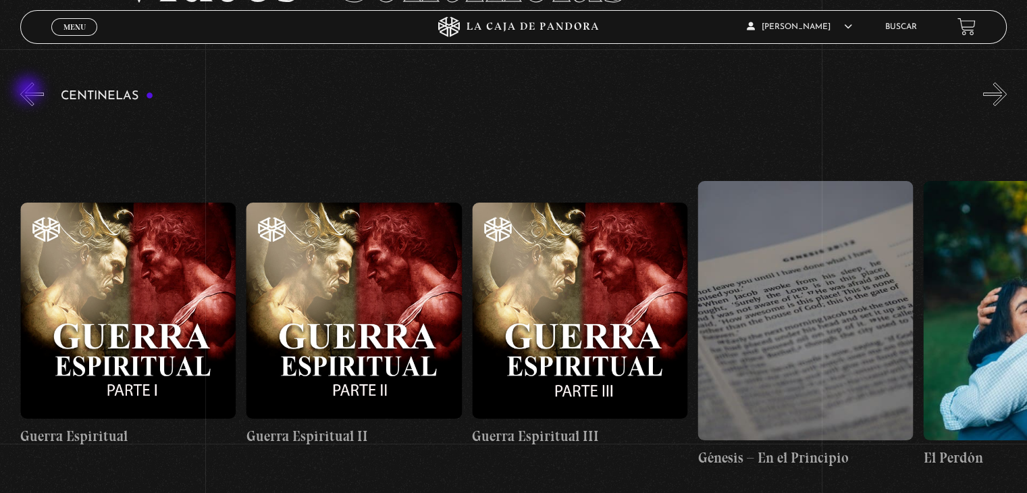
click at [30, 91] on button "«" at bounding box center [32, 94] width 24 height 24
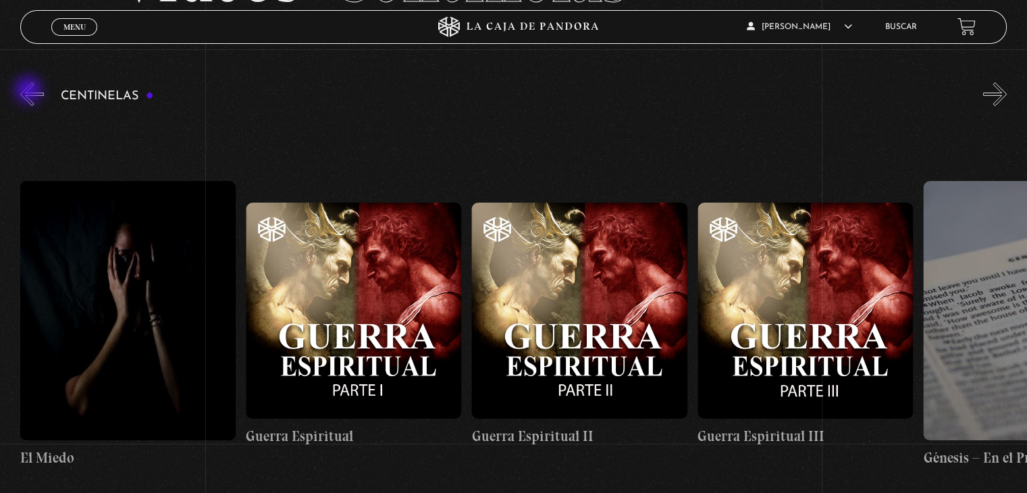
click at [30, 91] on button "«" at bounding box center [32, 94] width 24 height 24
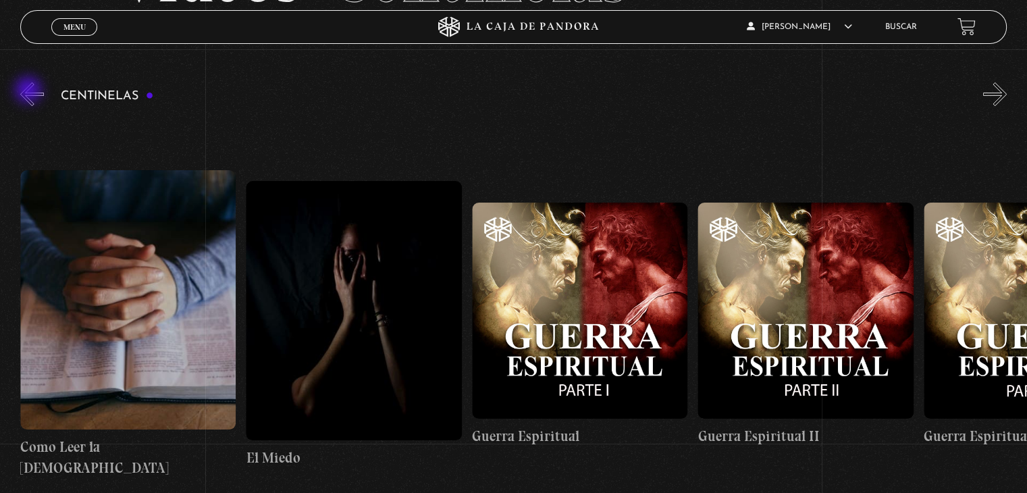
click at [30, 91] on button "«" at bounding box center [32, 94] width 24 height 24
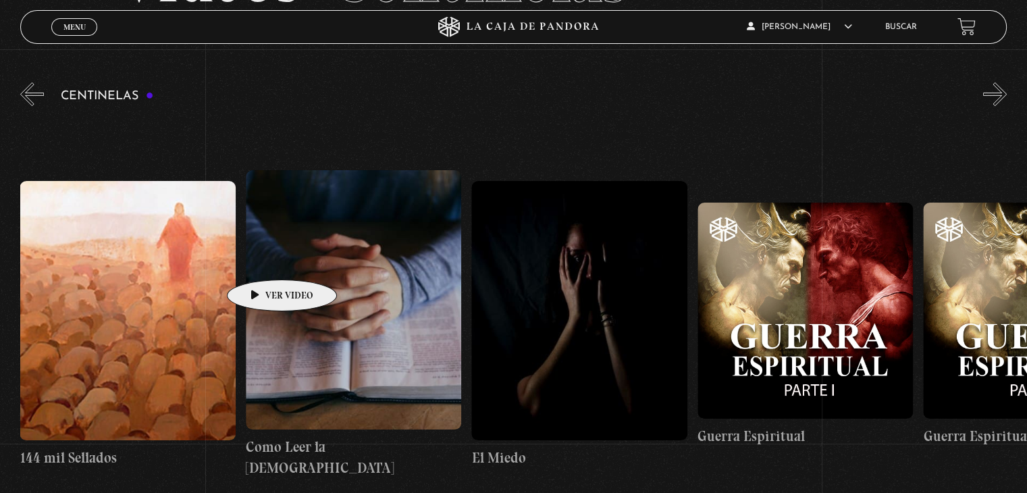
scroll to position [0, 21679]
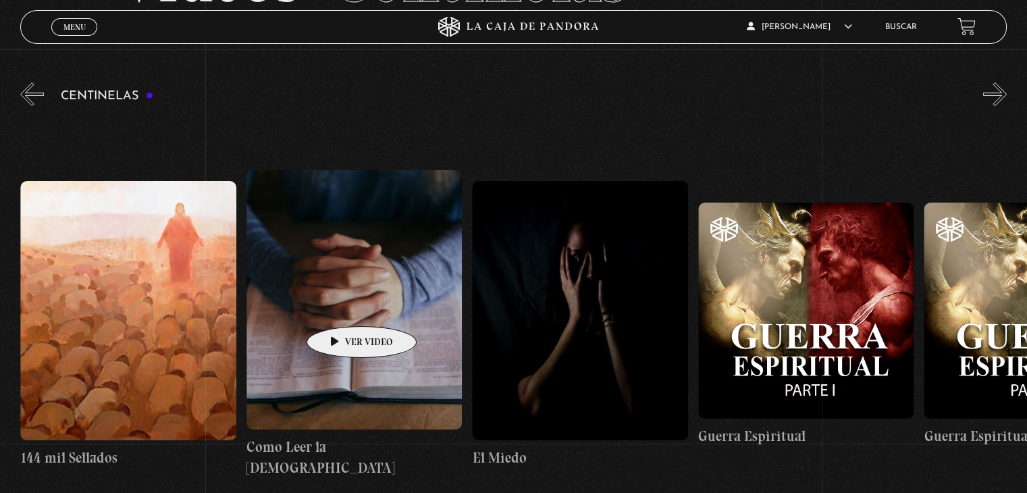
click at [340, 306] on figure at bounding box center [353, 299] width 215 height 259
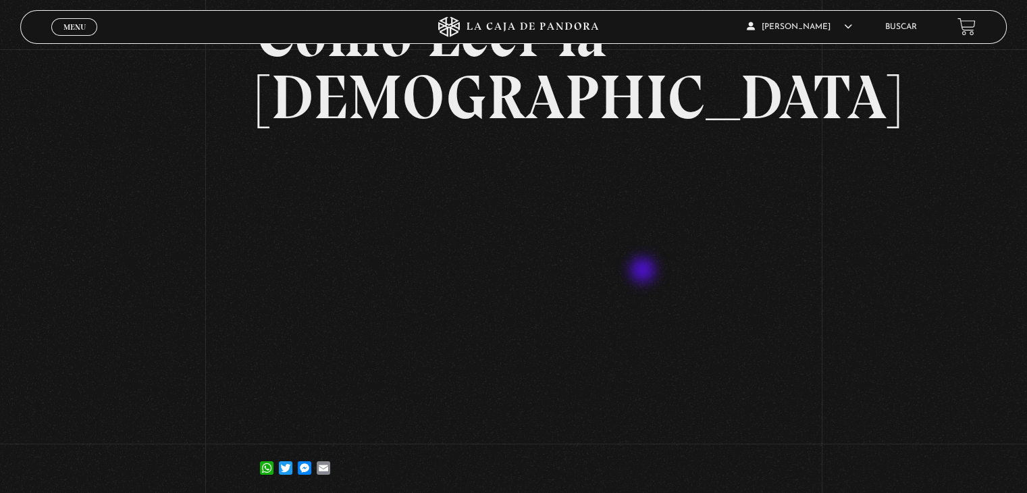
scroll to position [135, 0]
